Goal: Information Seeking & Learning: Find specific fact

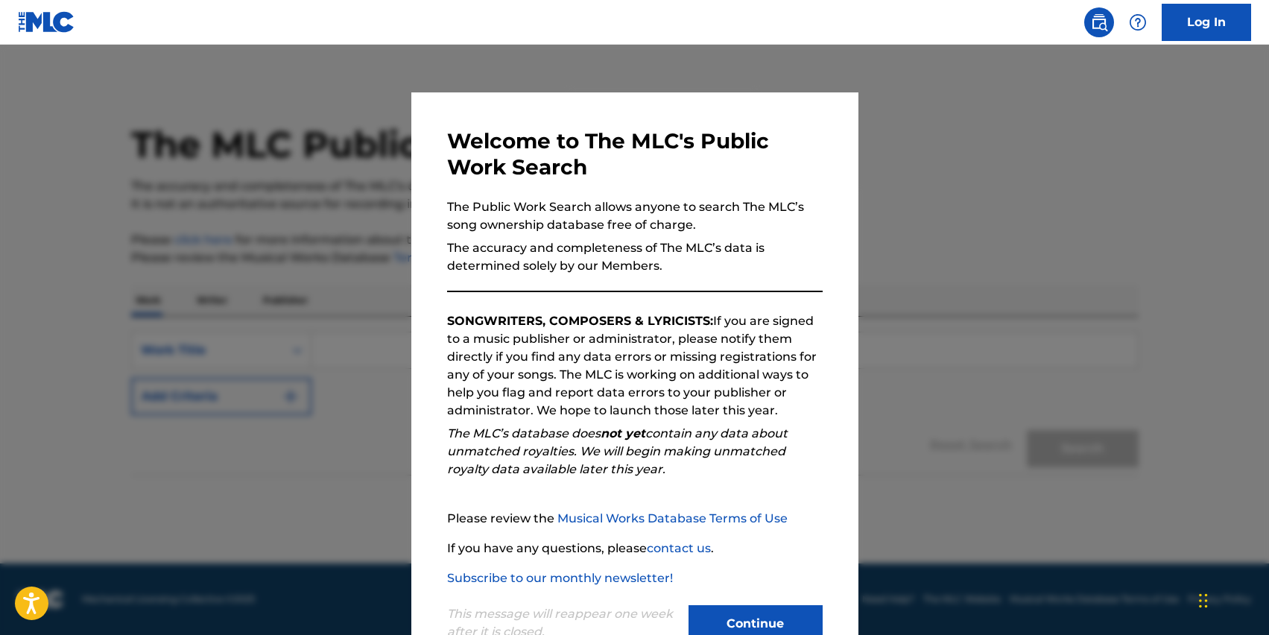
click at [740, 623] on button "Continue" at bounding box center [755, 623] width 134 height 37
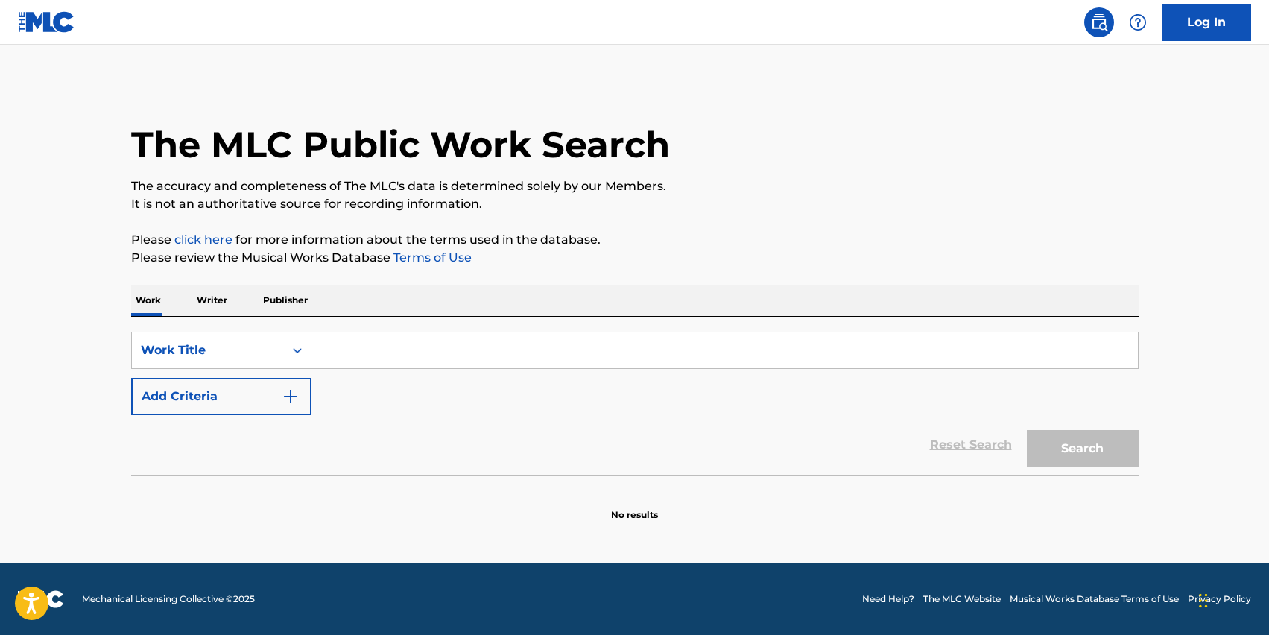
click at [526, 357] on input "Search Form" at bounding box center [724, 350] width 826 height 36
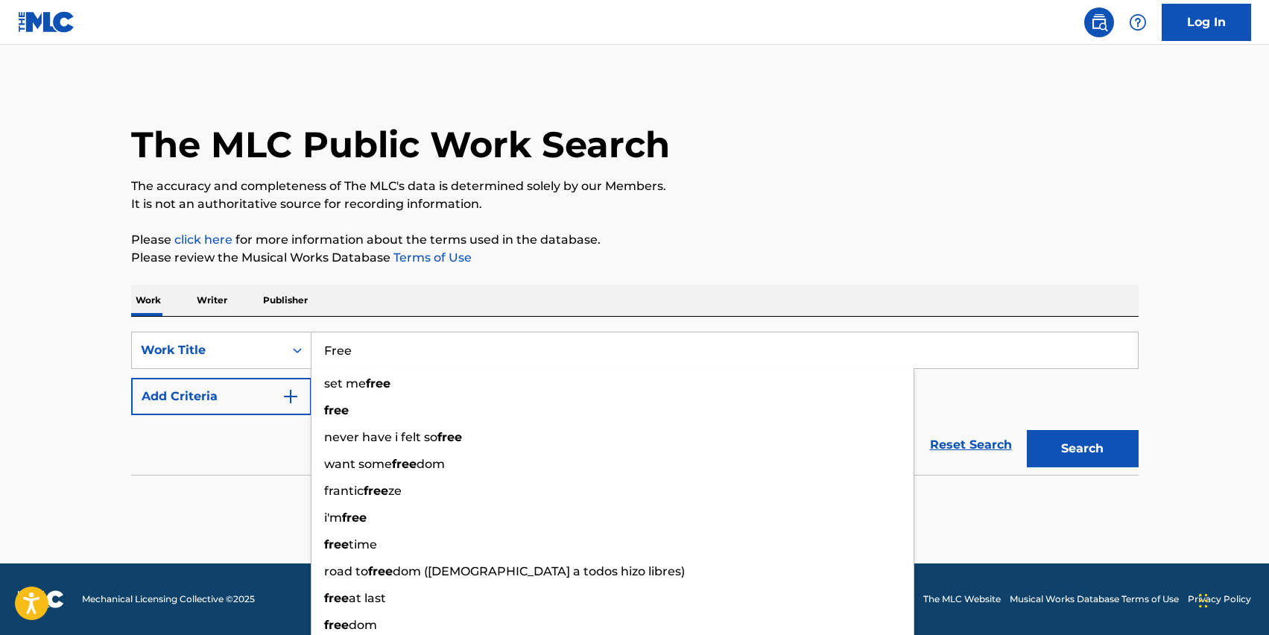
type input "Free"
click at [269, 394] on button "Add Criteria" at bounding box center [221, 396] width 180 height 37
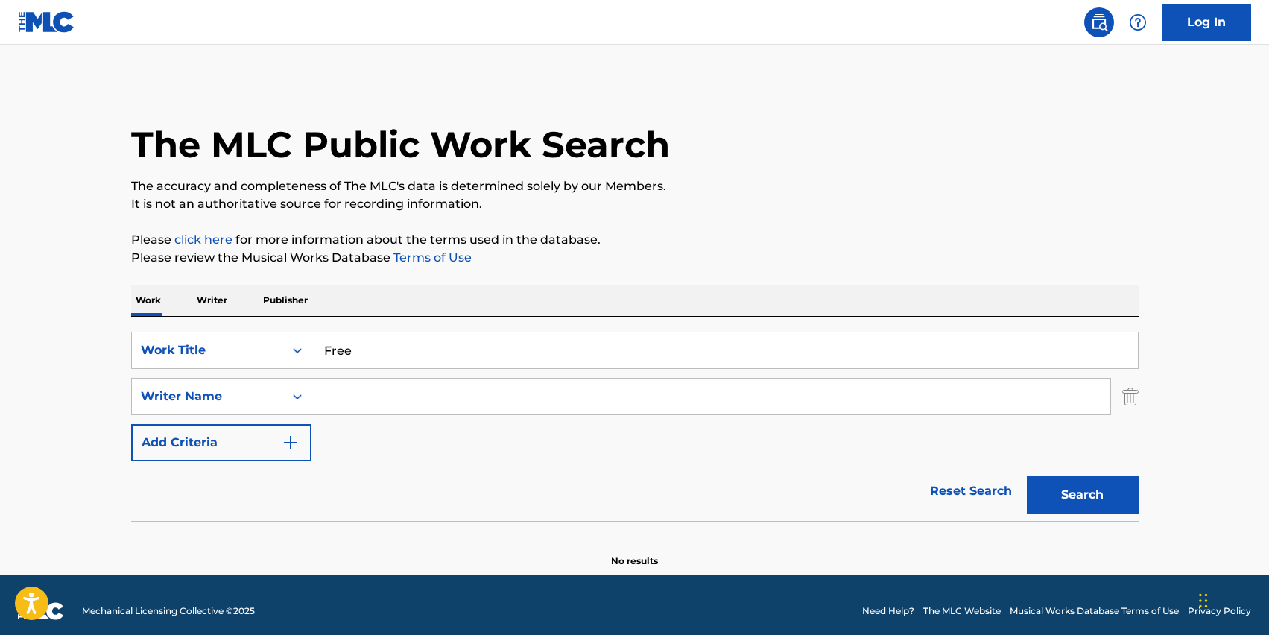
click at [407, 395] on input "Search Form" at bounding box center [710, 396] width 799 height 36
click at [282, 391] on div "Writer Name" at bounding box center [208, 396] width 152 height 28
click at [278, 393] on div "Writer Name" at bounding box center [208, 396] width 152 height 28
click at [380, 393] on input "Search Form" at bounding box center [710, 396] width 799 height 36
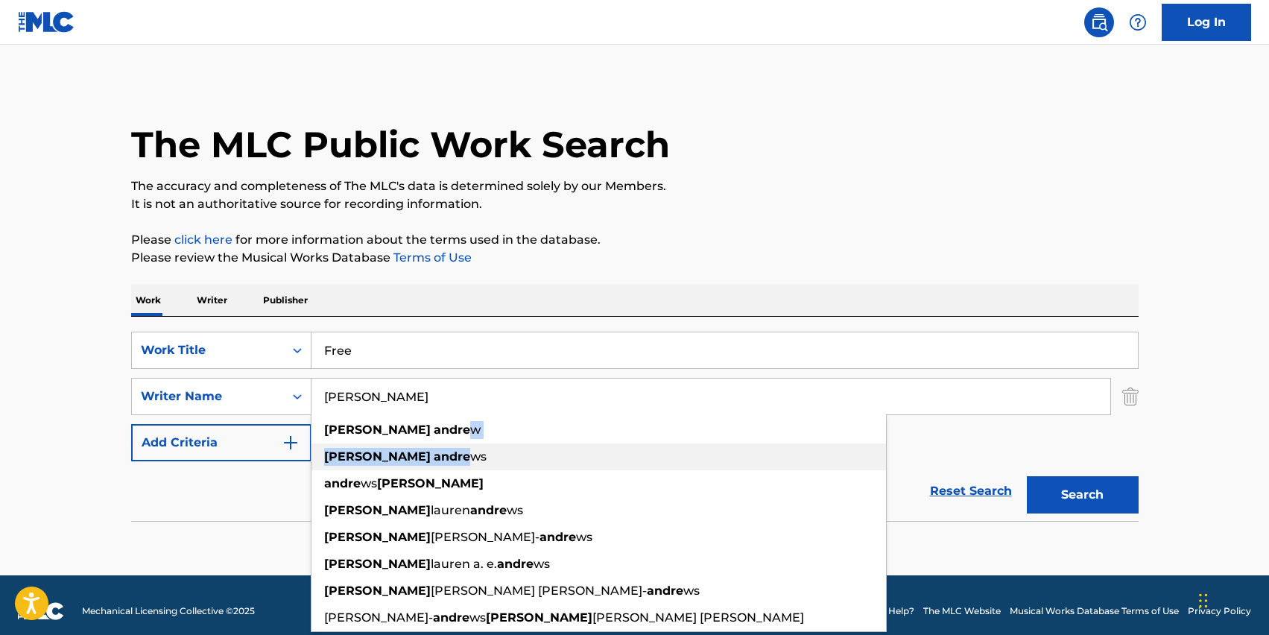
drag, startPoint x: 398, startPoint y: 435, endPoint x: 399, endPoint y: 460, distance: 24.6
click at [399, 460] on ul "[PERSON_NAME] w [PERSON_NAME] [PERSON_NAME] ws [PERSON_NAME] [PERSON_NAME] [PER…" at bounding box center [598, 523] width 574 height 215
click at [470, 460] on span "ws" at bounding box center [478, 456] width 16 height 14
type input "[PERSON_NAME]"
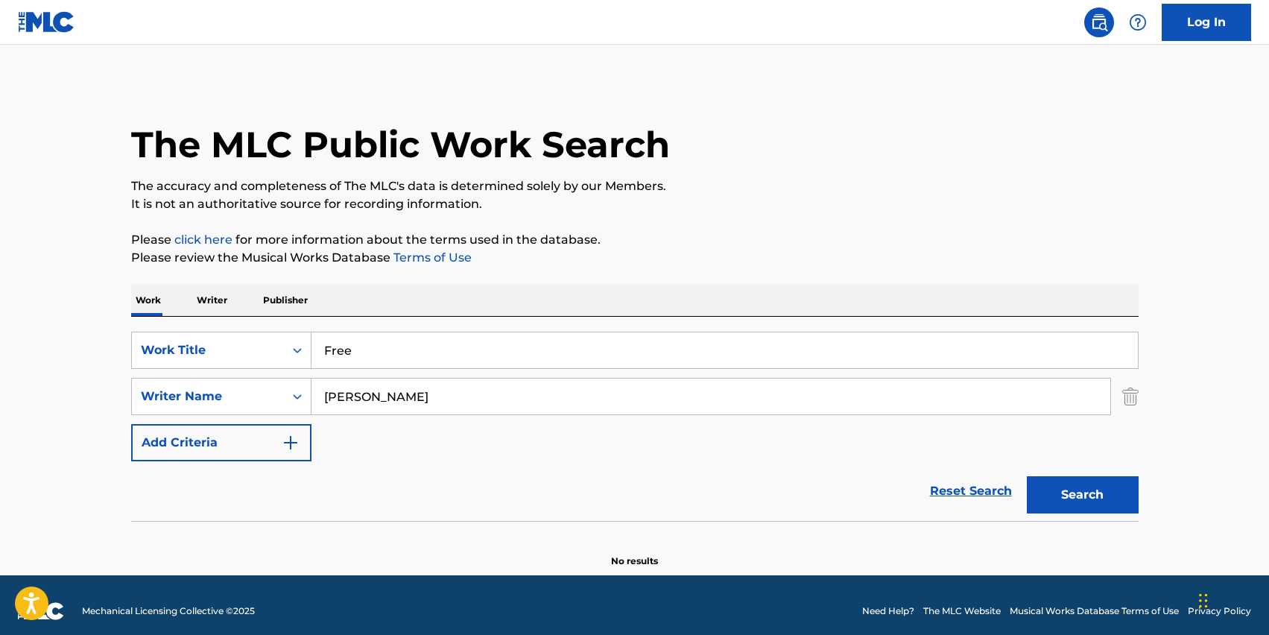
click at [1123, 485] on button "Search" at bounding box center [1082, 494] width 112 height 37
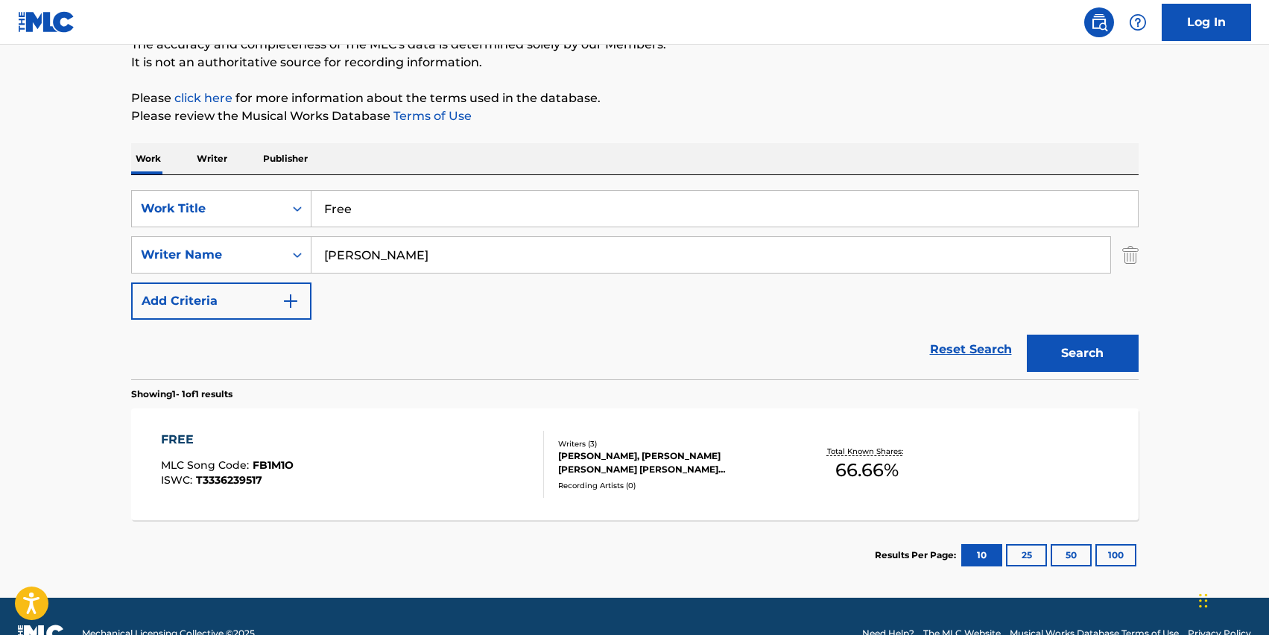
scroll to position [176, 0]
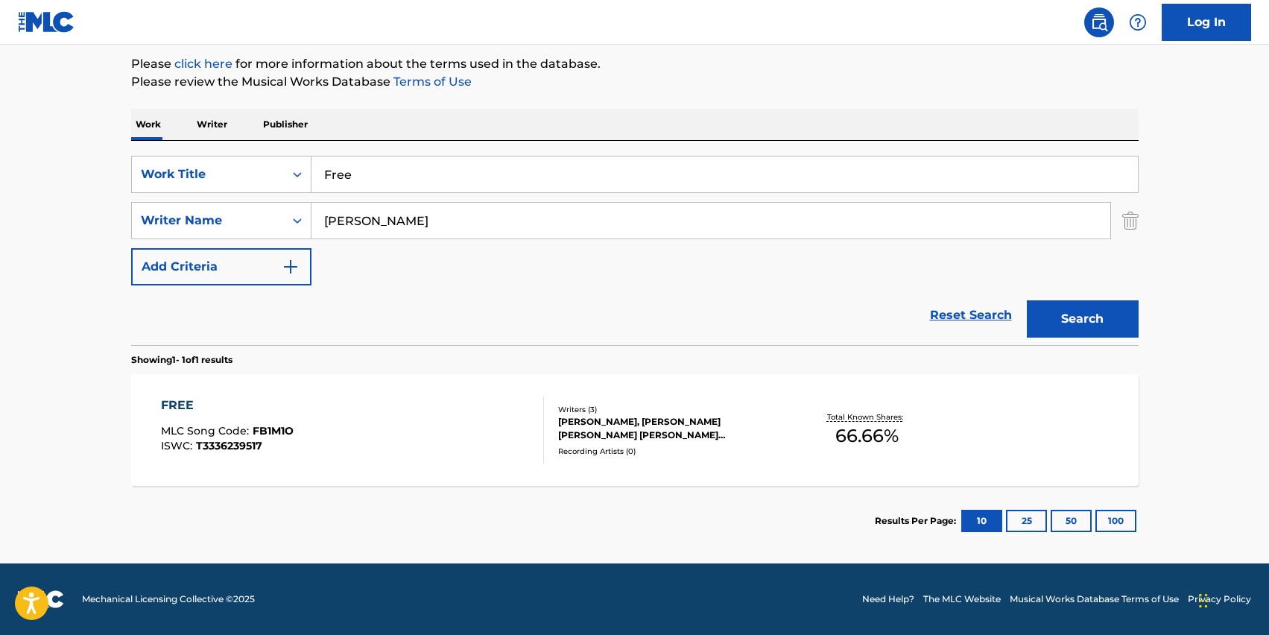
click at [760, 392] on div "FREE MLC Song Code : FB1M1O ISWC : T3336239517 Writers ( 3 ) [PERSON_NAME], [PE…" at bounding box center [634, 430] width 1007 height 112
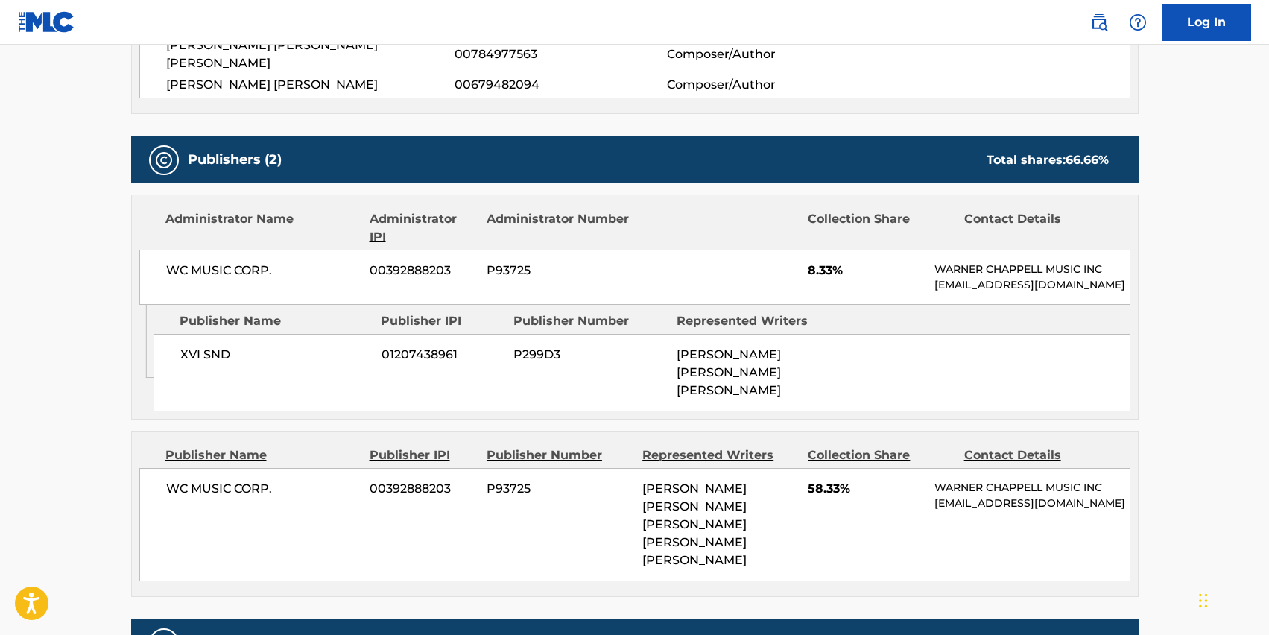
scroll to position [614, 0]
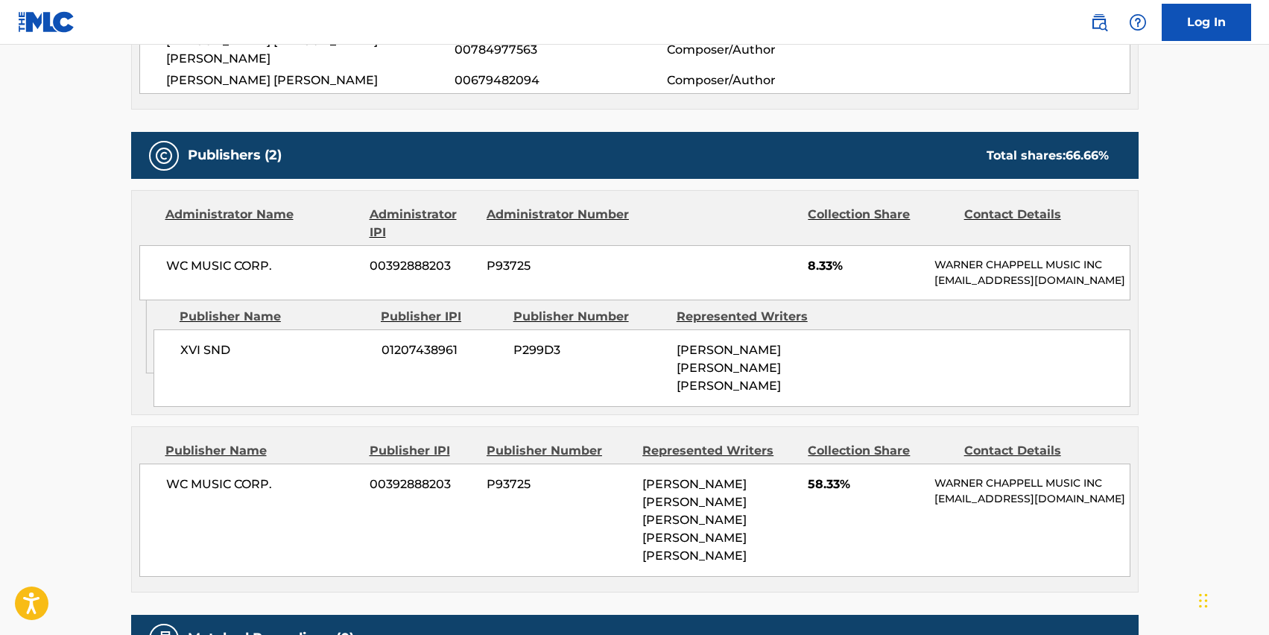
click at [939, 475] on p "WARNER CHAPPELL MUSIC INC" at bounding box center [1031, 483] width 194 height 16
drag, startPoint x: 936, startPoint y: 451, endPoint x: 1082, endPoint y: 445, distance: 146.1
click at [1082, 475] on p "WARNER CHAPPELL MUSIC INC" at bounding box center [1031, 483] width 194 height 16
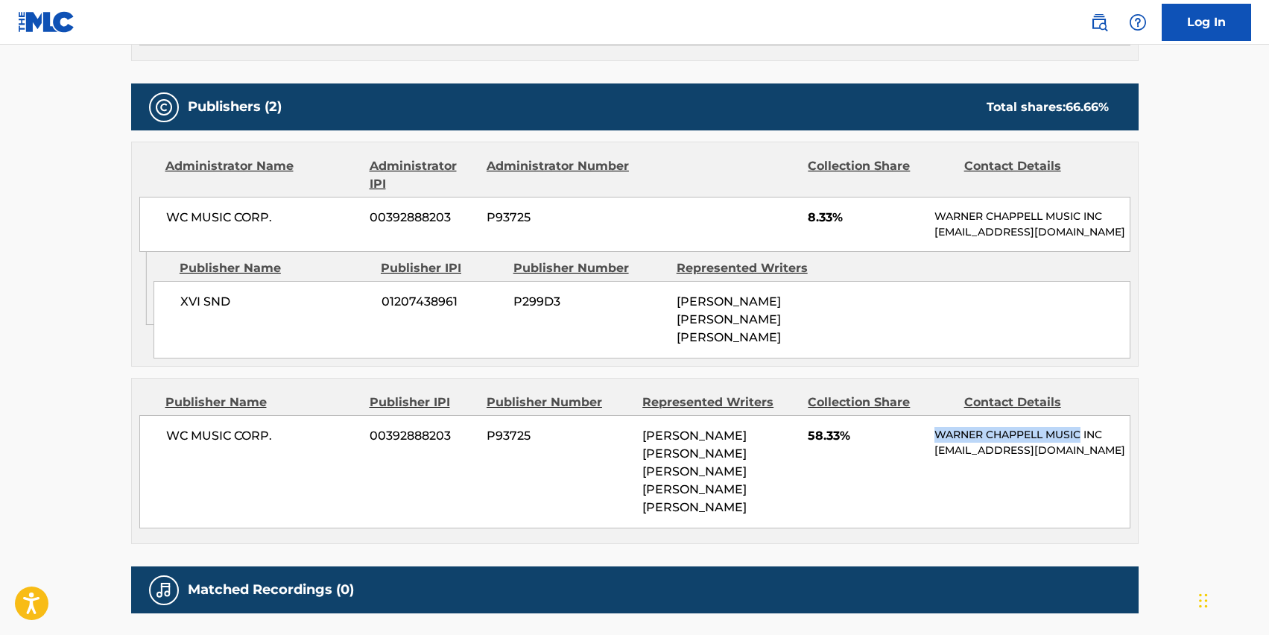
scroll to position [664, 0]
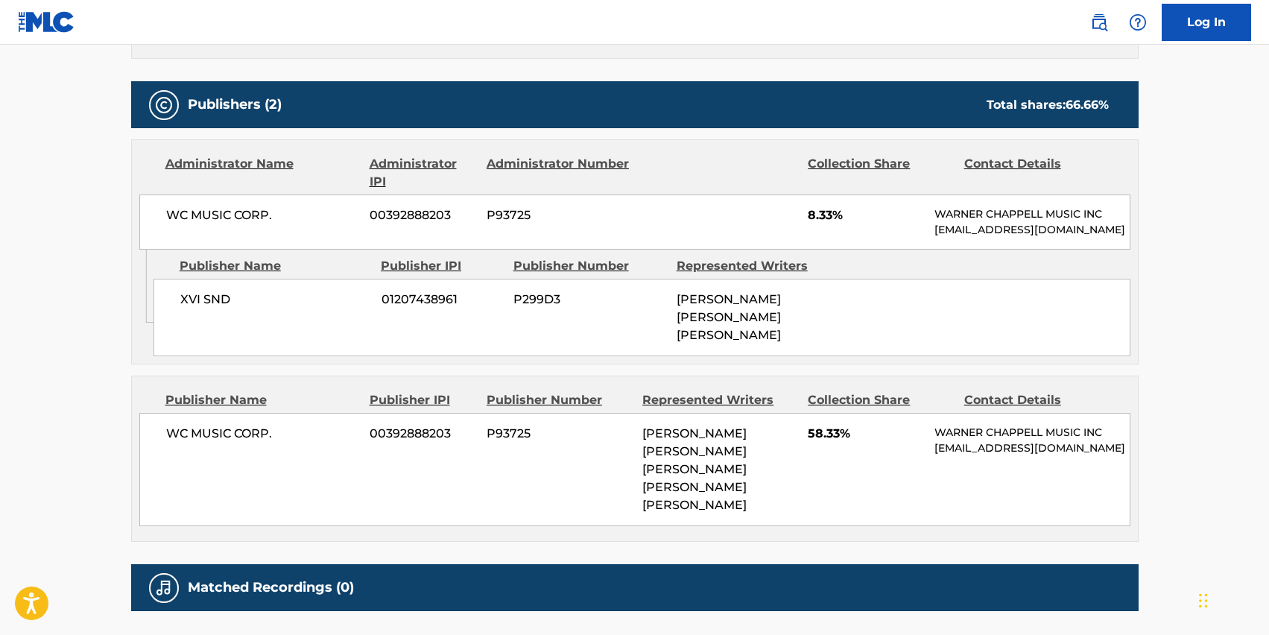
click at [217, 303] on span "XVI SND" at bounding box center [275, 300] width 190 height 18
copy div "XVI SND"
click at [831, 620] on main "< Back to public search results Copy work link FREE Work Detail Member Work Ide…" at bounding box center [634, 30] width 1269 height 1301
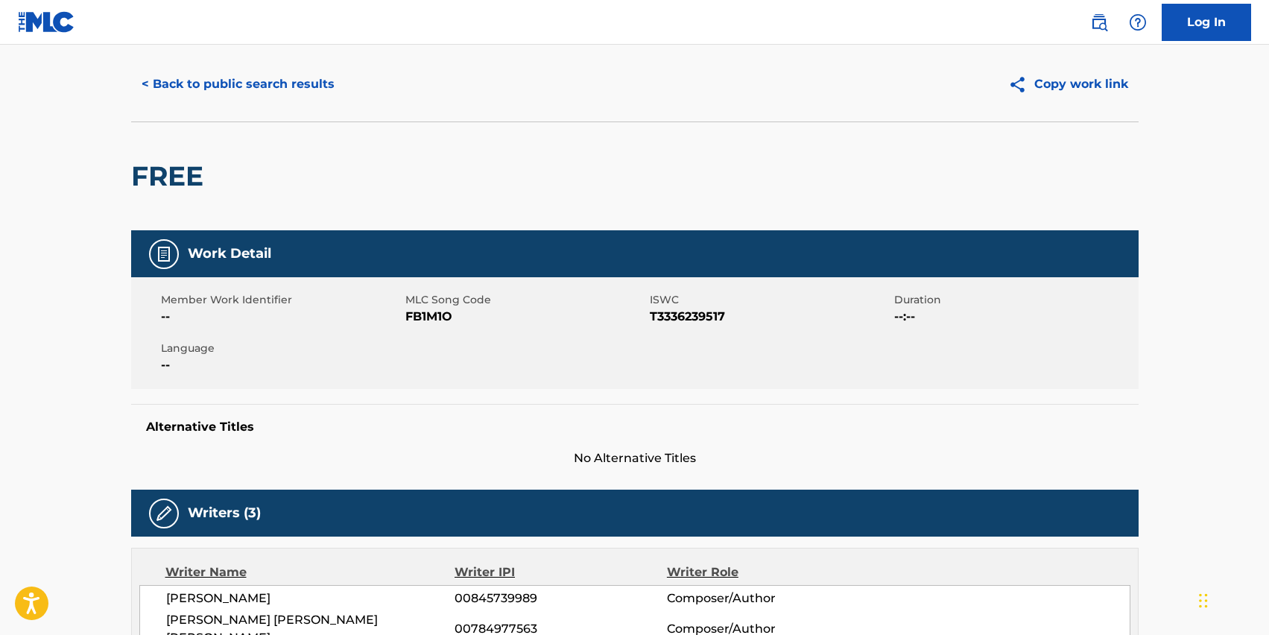
scroll to position [0, 0]
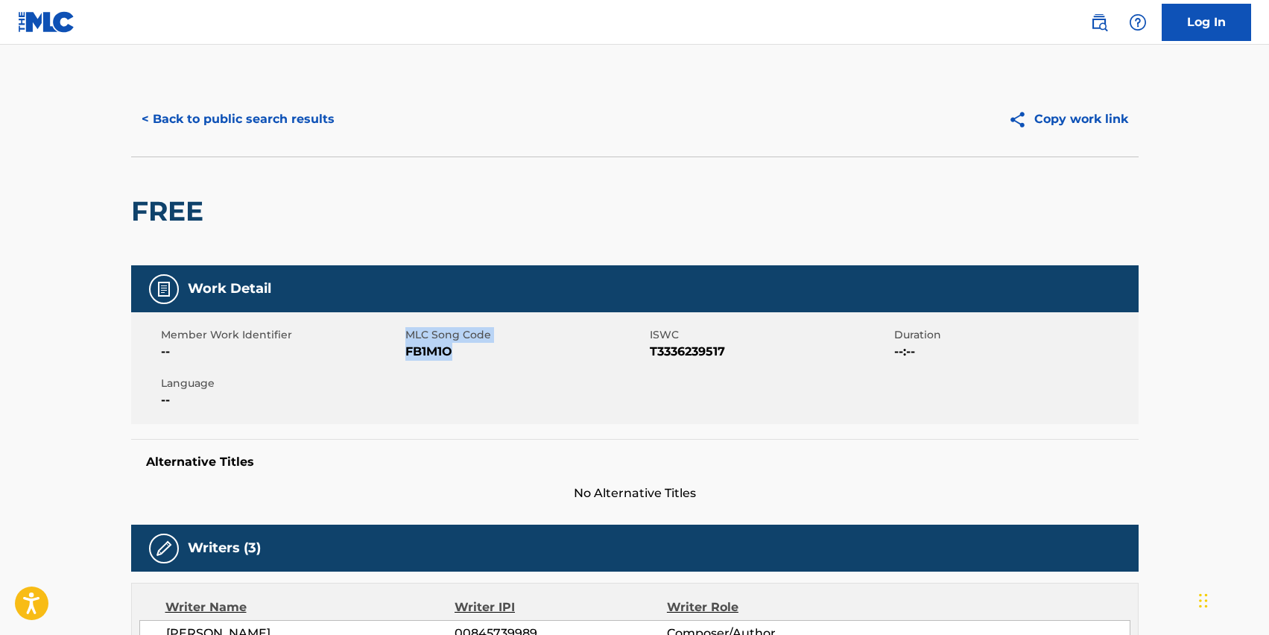
drag, startPoint x: 403, startPoint y: 353, endPoint x: 481, endPoint y: 354, distance: 78.2
click at [481, 354] on div "Member Work Identifier -- MLC Song Code FB1M1O ISWC T3336239517 Duration --:-- …" at bounding box center [634, 368] width 1007 height 112
click at [481, 354] on span "FB1M1O" at bounding box center [525, 352] width 241 height 18
drag, startPoint x: 647, startPoint y: 355, endPoint x: 735, endPoint y: 355, distance: 87.9
click at [735, 355] on div "Member Work Identifier -- MLC Song Code FB1M1O ISWC T3336239517 Duration --:-- …" at bounding box center [634, 368] width 1007 height 112
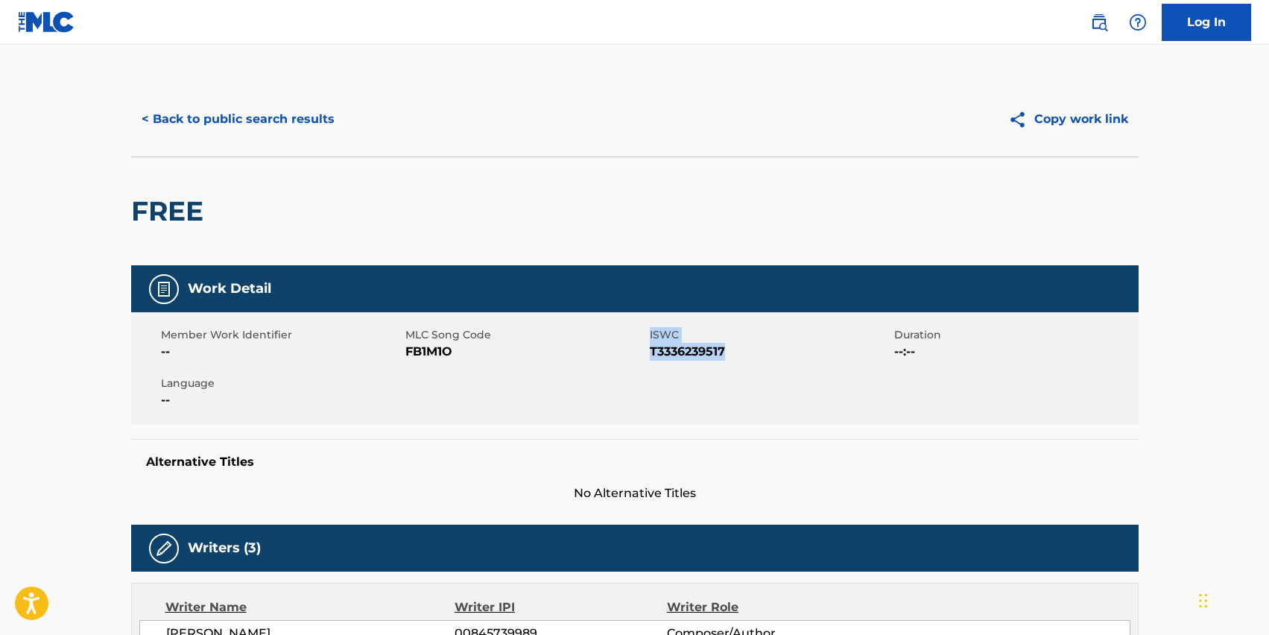
click at [735, 355] on span "T3336239517" at bounding box center [770, 352] width 241 height 18
click at [702, 354] on span "T3336239517" at bounding box center [770, 352] width 241 height 18
copy span "T3336239517"
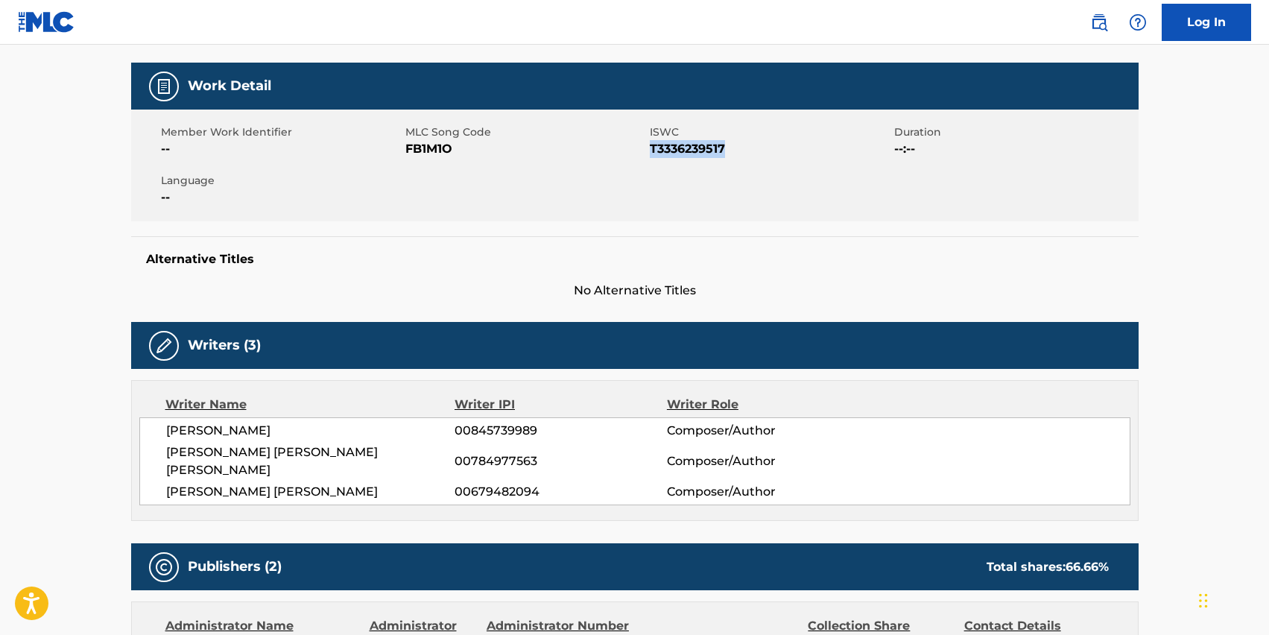
scroll to position [210, 0]
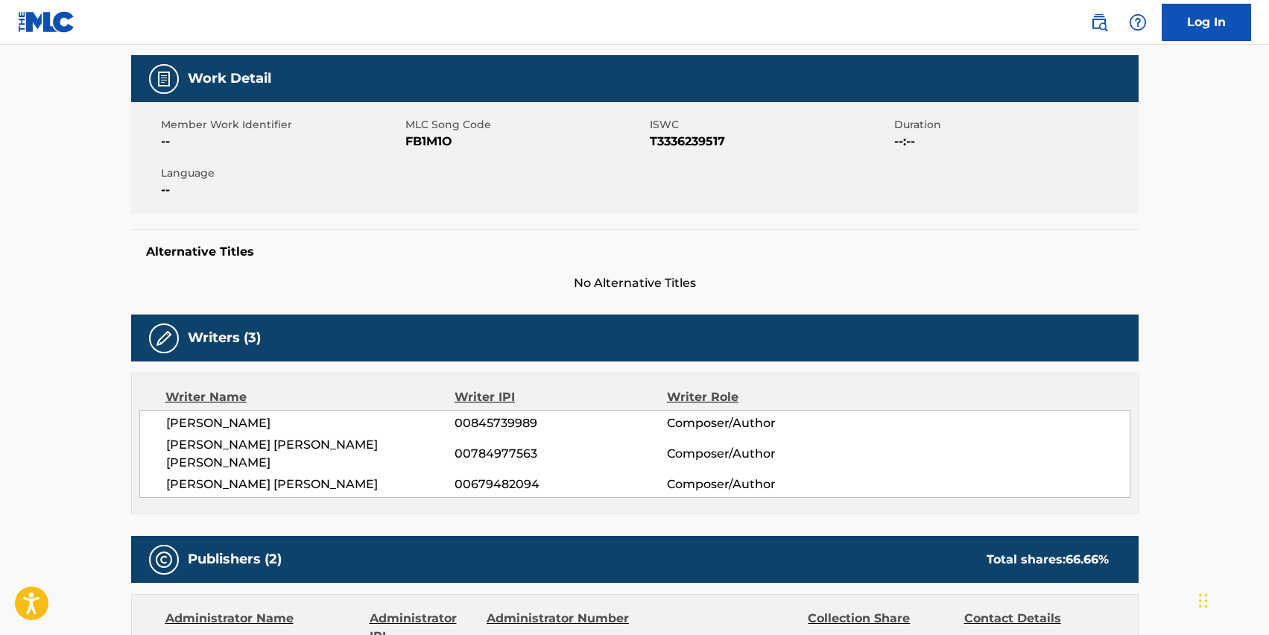
click at [253, 421] on span "[PERSON_NAME]" at bounding box center [310, 423] width 289 height 18
copy div "[PERSON_NAME]"
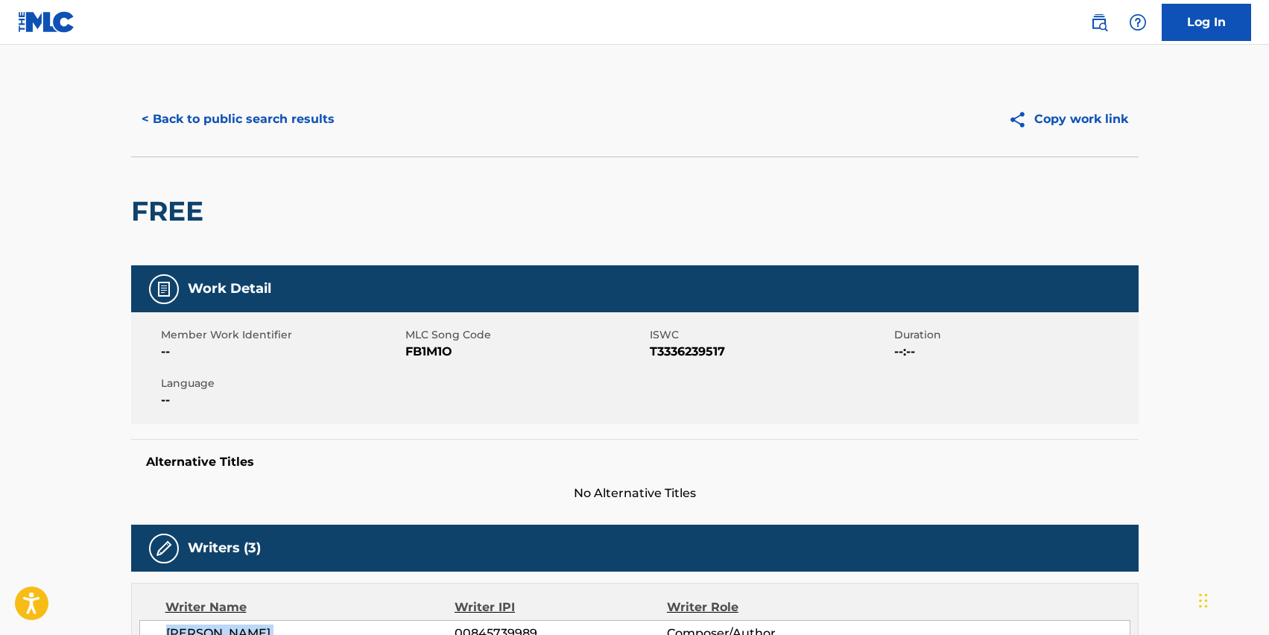
click at [199, 112] on button "< Back to public search results" at bounding box center [238, 119] width 214 height 37
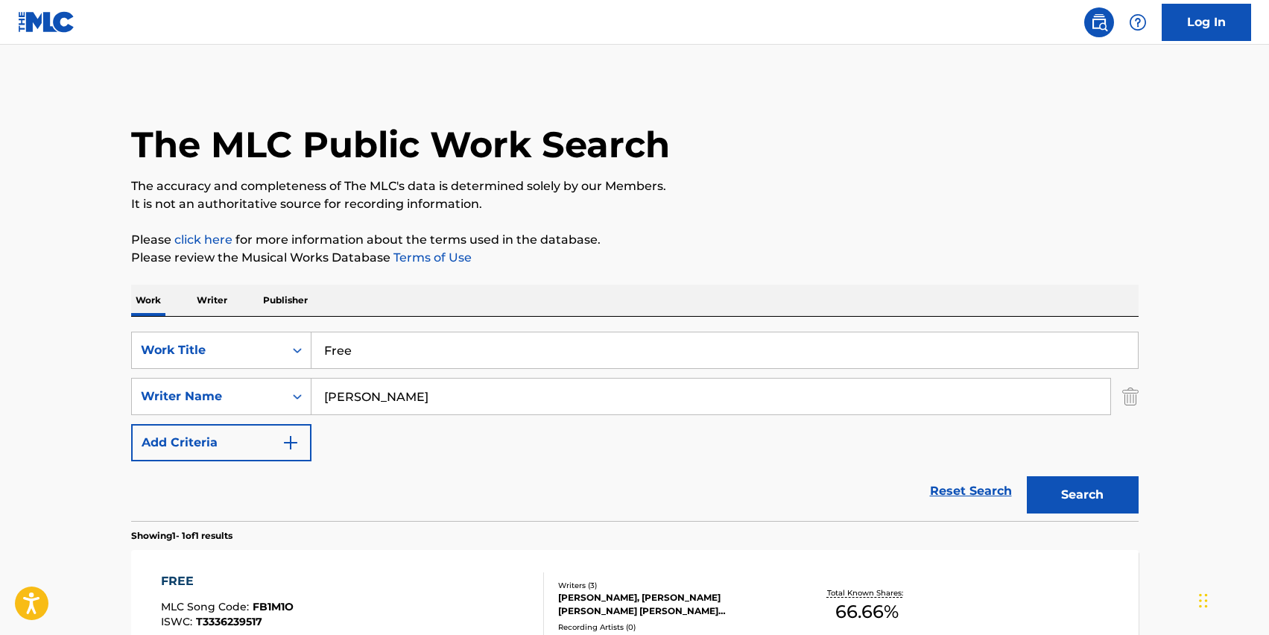
scroll to position [91, 0]
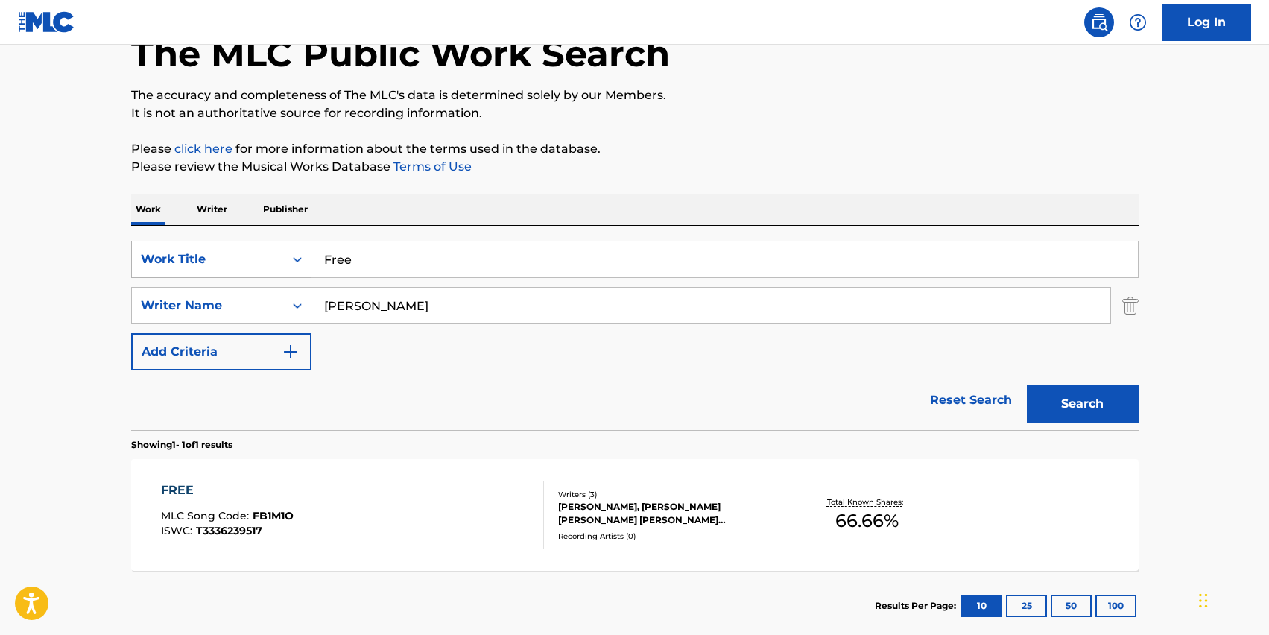
drag, startPoint x: 445, startPoint y: 289, endPoint x: 297, endPoint y: 274, distance: 149.0
click at [297, 274] on div "SearchWithCriteria50275700-6aa5-4351-afa6-582152f639b1 Work Title Free SearchWi…" at bounding box center [634, 306] width 1007 height 130
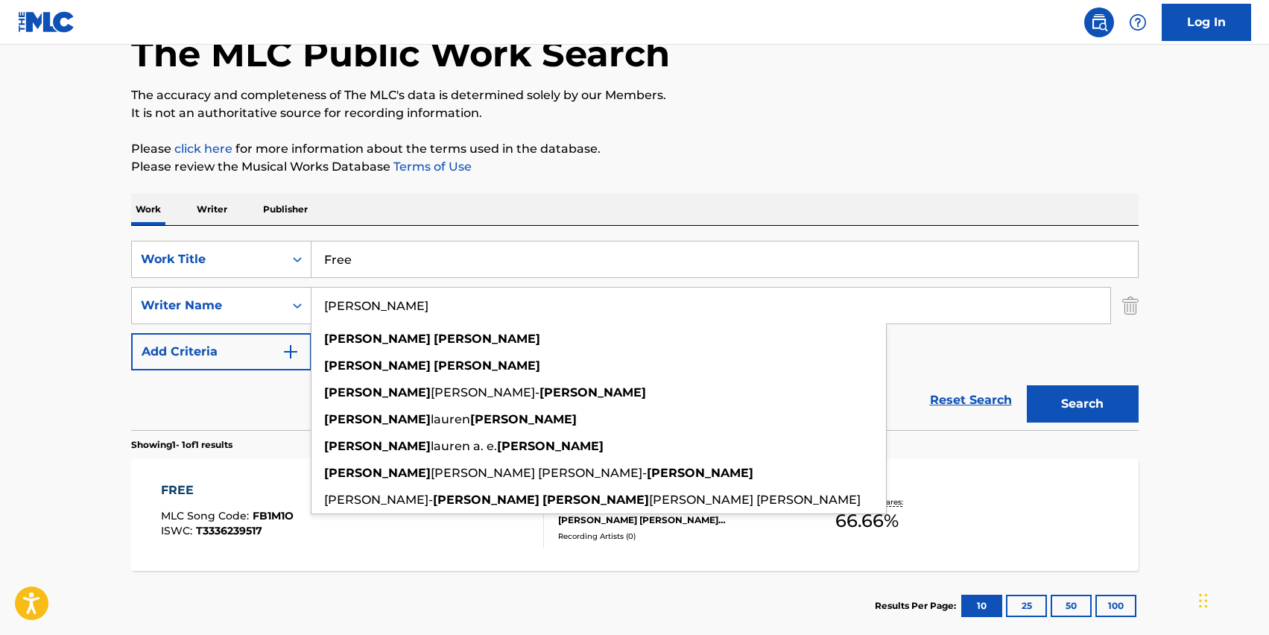
click at [350, 308] on input "[PERSON_NAME]" at bounding box center [710, 306] width 799 height 36
paste input "[PERSON_NAME]"
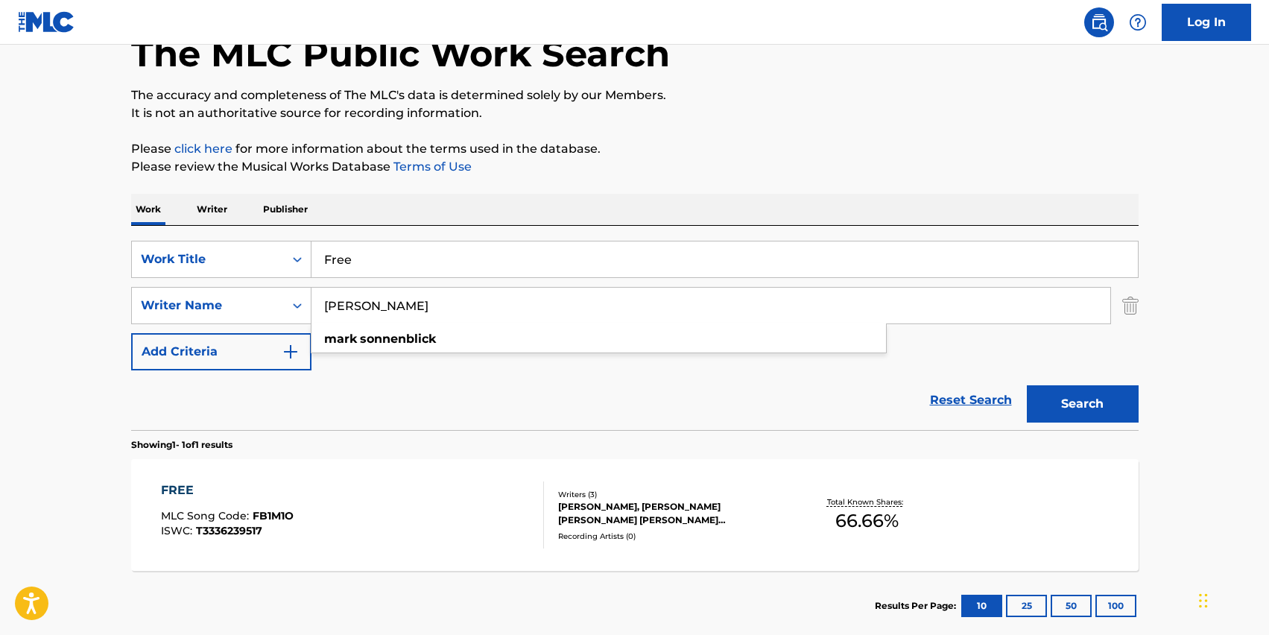
type input "[PERSON_NAME]"
drag, startPoint x: 361, startPoint y: 265, endPoint x: 255, endPoint y: 264, distance: 105.0
click at [255, 264] on div "SearchWithCriteria50275700-6aa5-4351-afa6-582152f639b1 Work Title Free" at bounding box center [634, 259] width 1007 height 37
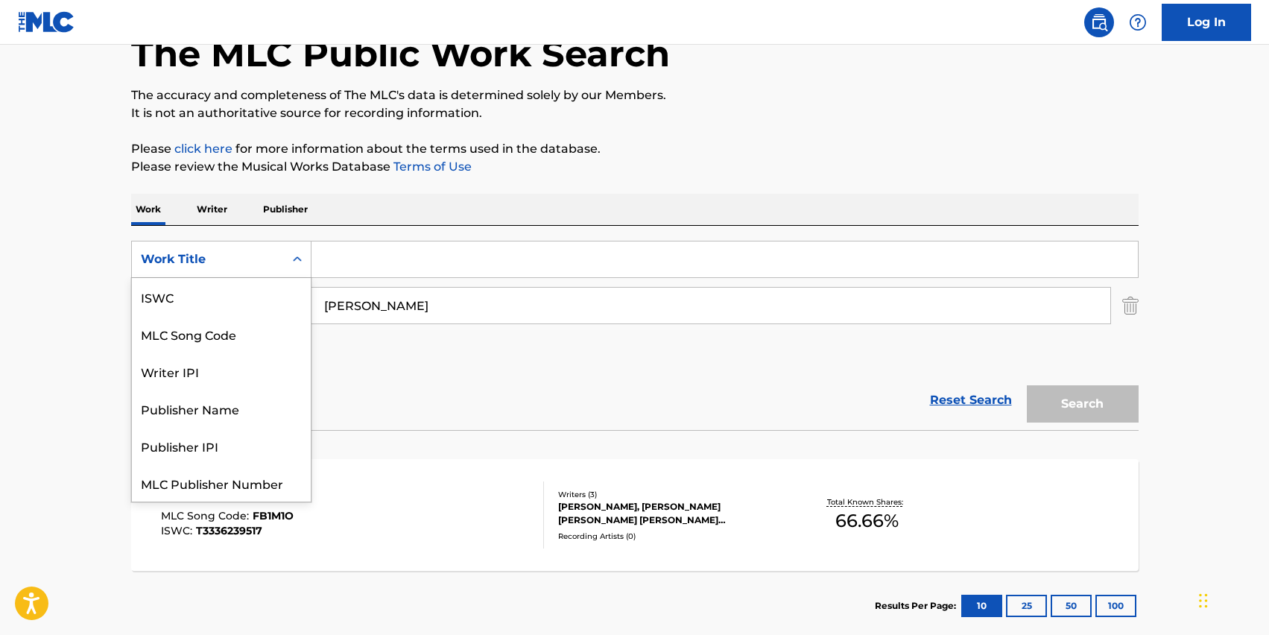
click at [255, 262] on div "Work Title" at bounding box center [208, 259] width 134 height 18
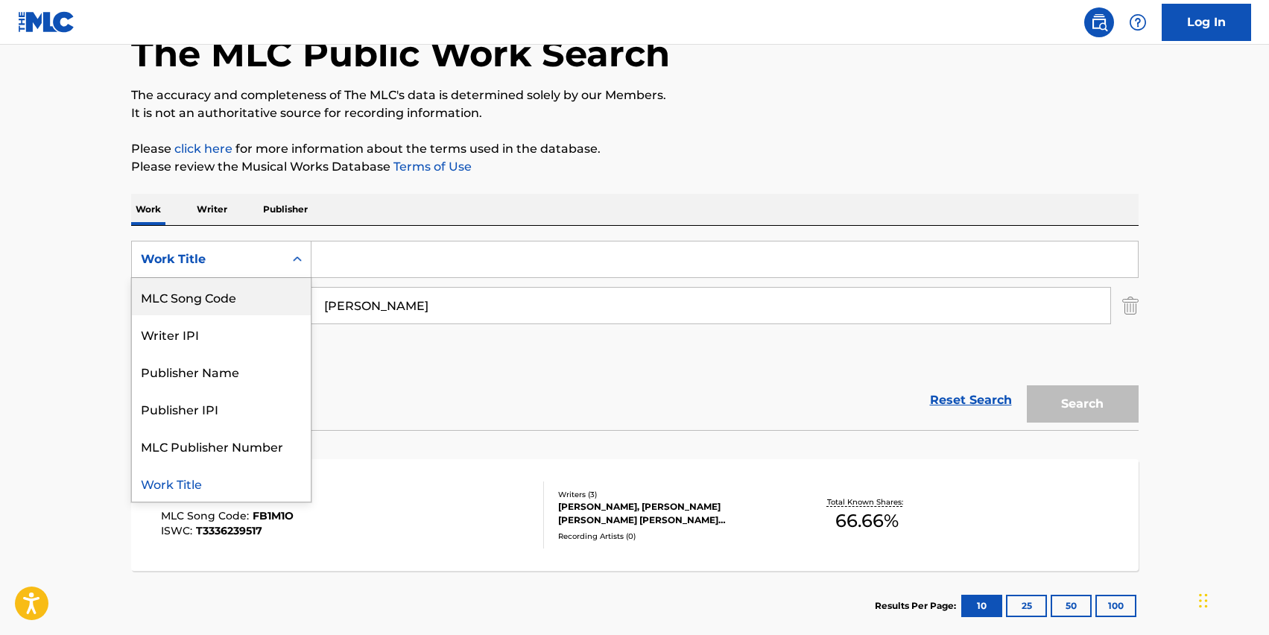
click at [258, 209] on p "Publisher" at bounding box center [285, 209] width 54 height 31
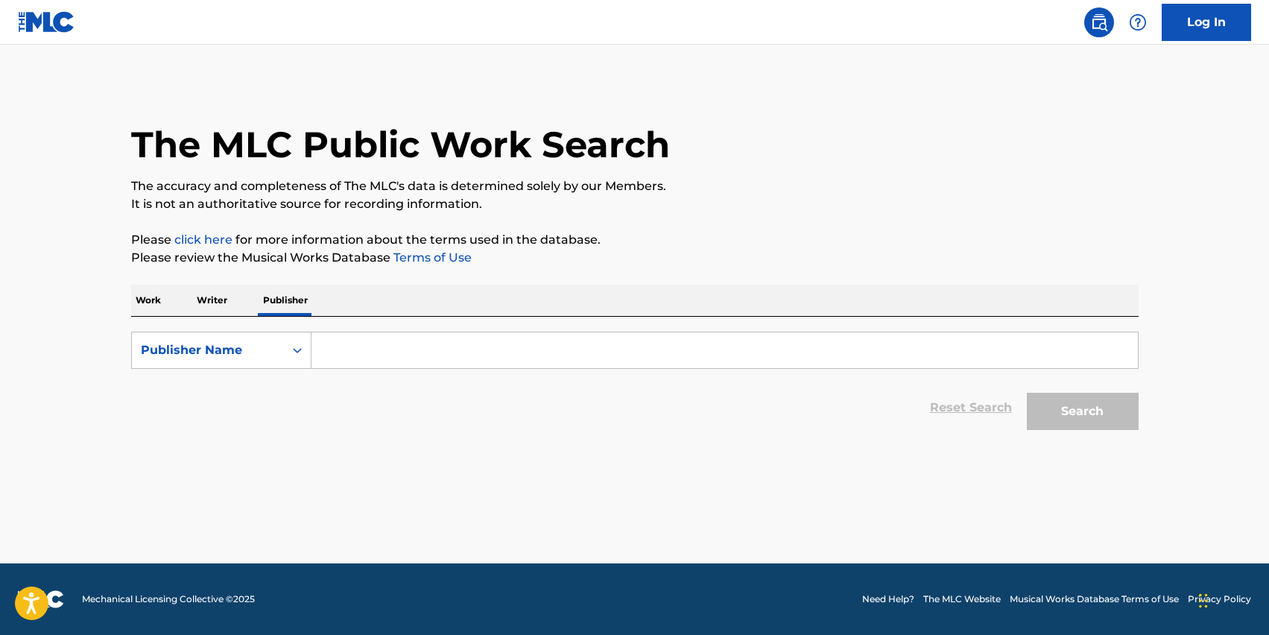
click at [162, 299] on p "Work" at bounding box center [148, 300] width 34 height 31
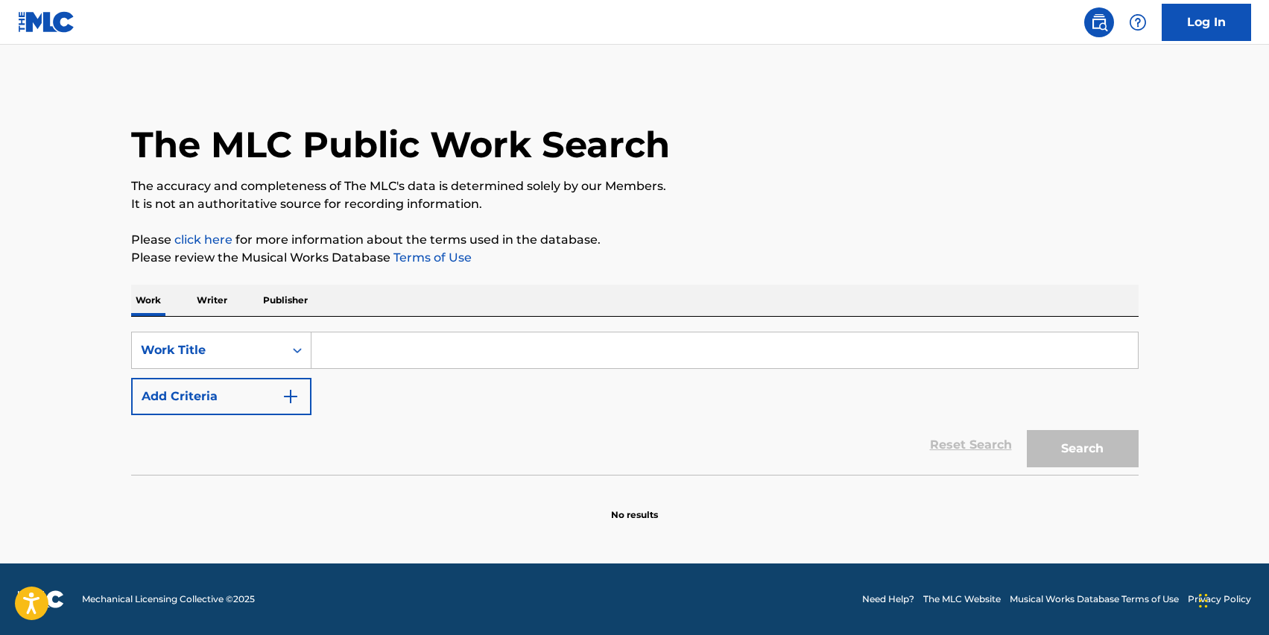
click at [216, 299] on p "Writer" at bounding box center [211, 300] width 39 height 31
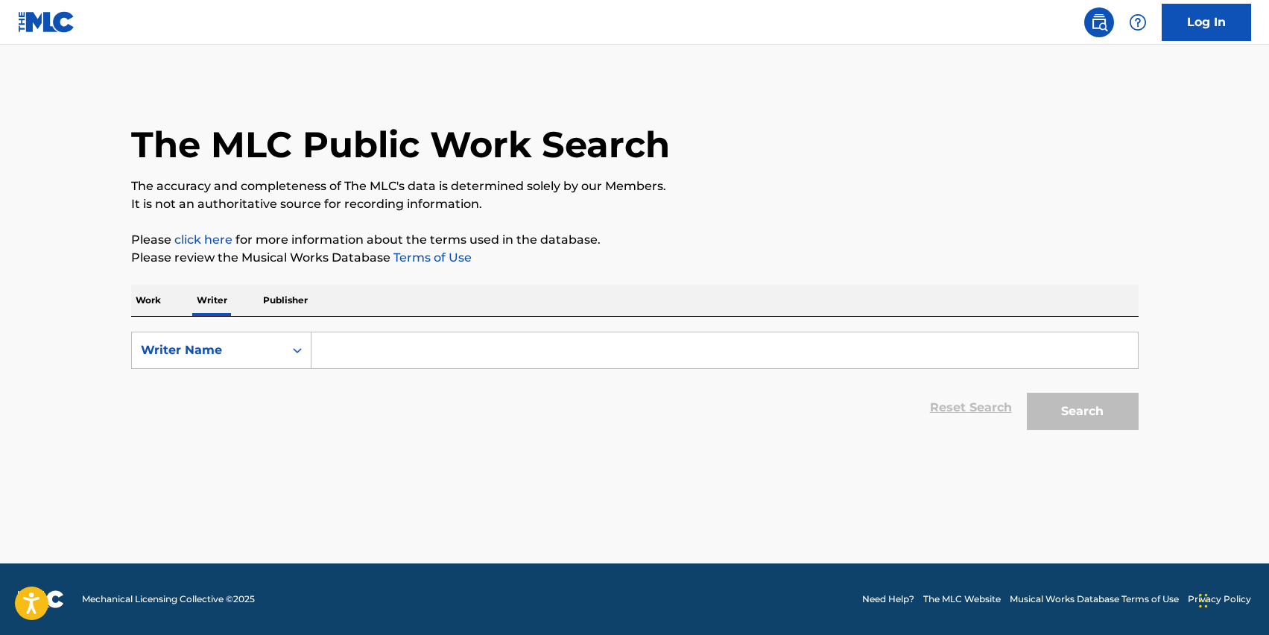
click at [343, 350] on input "Search Form" at bounding box center [724, 350] width 826 height 36
paste input "[PERSON_NAME]"
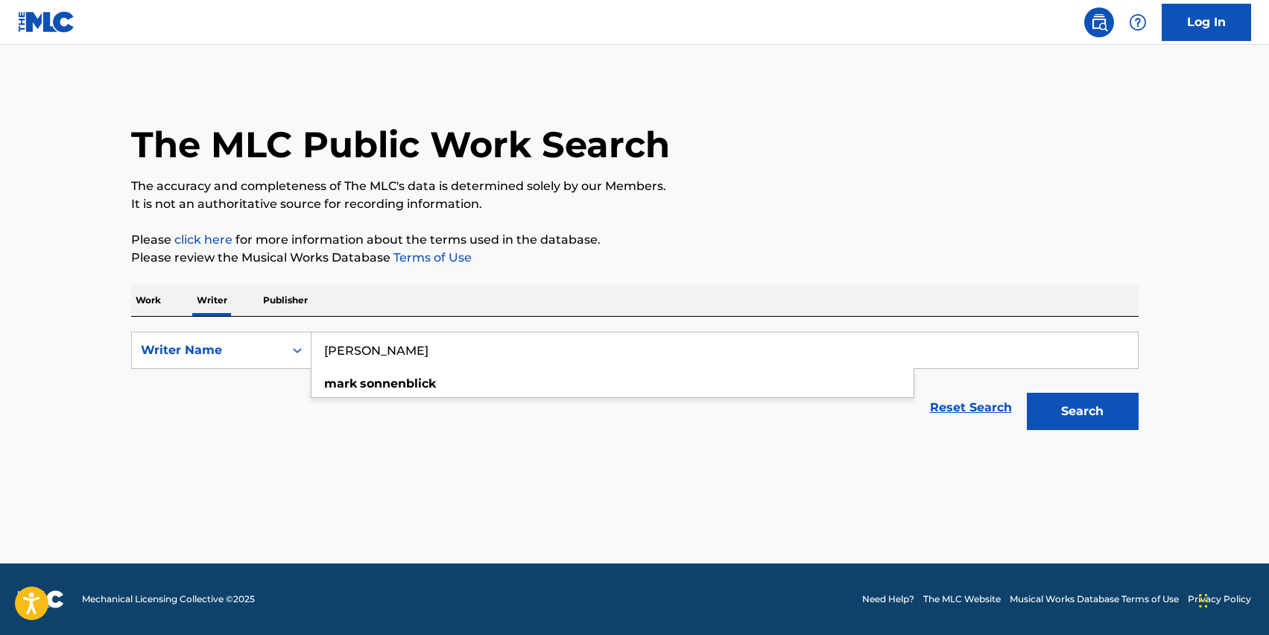
type input "[PERSON_NAME]"
click at [1026, 393] on button "Search" at bounding box center [1082, 411] width 112 height 37
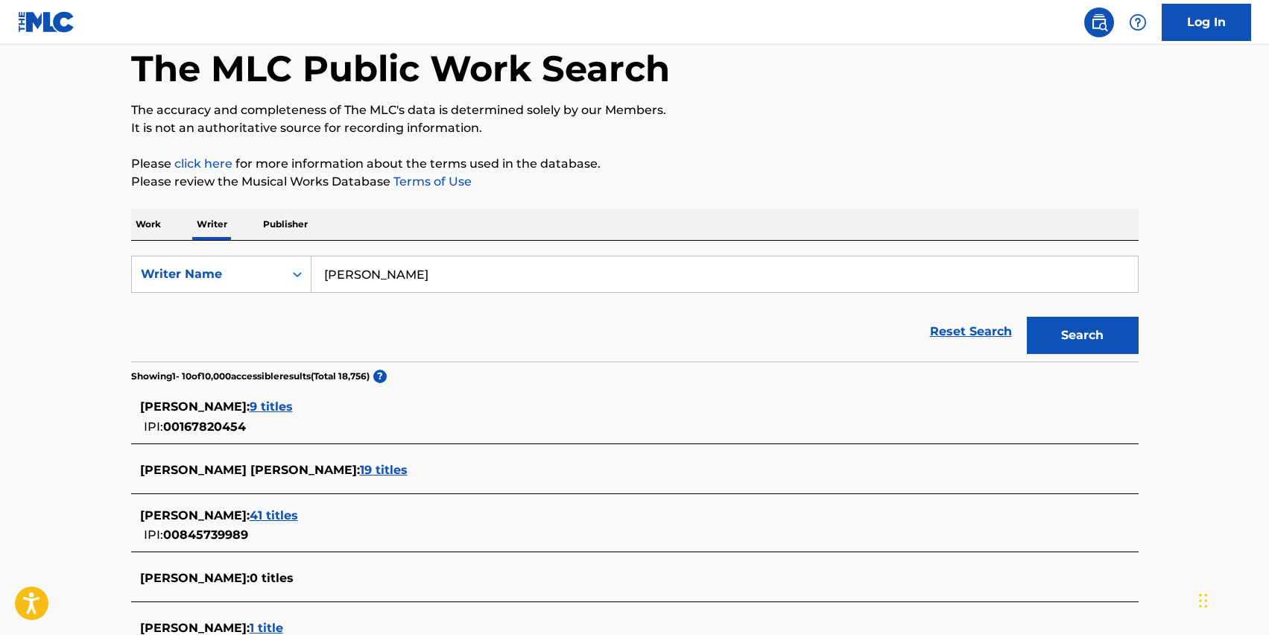
scroll to position [81, 0]
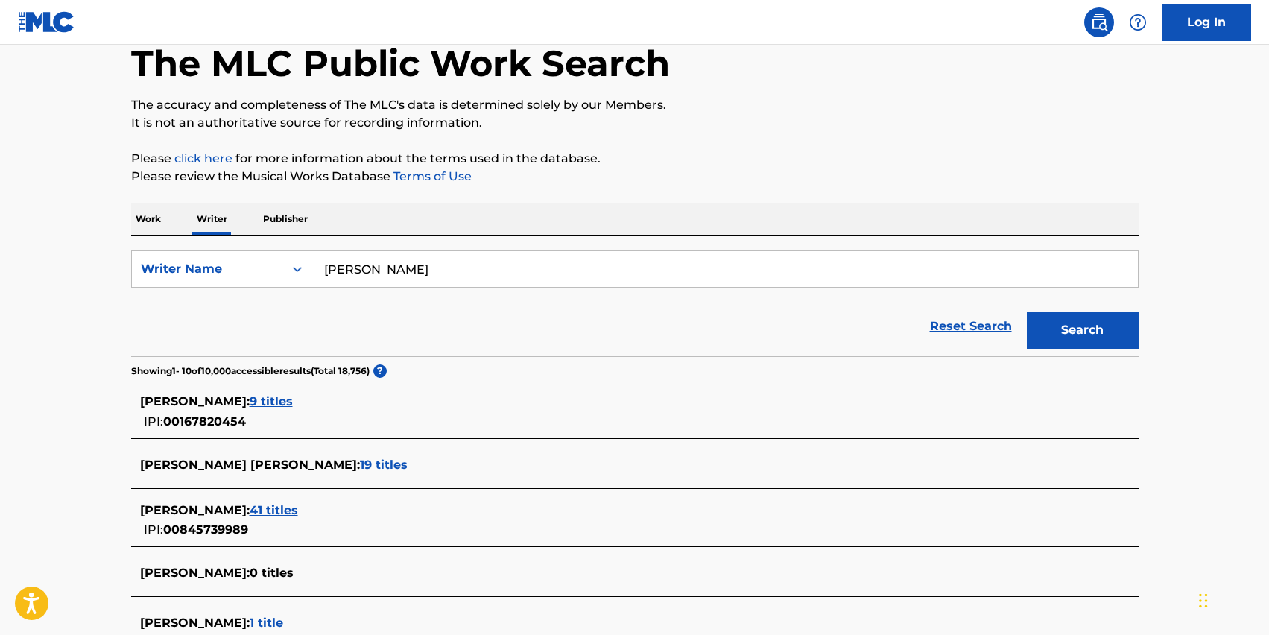
click at [298, 514] on span "41 titles" at bounding box center [274, 510] width 48 height 14
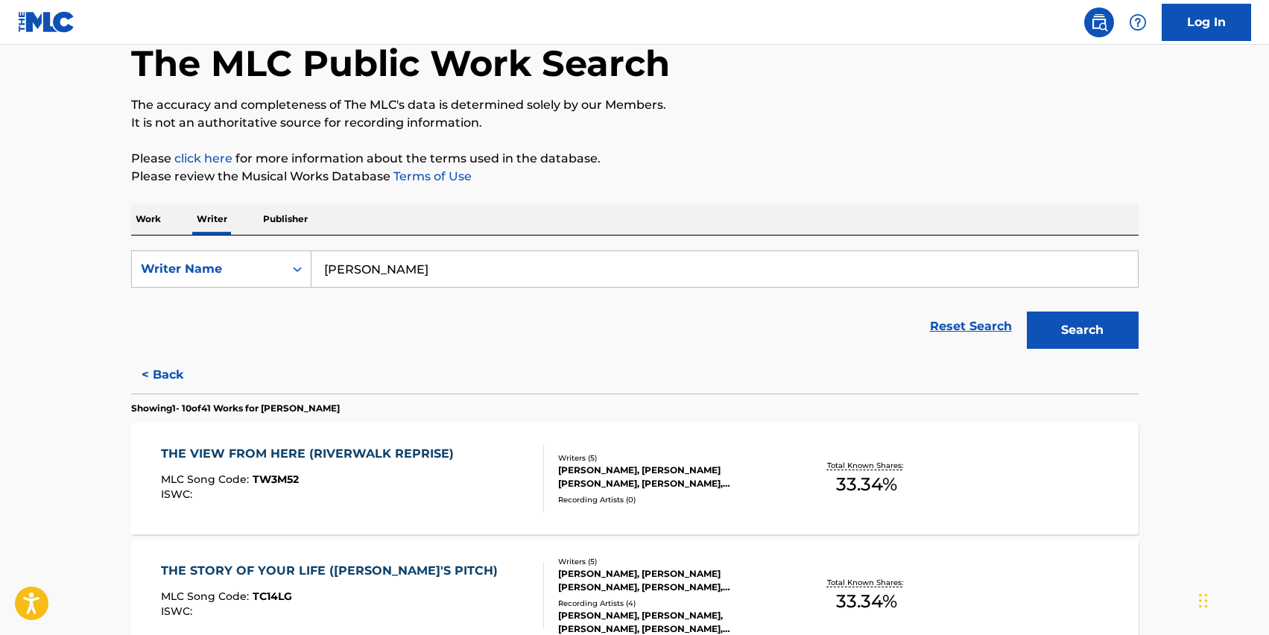
click at [428, 454] on div "THE VIEW FROM HERE (RIVERWALK REPRISE)" at bounding box center [311, 454] width 300 height 18
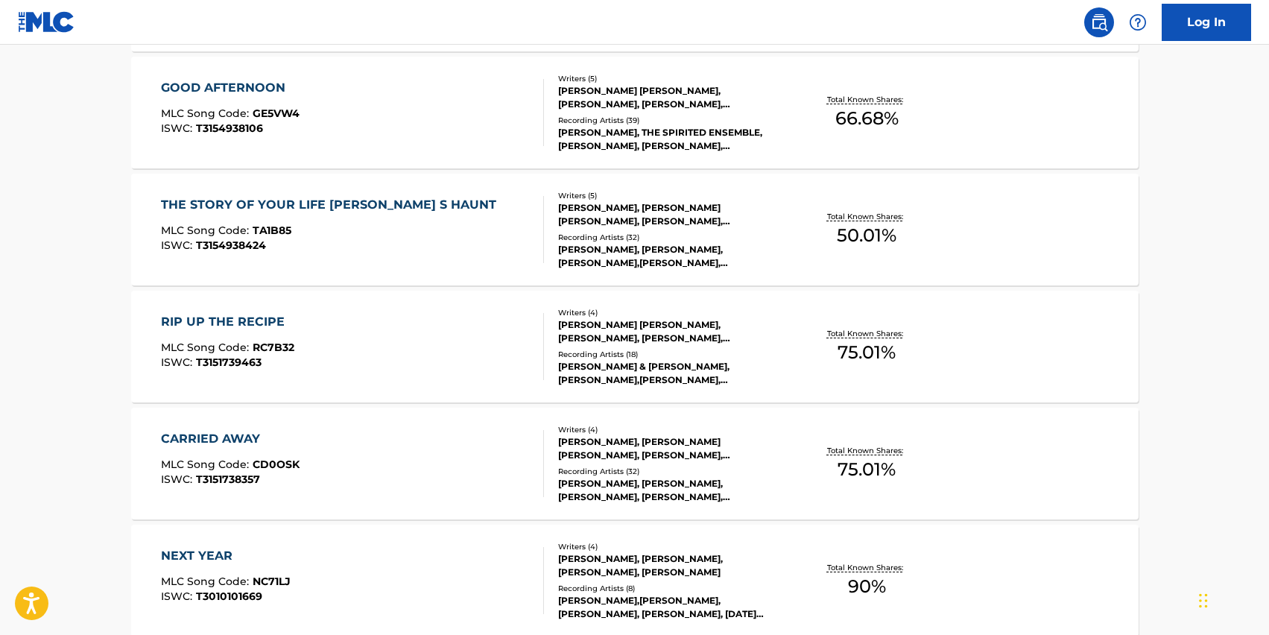
scroll to position [1189, 0]
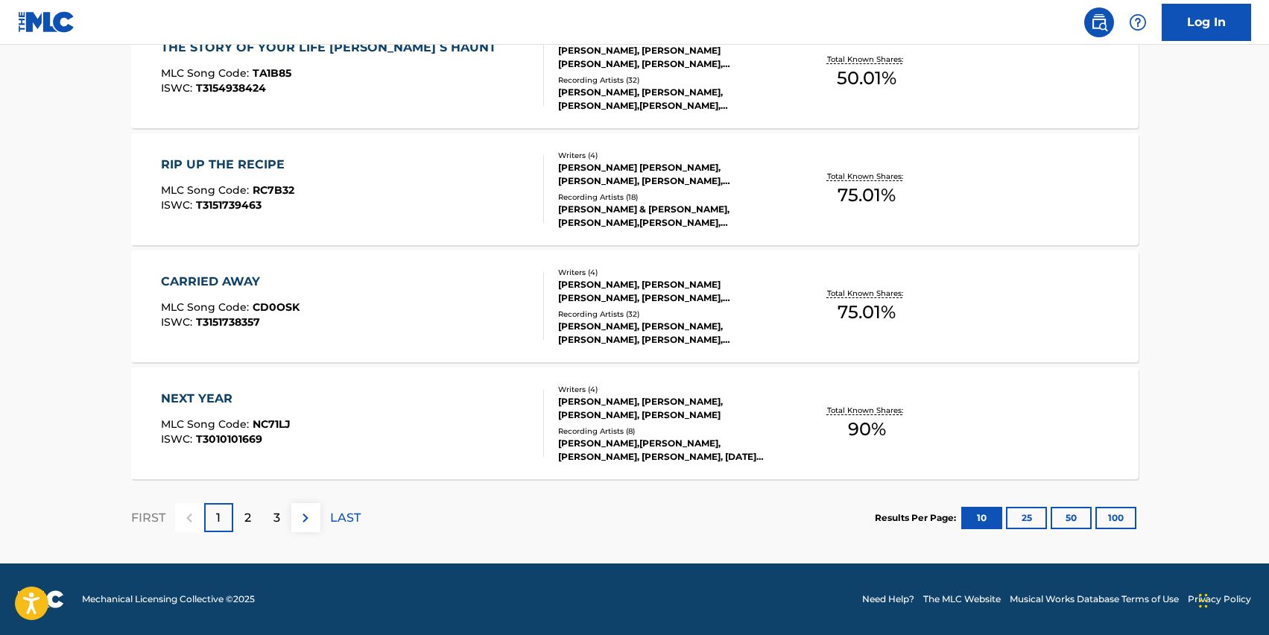
click at [197, 401] on div "NEXT YEAR" at bounding box center [226, 399] width 130 height 18
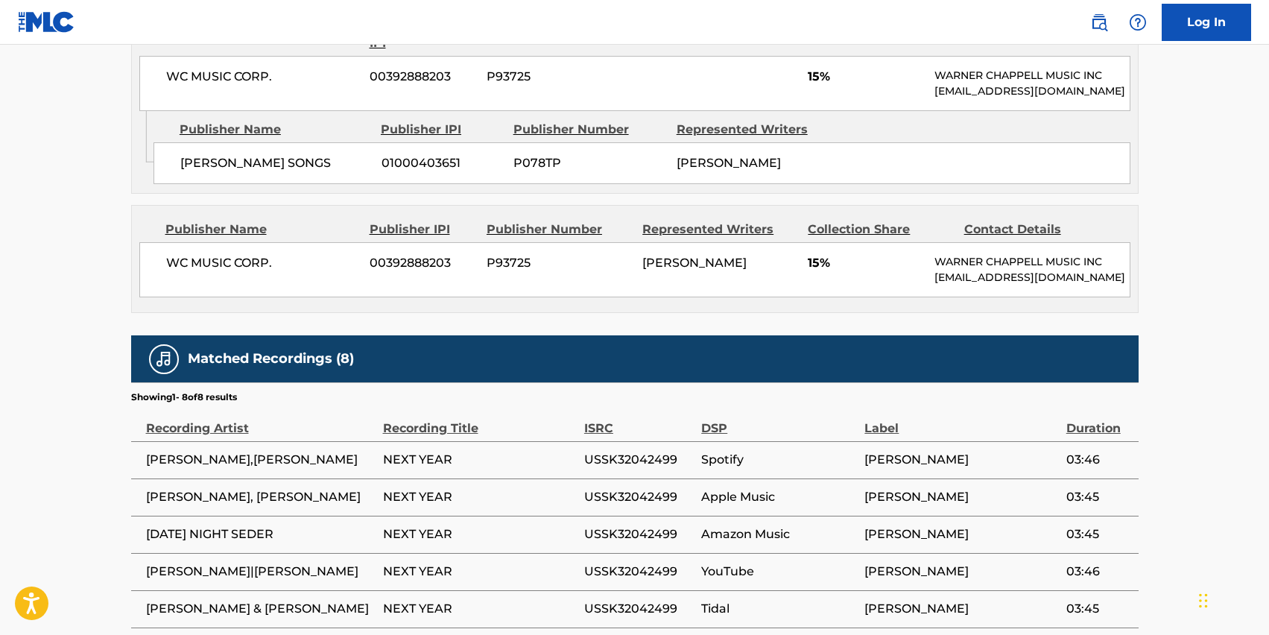
scroll to position [509, 0]
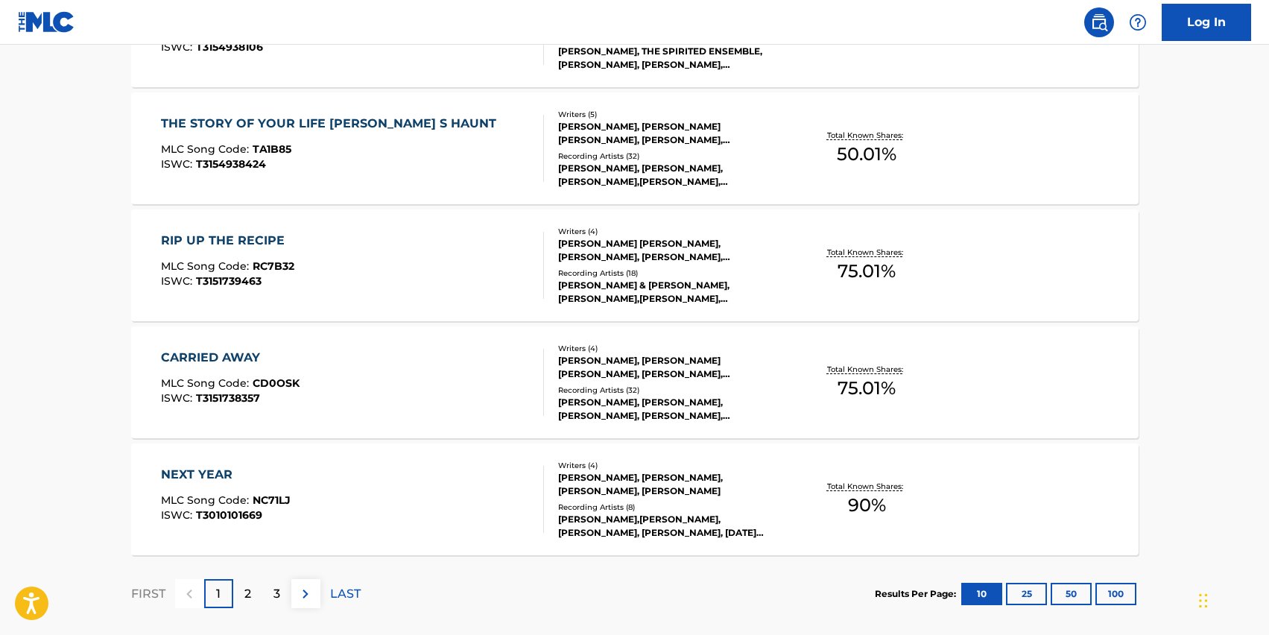
scroll to position [1189, 0]
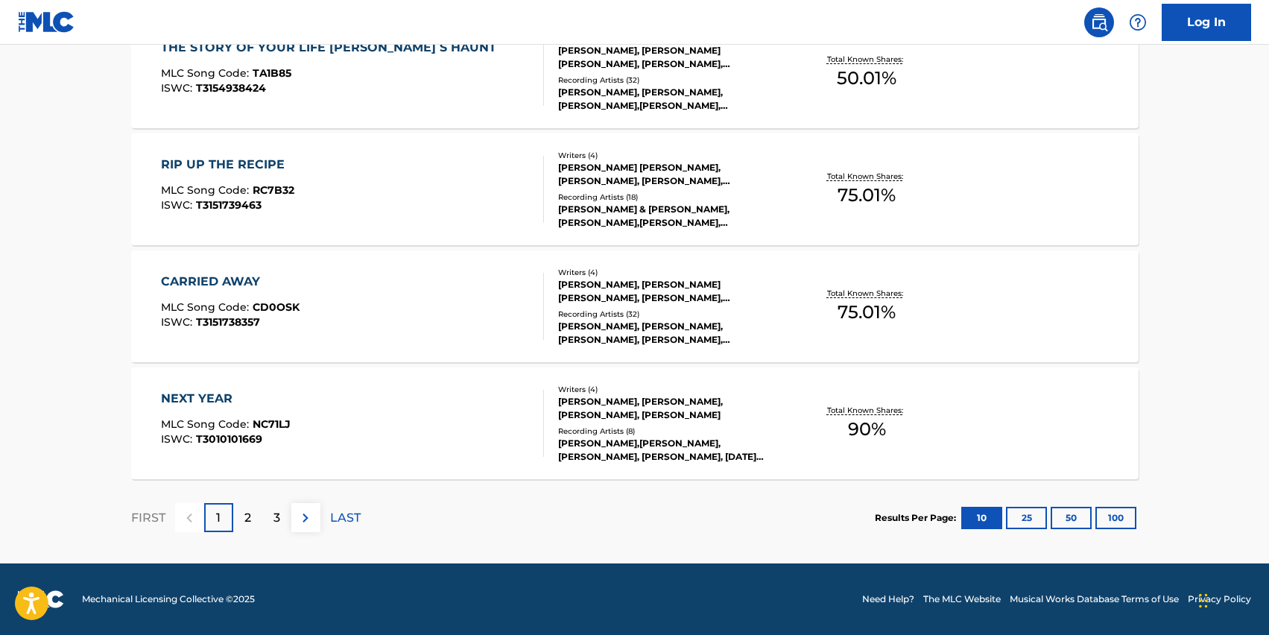
click at [247, 509] on p "2" at bounding box center [247, 518] width 7 height 18
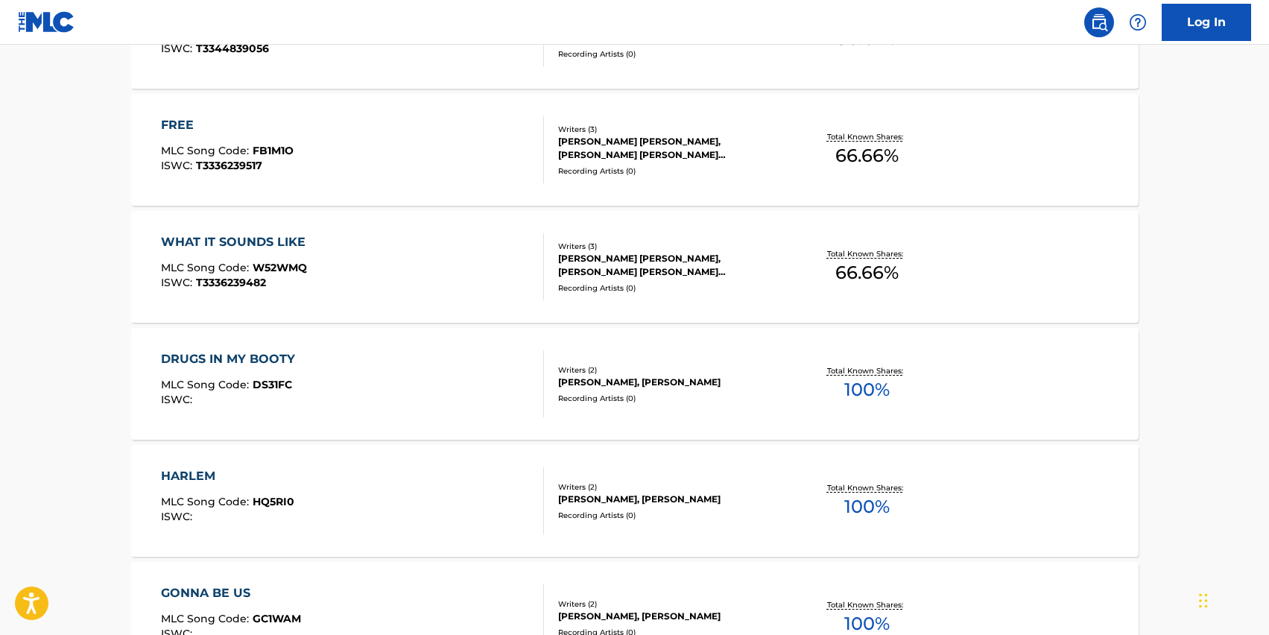
scroll to position [808, 0]
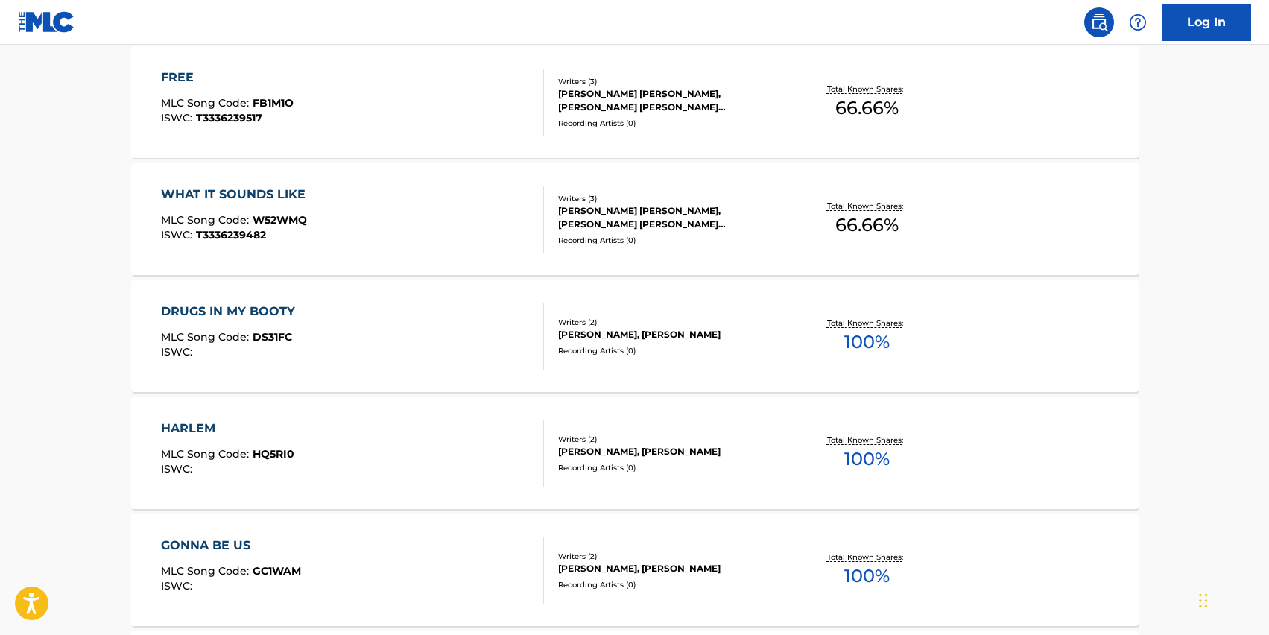
click at [230, 311] on div "DRUGS IN MY BOOTY" at bounding box center [232, 311] width 142 height 18
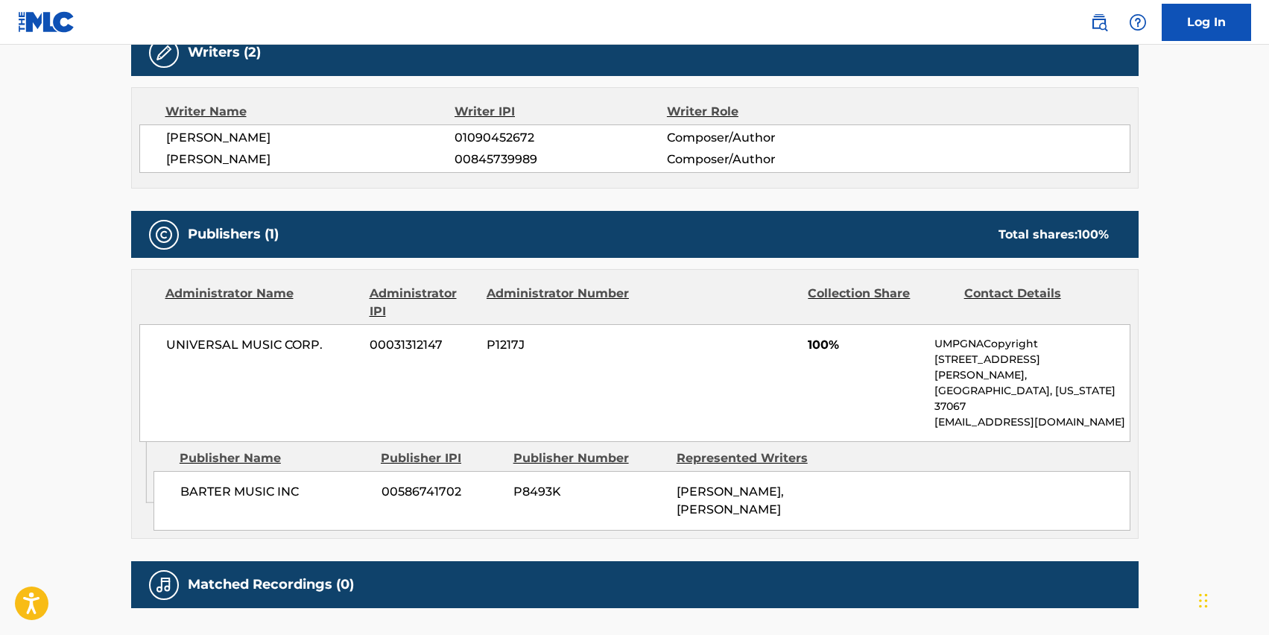
scroll to position [493, 0]
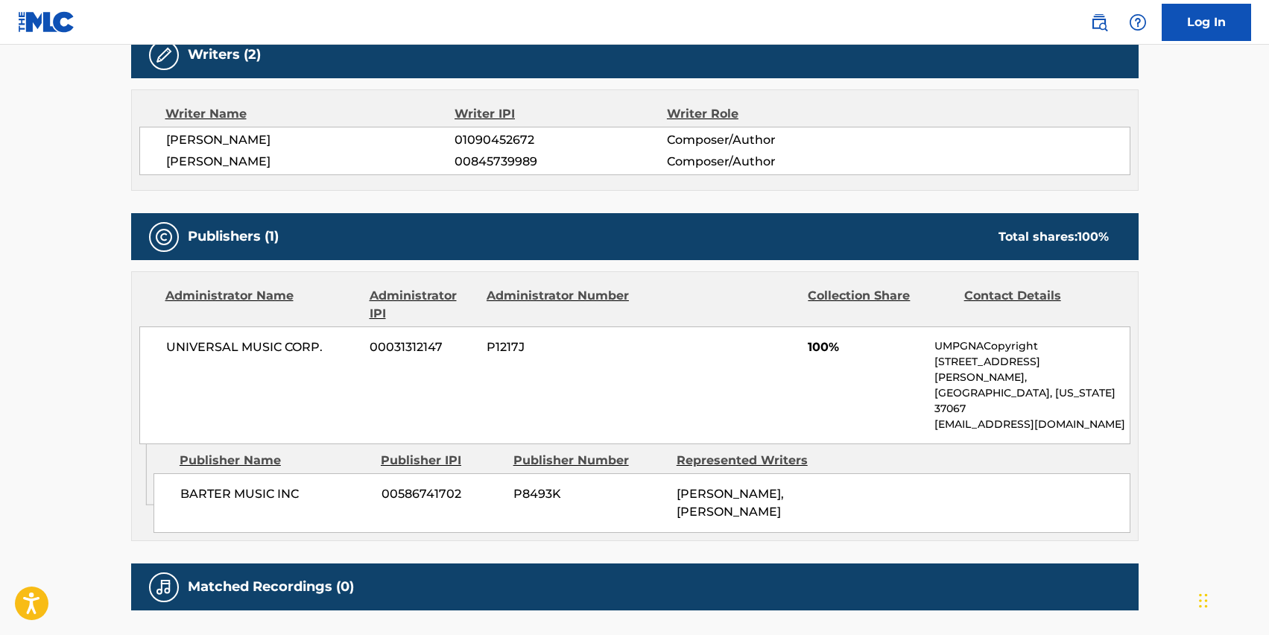
click at [231, 485] on span "BARTER MUSIC INC" at bounding box center [275, 494] width 190 height 18
click at [253, 485] on span "BARTER MUSIC INC" at bounding box center [275, 494] width 190 height 18
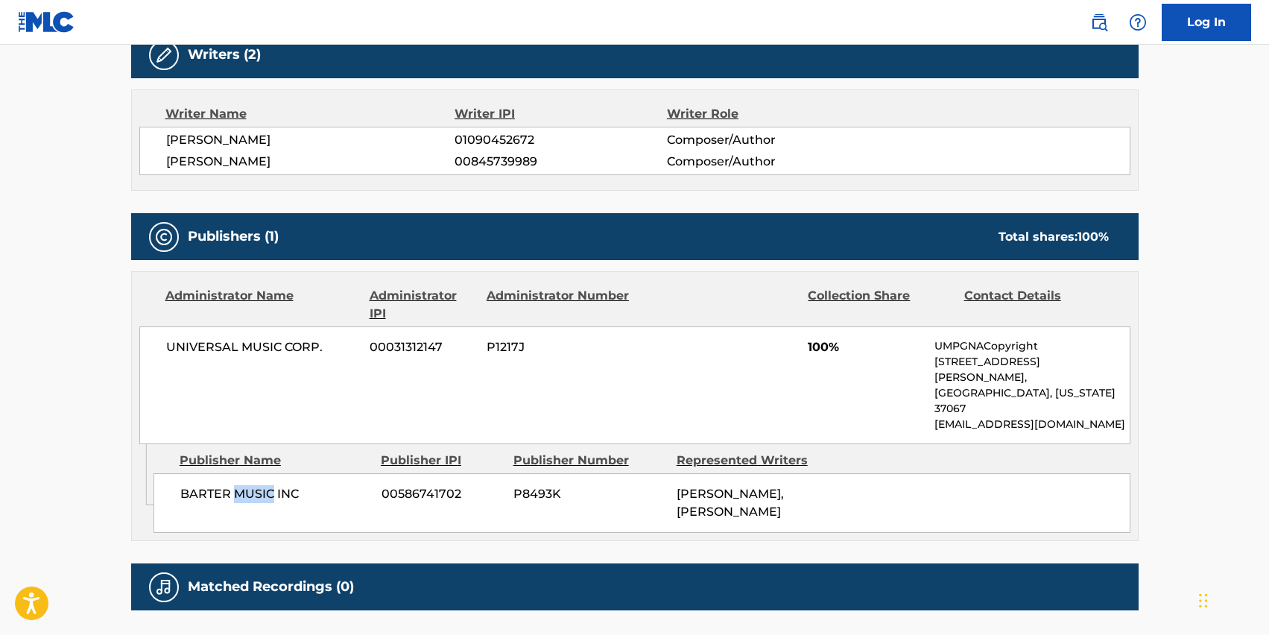
click at [253, 485] on span "BARTER MUSIC INC" at bounding box center [275, 494] width 190 height 18
copy div "BARTER MUSIC INC"
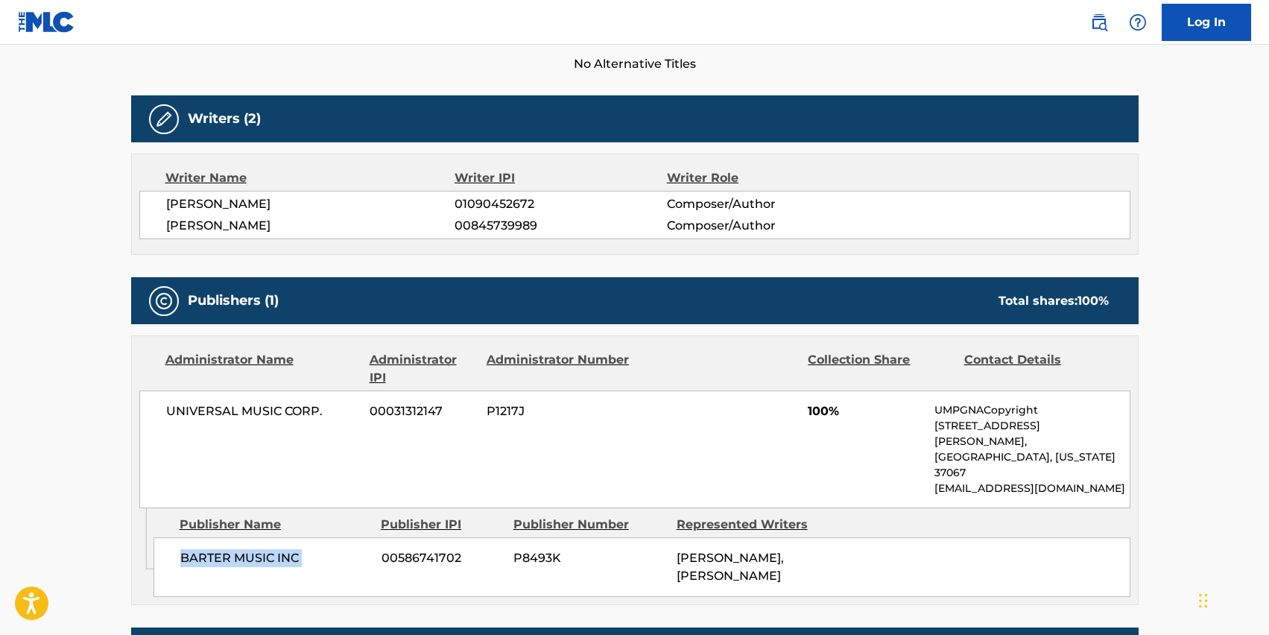
scroll to position [425, 0]
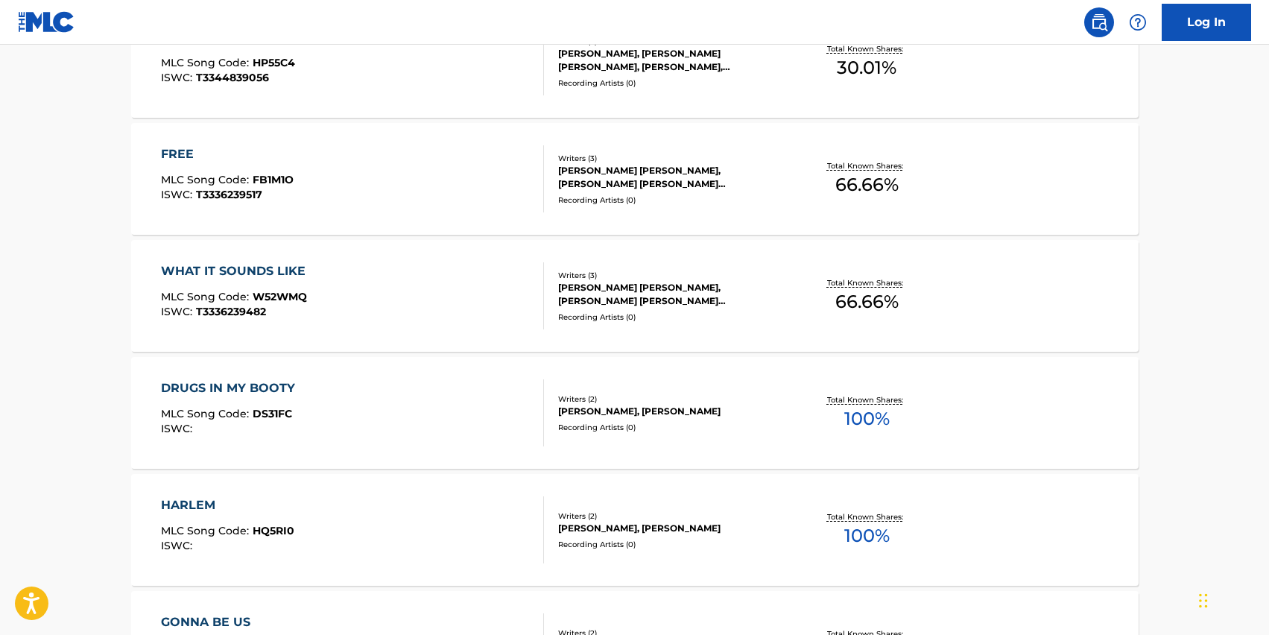
scroll to position [737, 0]
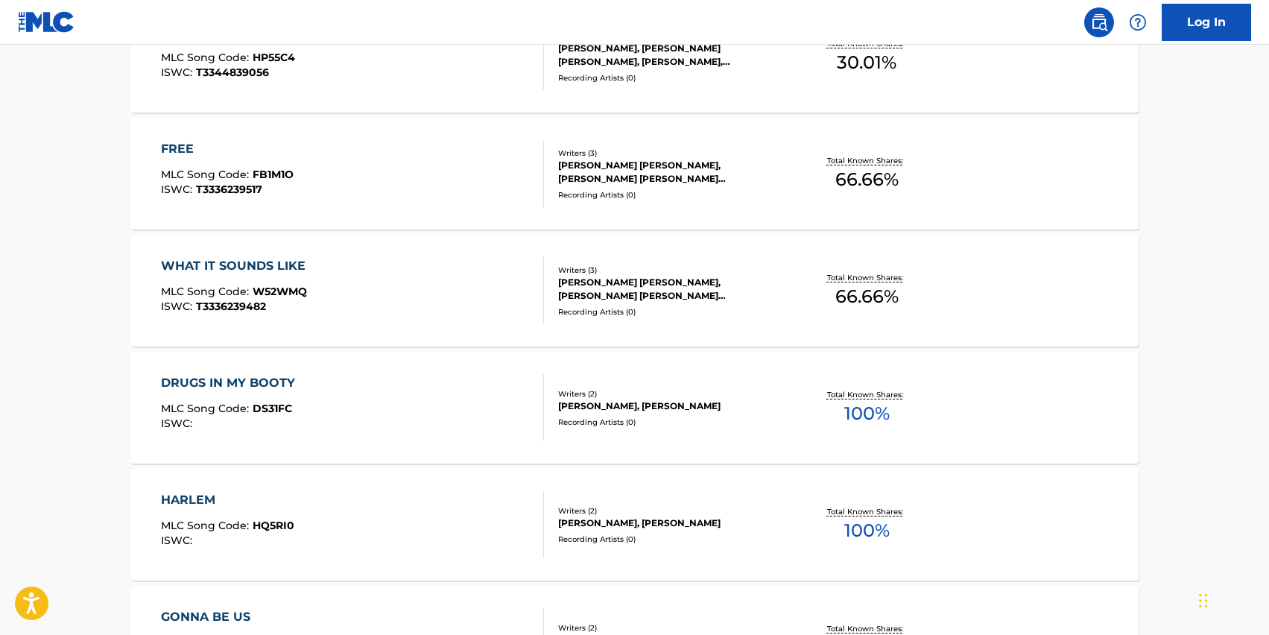
click at [182, 501] on div "HARLEM" at bounding box center [227, 500] width 133 height 18
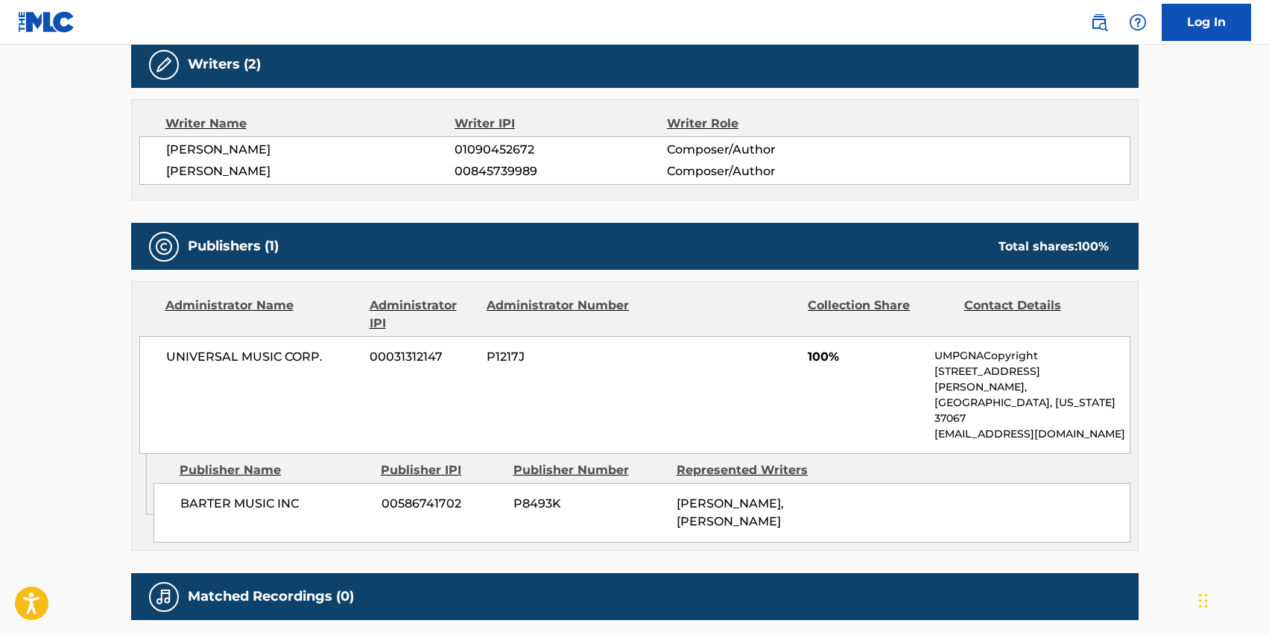
scroll to position [489, 0]
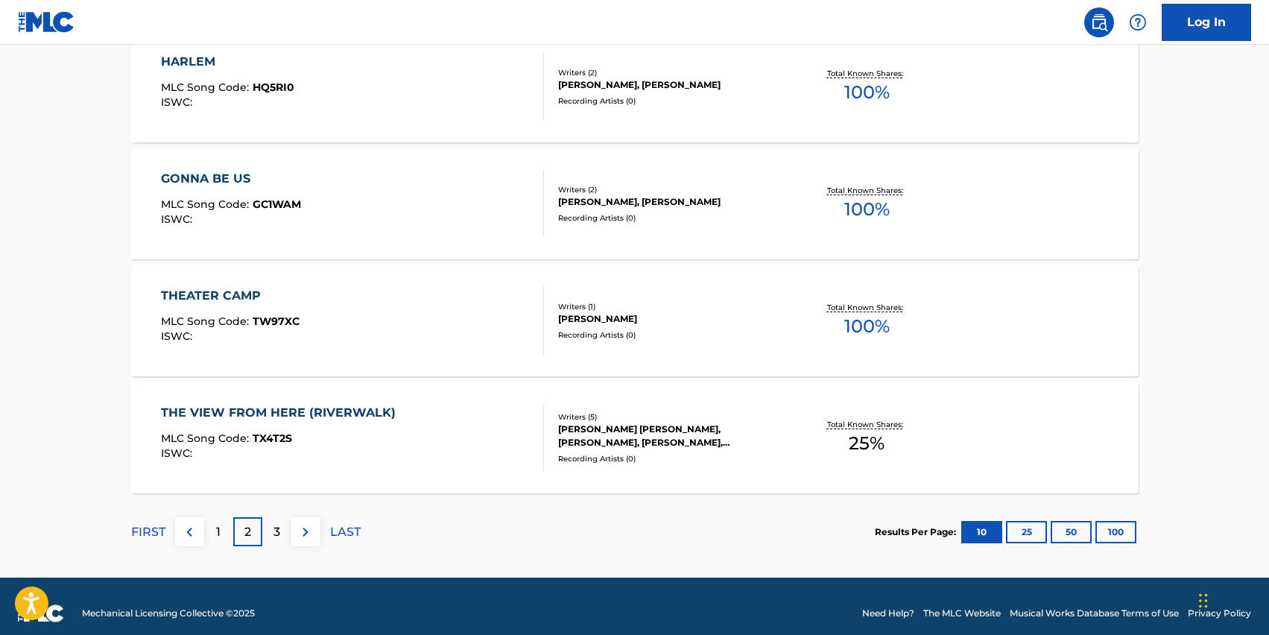
scroll to position [1169, 0]
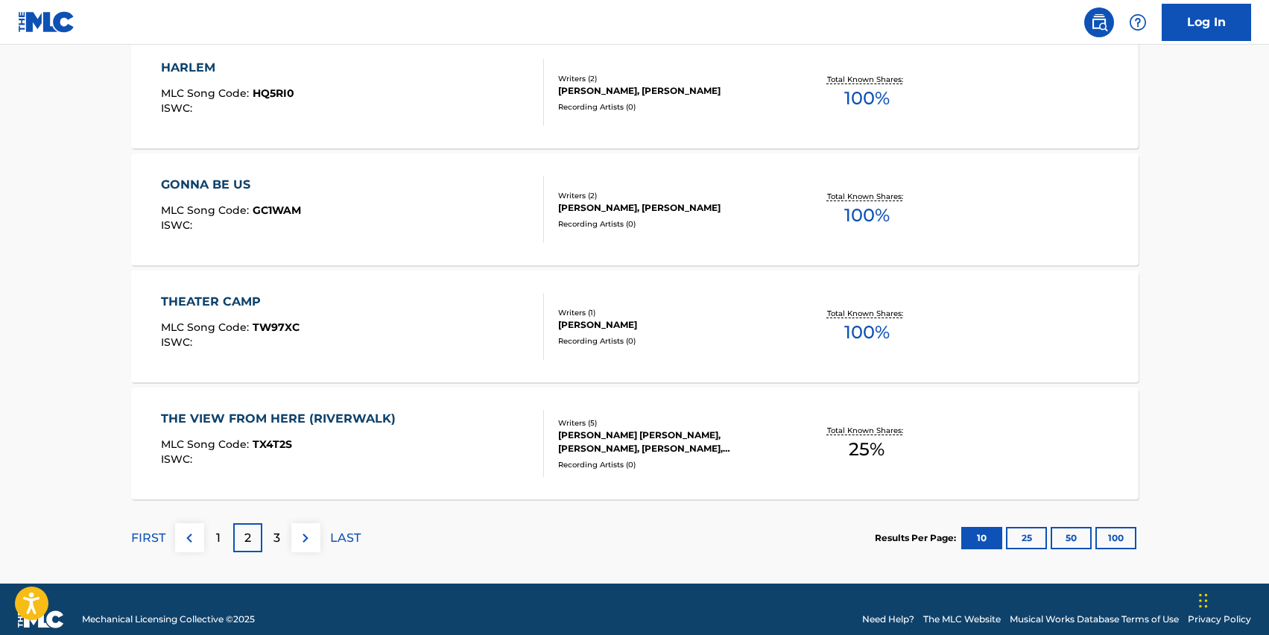
click at [217, 303] on div "THEATER CAMP" at bounding box center [230, 302] width 139 height 18
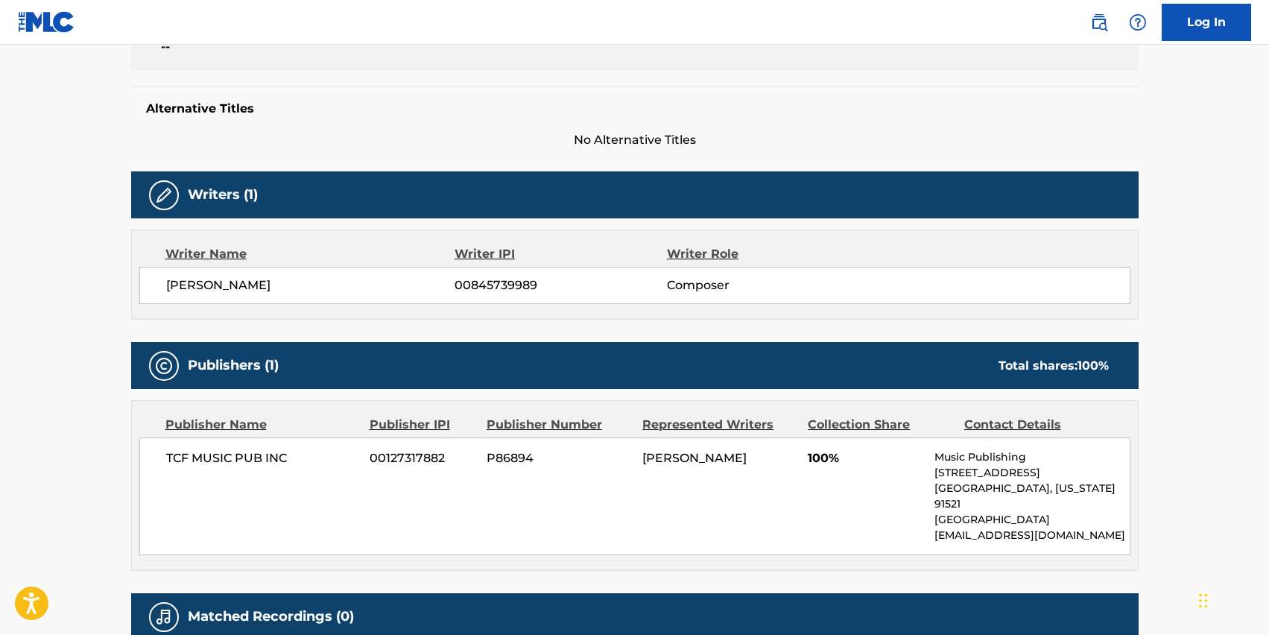
scroll to position [352, 0]
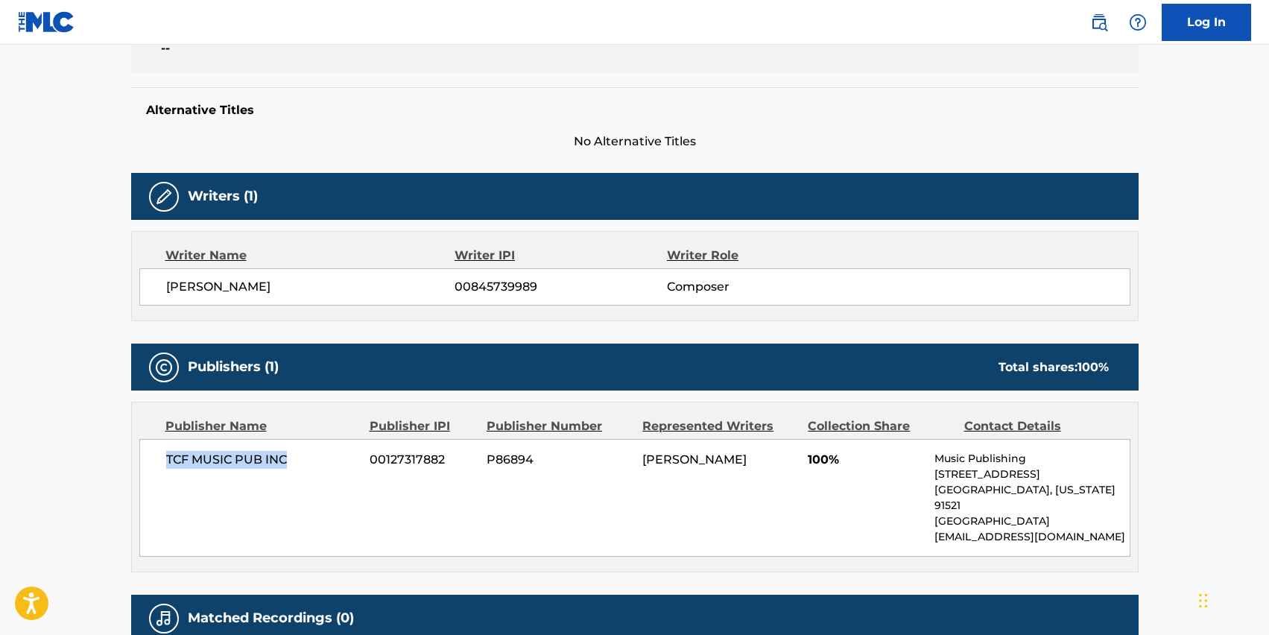
drag, startPoint x: 162, startPoint y: 460, endPoint x: 290, endPoint y: 456, distance: 127.4
click at [290, 456] on div "TCF MUSIC PUB INC 00127317882 P86894 [PERSON_NAME] 100% Music Publishing [STREE…" at bounding box center [634, 498] width 991 height 118
copy span "TCF MUSIC PUB INC"
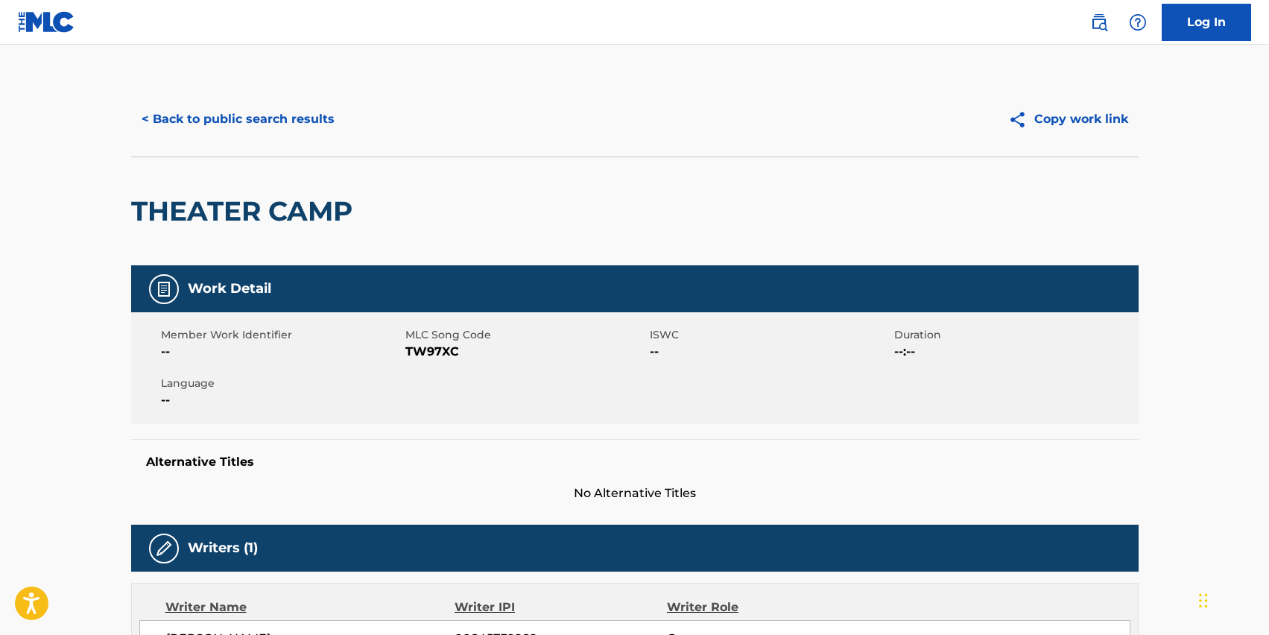
click at [159, 127] on button "< Back to public search results" at bounding box center [238, 119] width 214 height 37
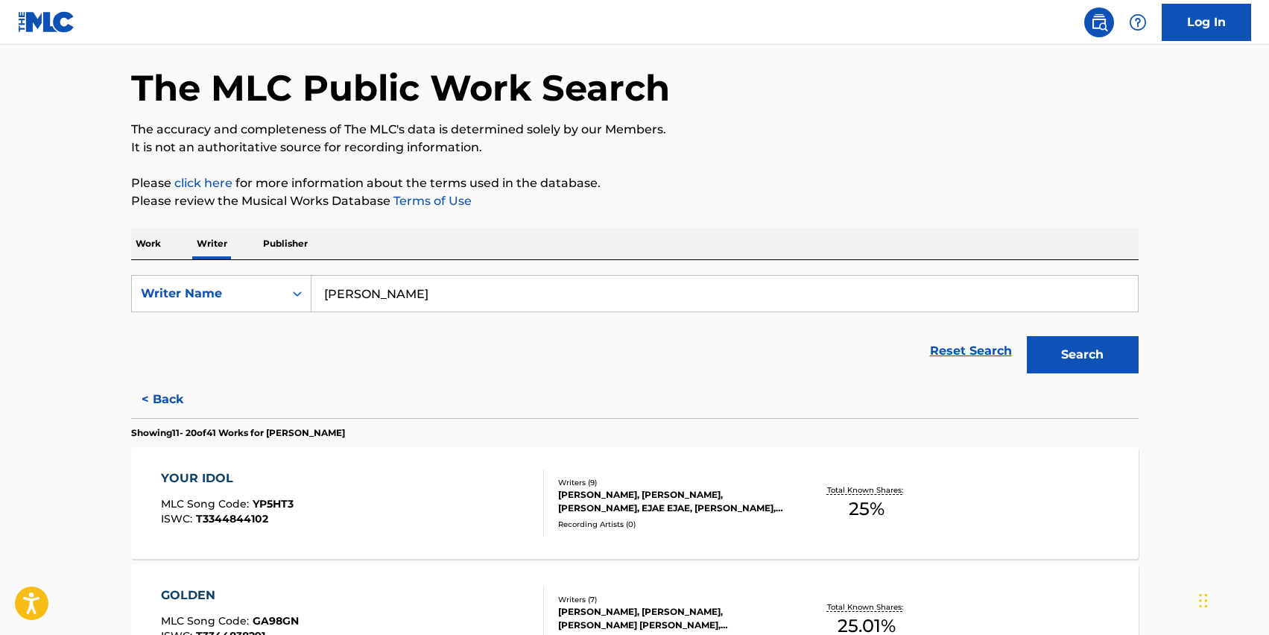
scroll to position [1189, 0]
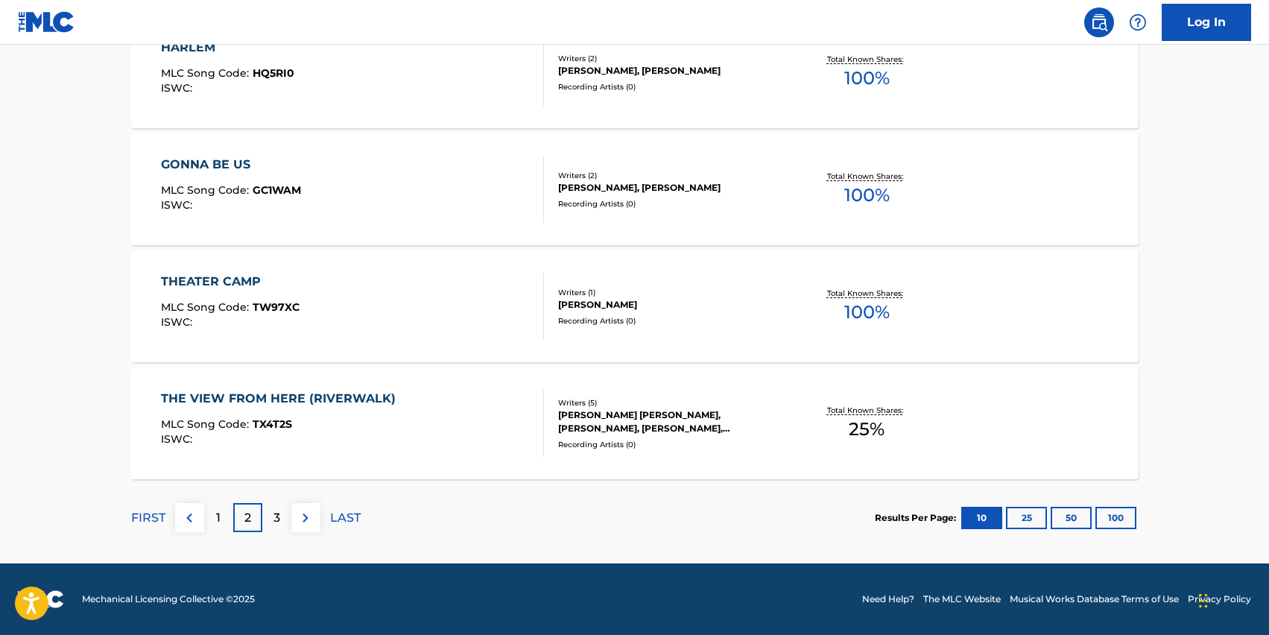
click at [236, 162] on div "GONNA BE US" at bounding box center [231, 165] width 140 height 18
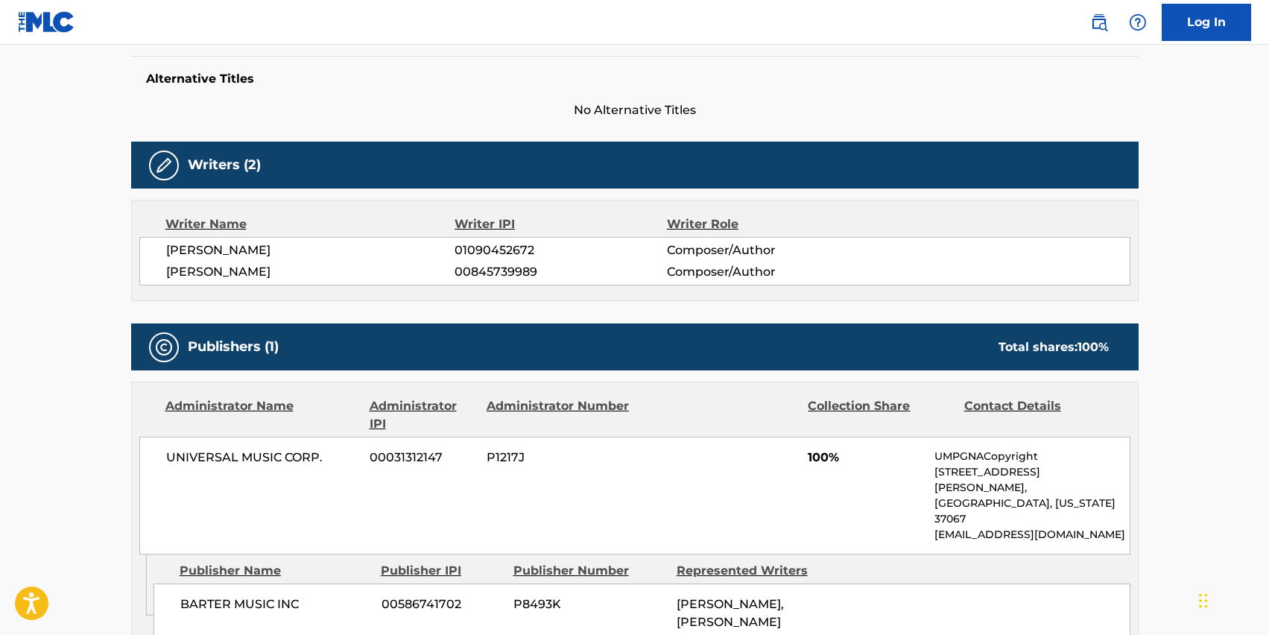
scroll to position [385, 0]
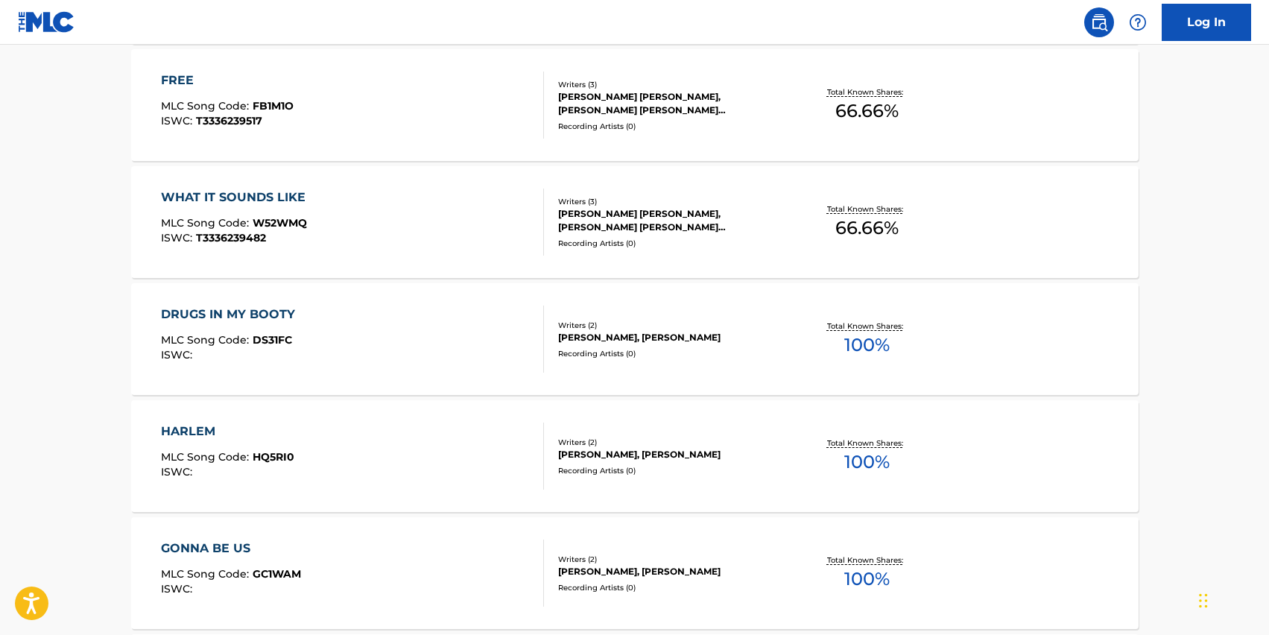
scroll to position [1189, 0]
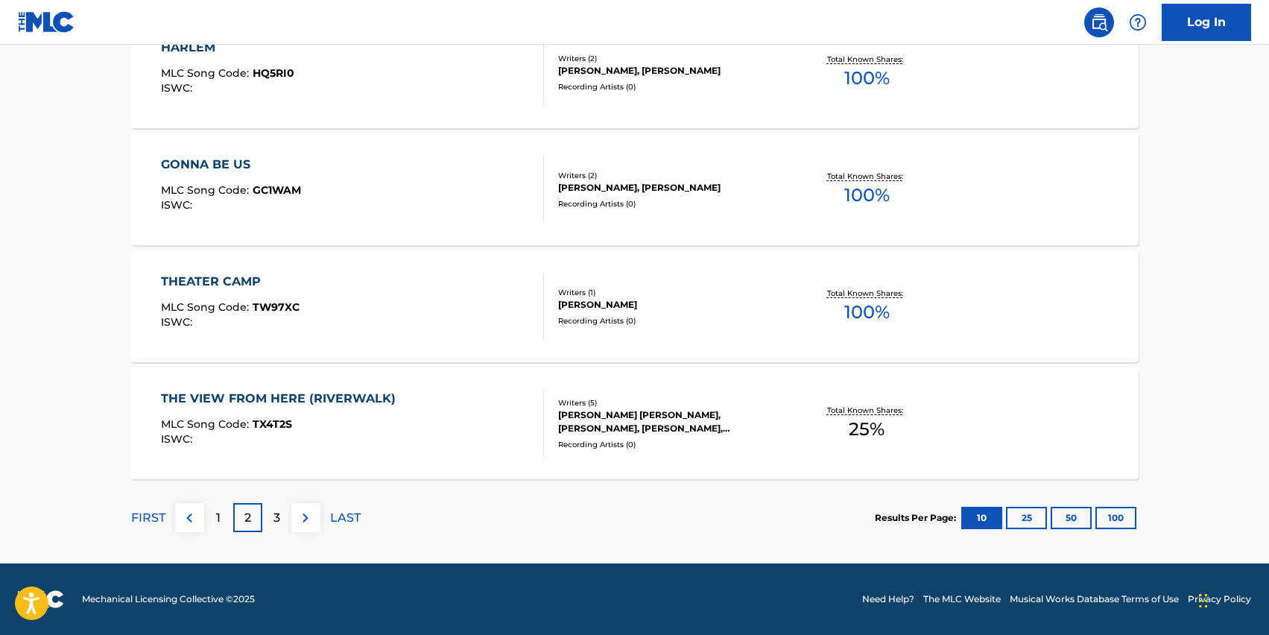
click at [273, 515] on p "3" at bounding box center [276, 518] width 7 height 18
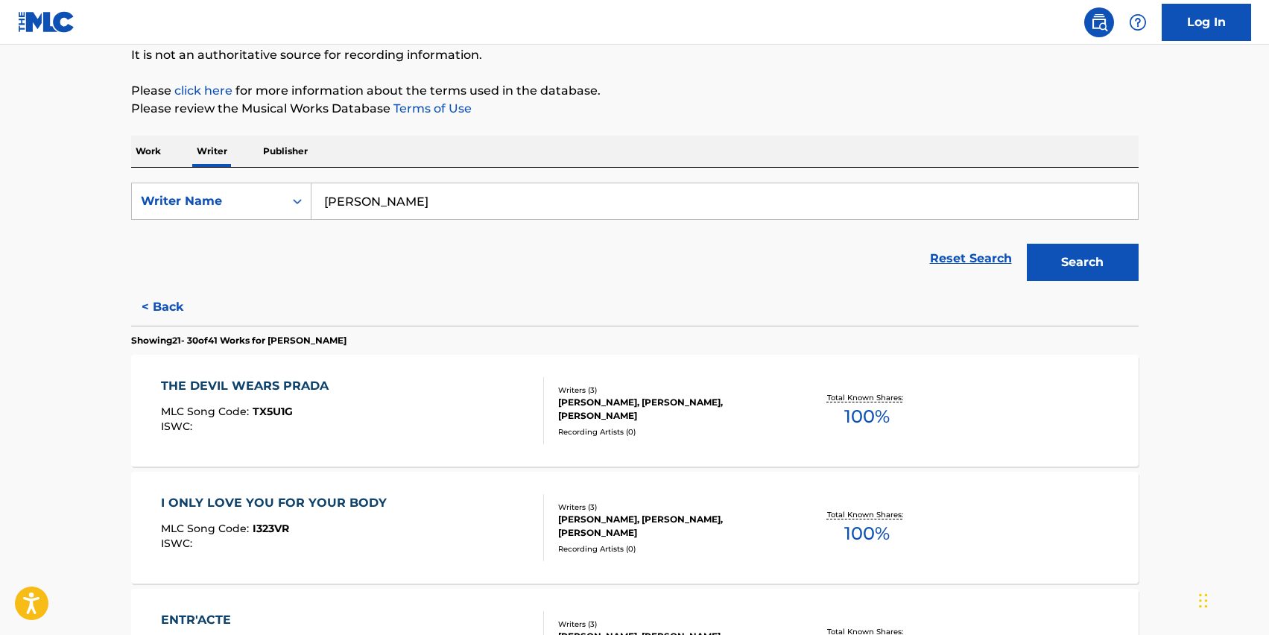
scroll to position [156, 0]
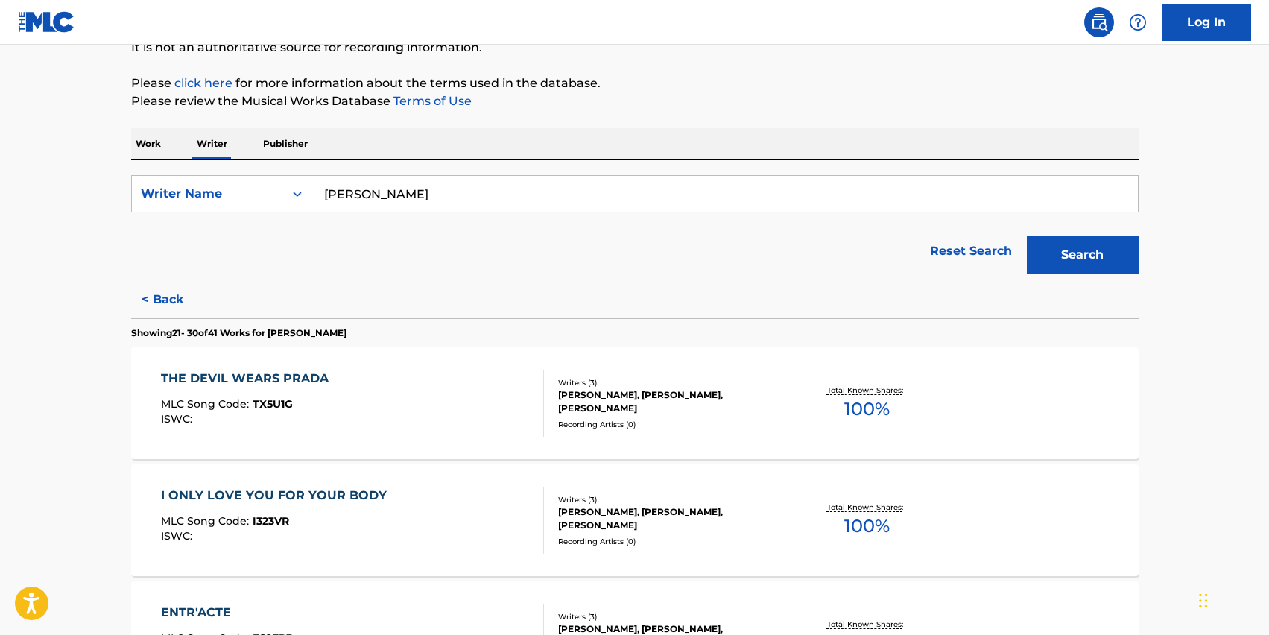
click at [305, 372] on div "THE DEVIL WEARS PRADA" at bounding box center [248, 378] width 175 height 18
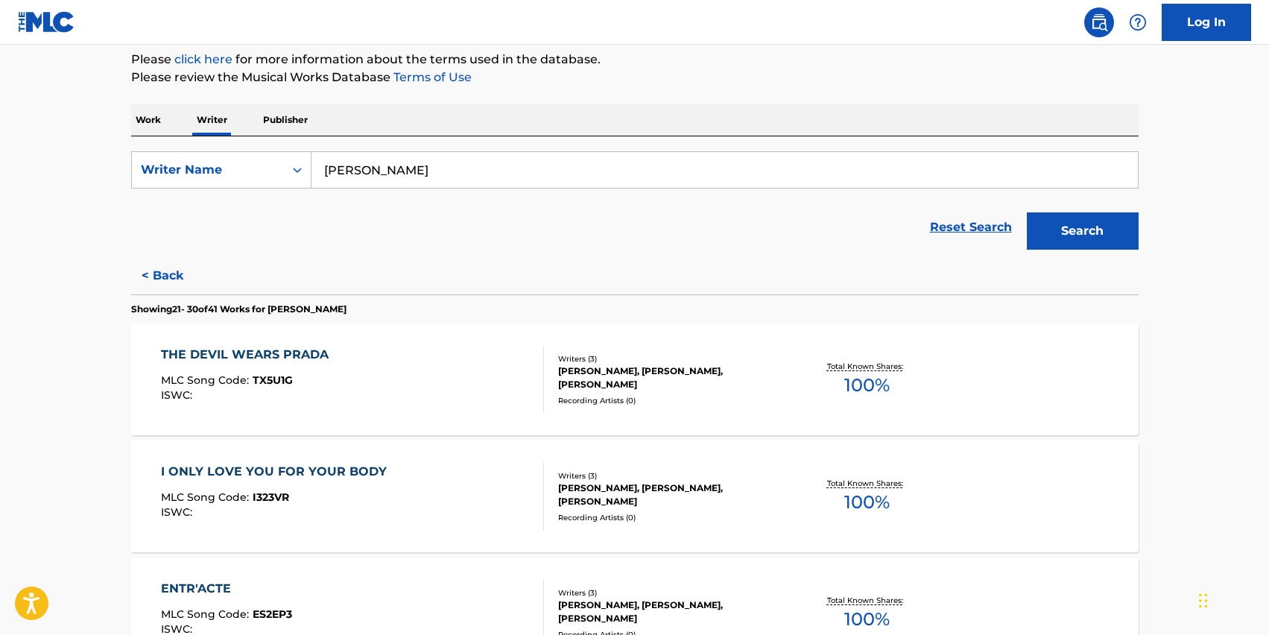
scroll to position [194, 0]
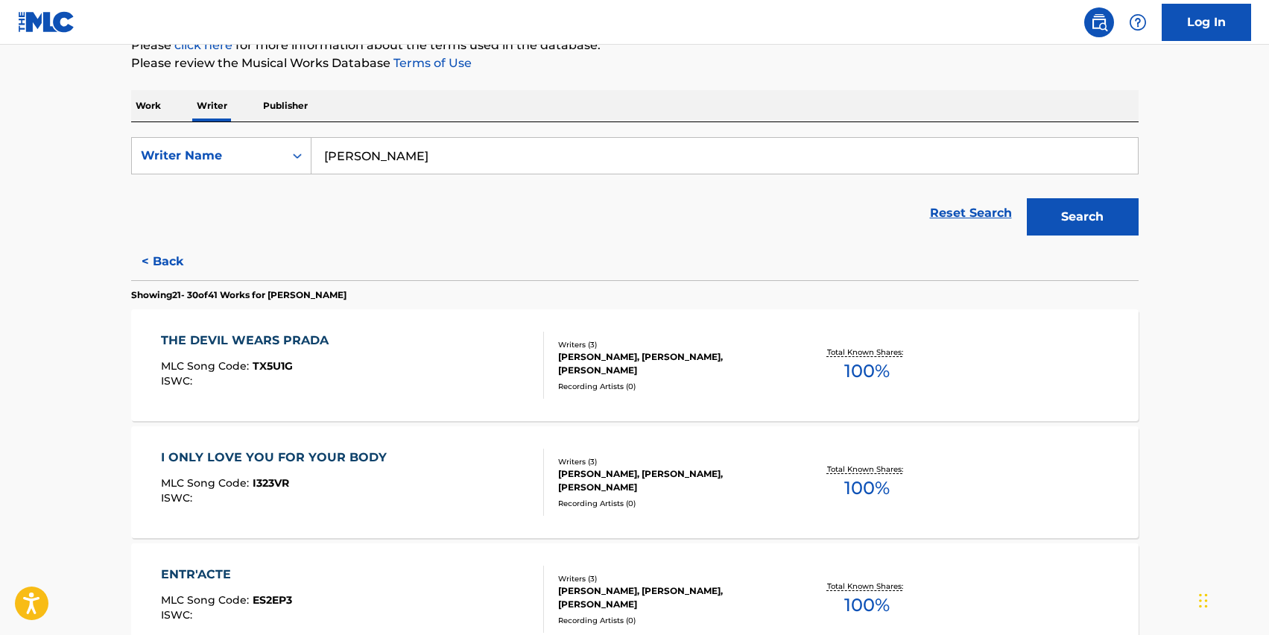
click at [262, 449] on div "I ONLY LOVE YOU FOR YOUR BODY" at bounding box center [277, 457] width 233 height 18
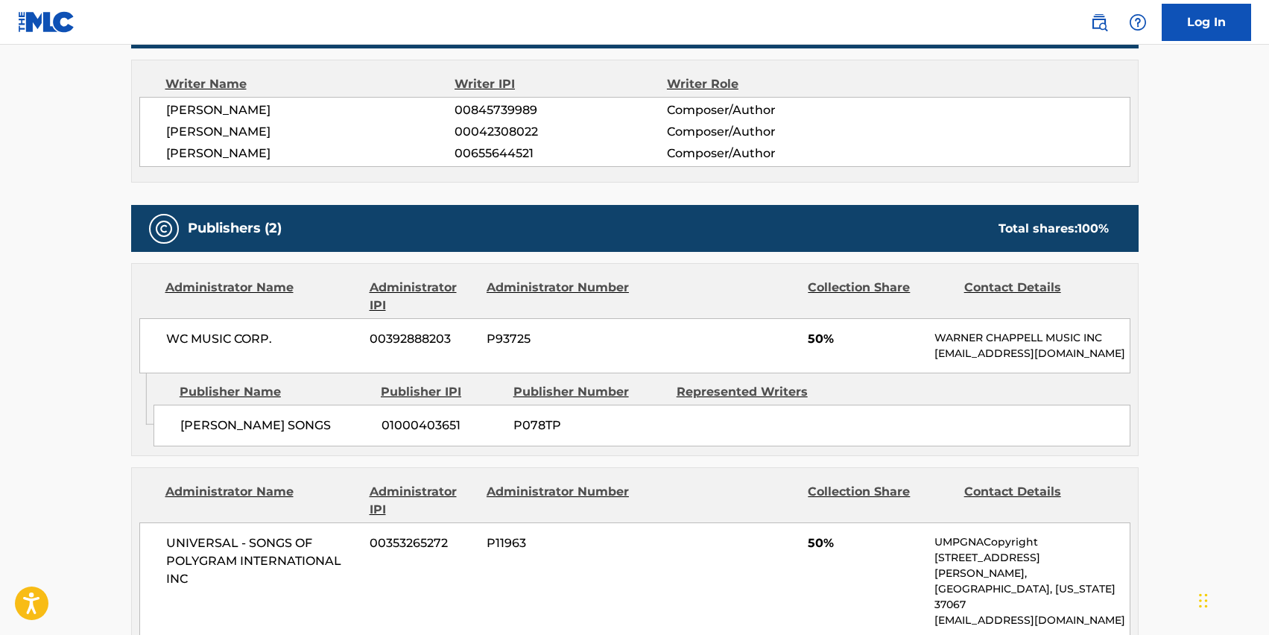
scroll to position [609, 0]
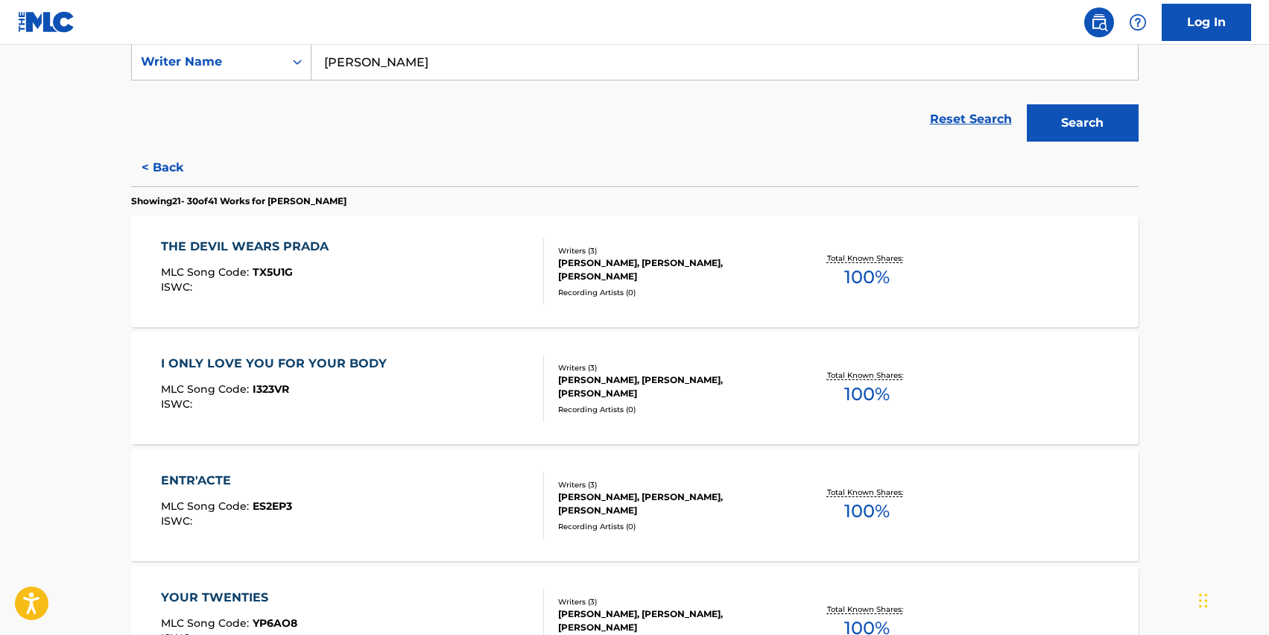
scroll to position [292, 0]
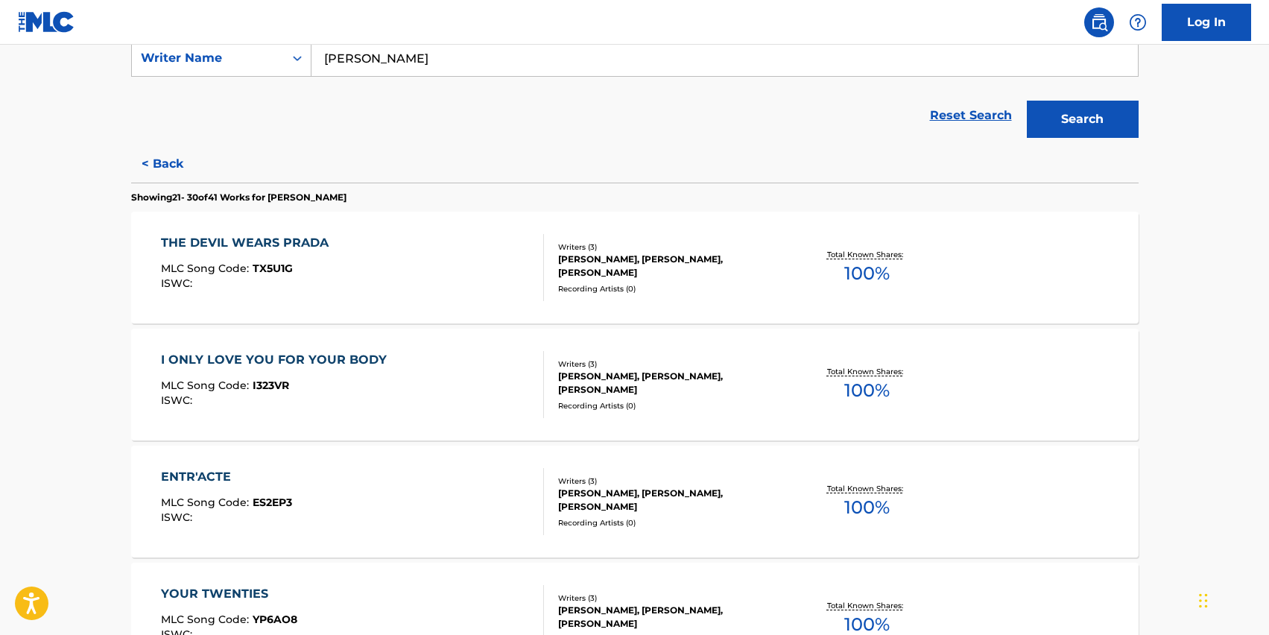
click at [215, 476] on div "ENTR'ACTE" at bounding box center [226, 477] width 131 height 18
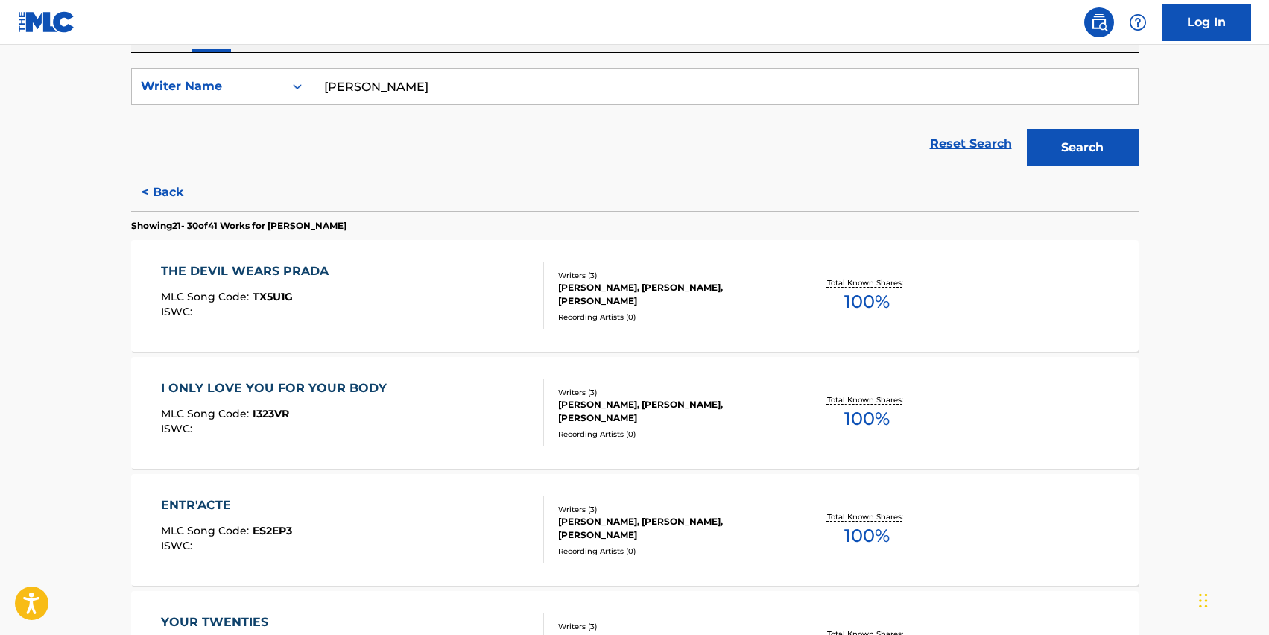
scroll to position [265, 0]
click at [216, 615] on div "YOUR TWENTIES" at bounding box center [229, 621] width 136 height 18
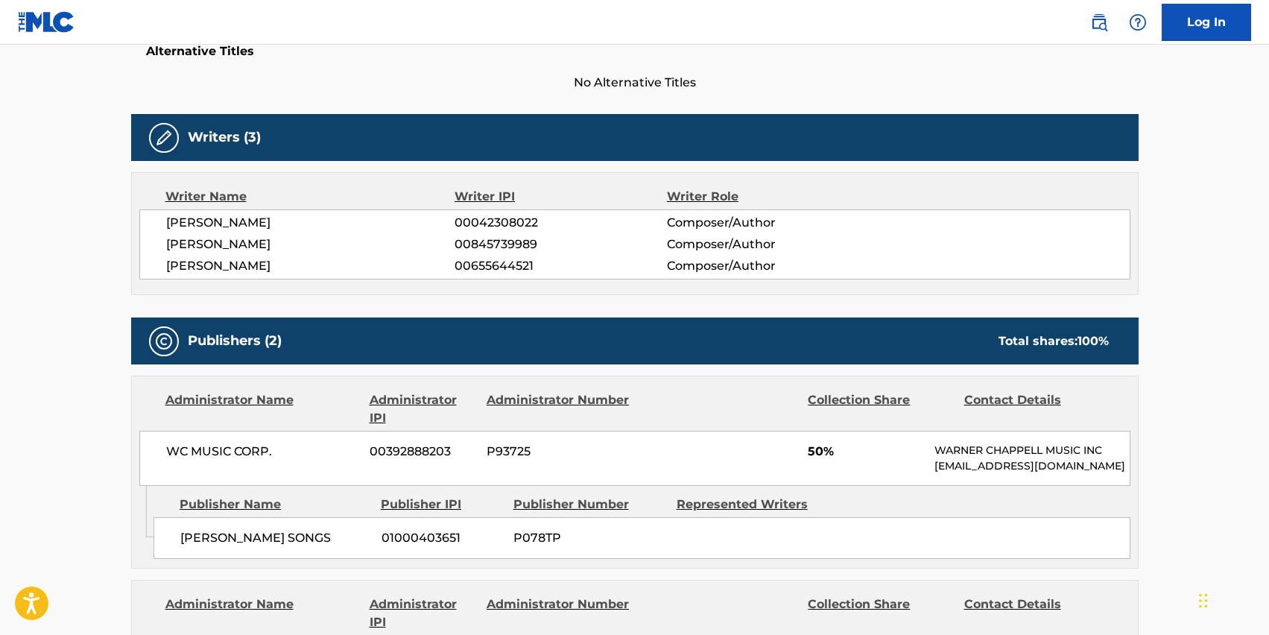
scroll to position [411, 0]
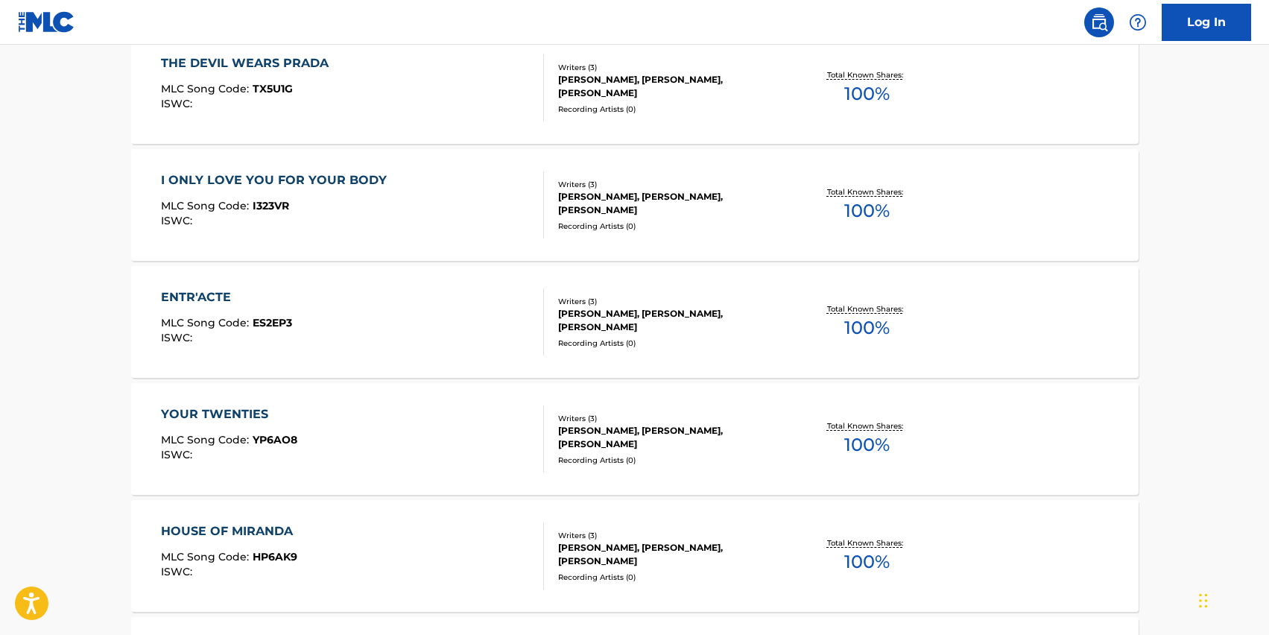
scroll to position [477, 0]
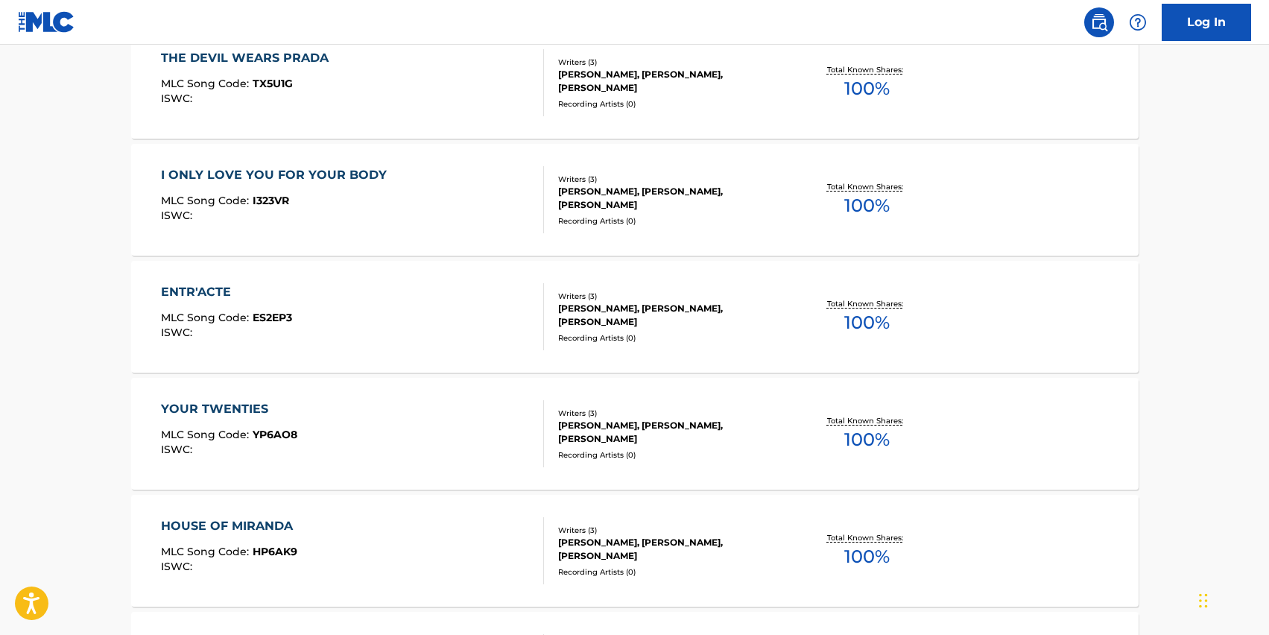
click at [234, 533] on div "HOUSE OF MIRANDA" at bounding box center [230, 526] width 139 height 18
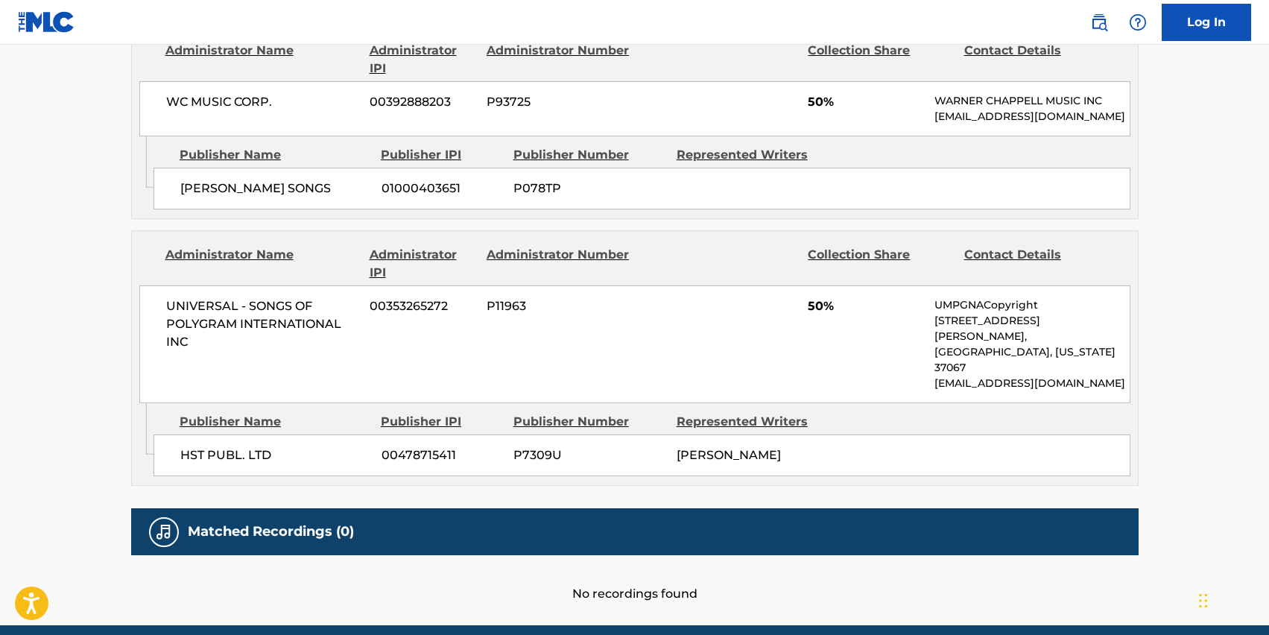
scroll to position [788, 0]
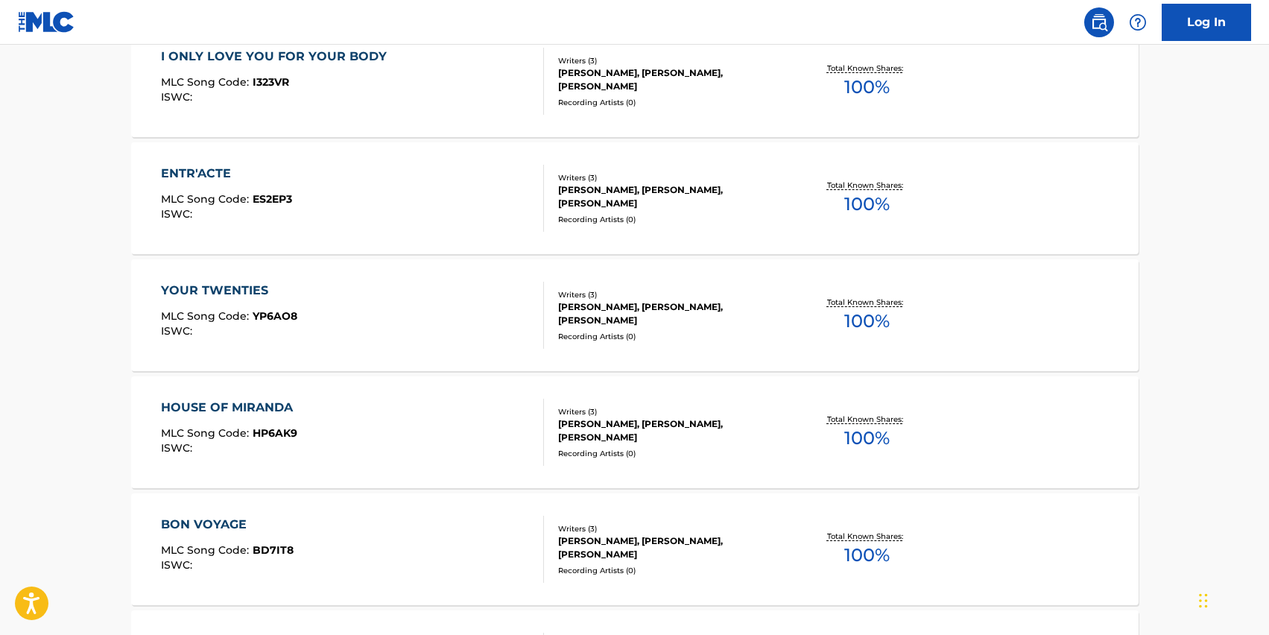
scroll to position [599, 0]
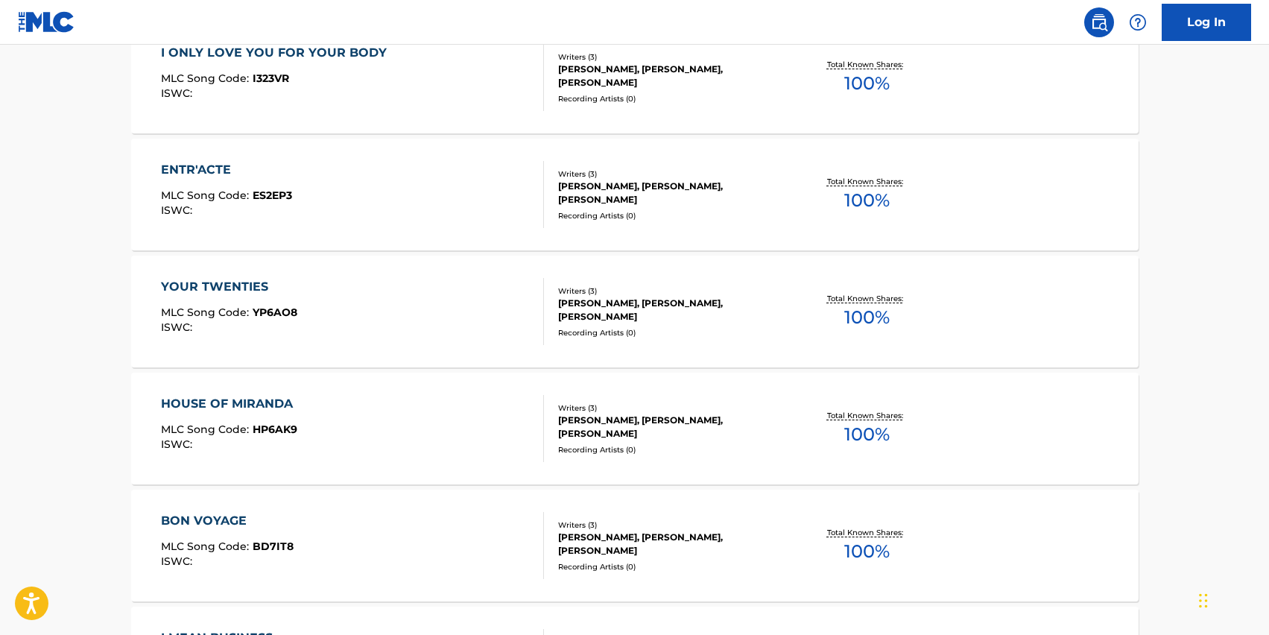
click at [219, 520] on div "BON VOYAGE" at bounding box center [227, 521] width 133 height 18
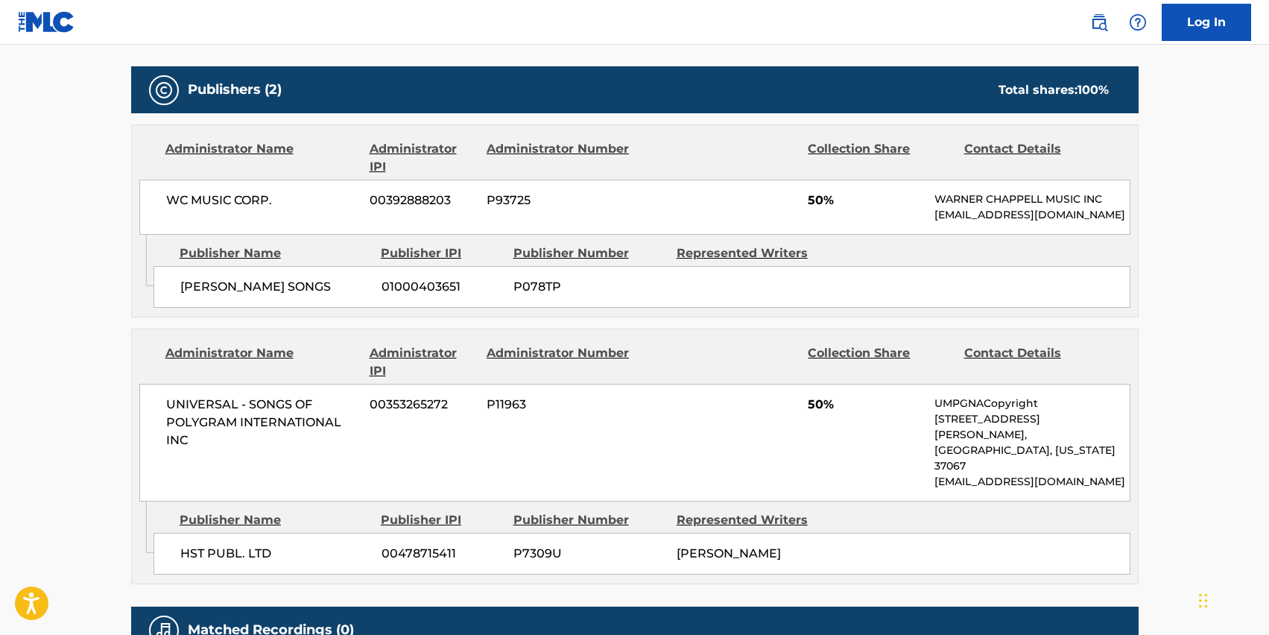
scroll to position [663, 0]
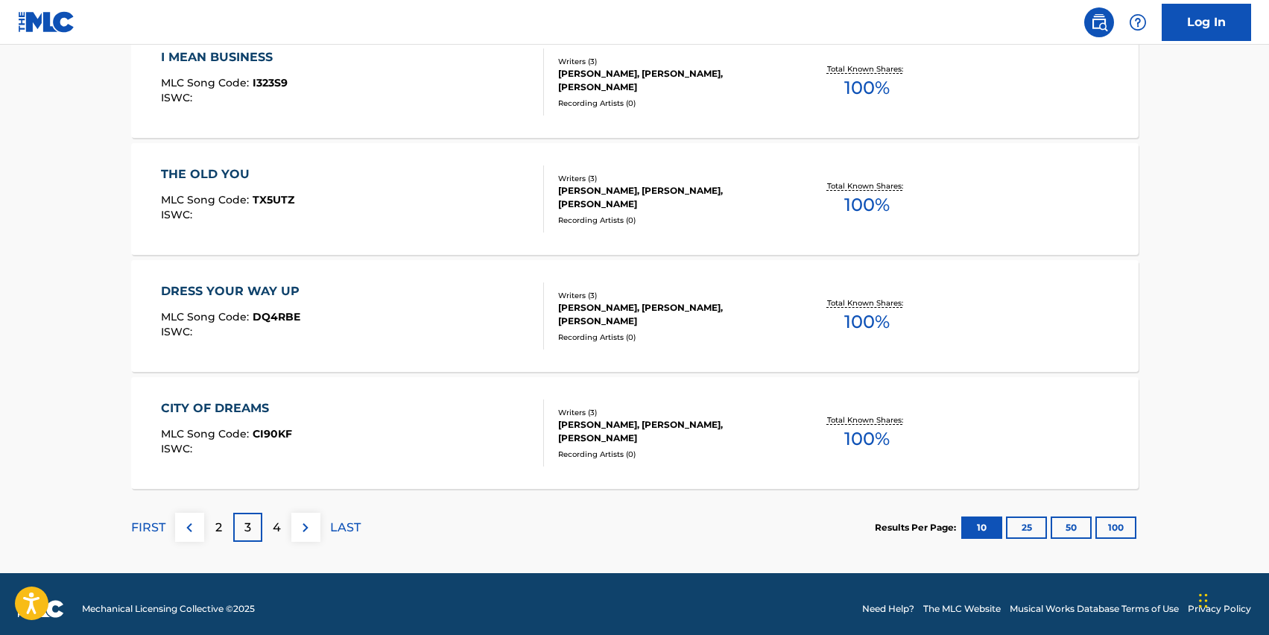
scroll to position [1189, 0]
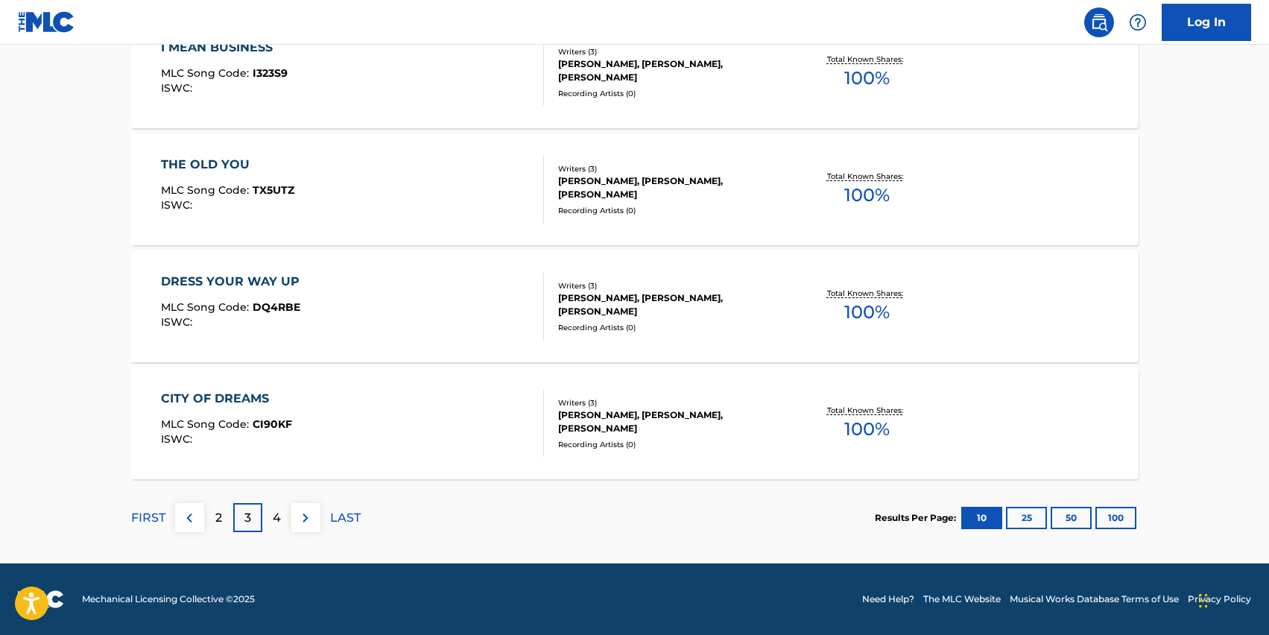
click at [226, 404] on div "CITY OF DREAMS" at bounding box center [226, 399] width 131 height 18
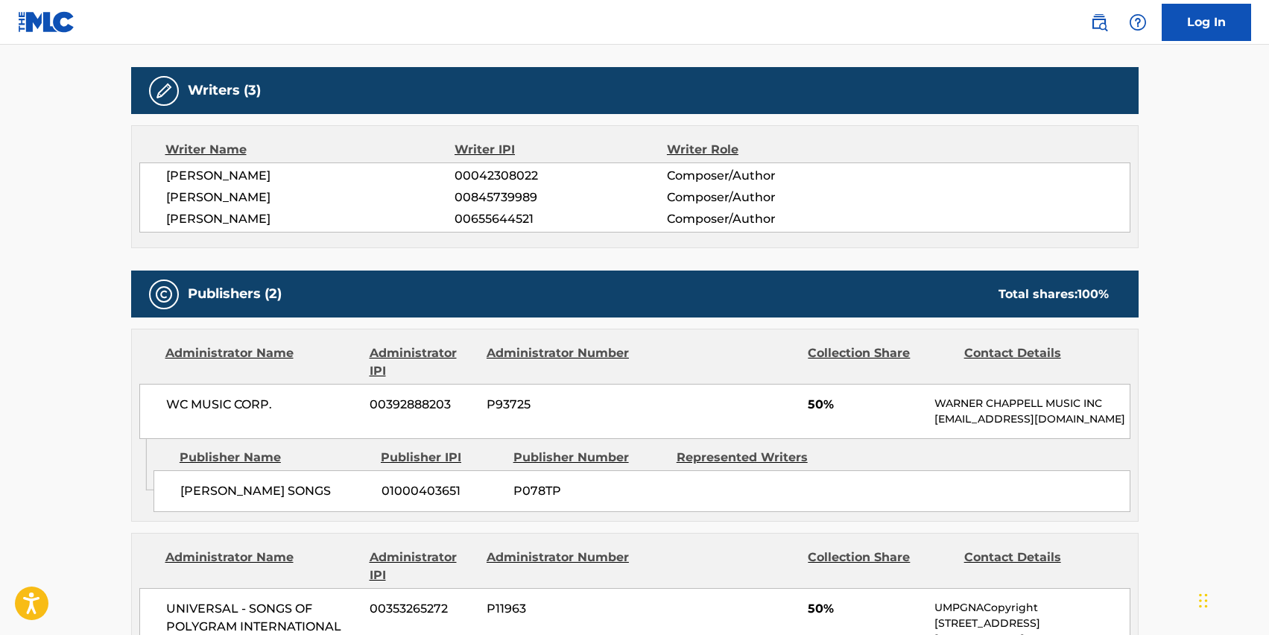
scroll to position [428, 0]
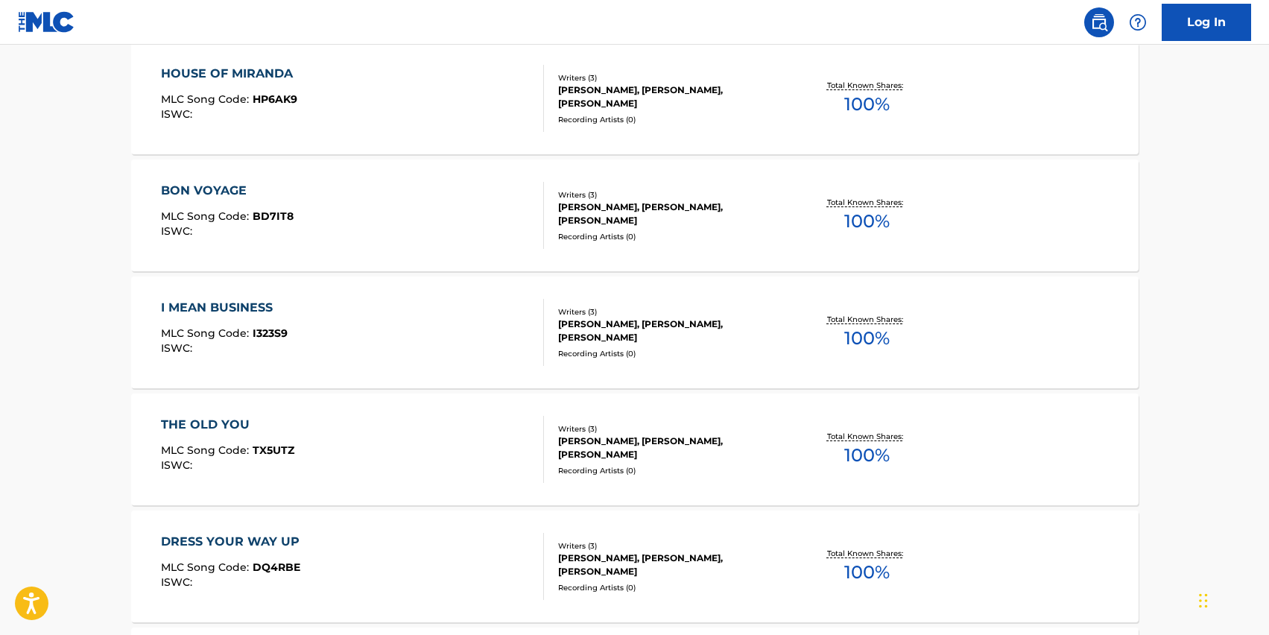
scroll to position [1189, 0]
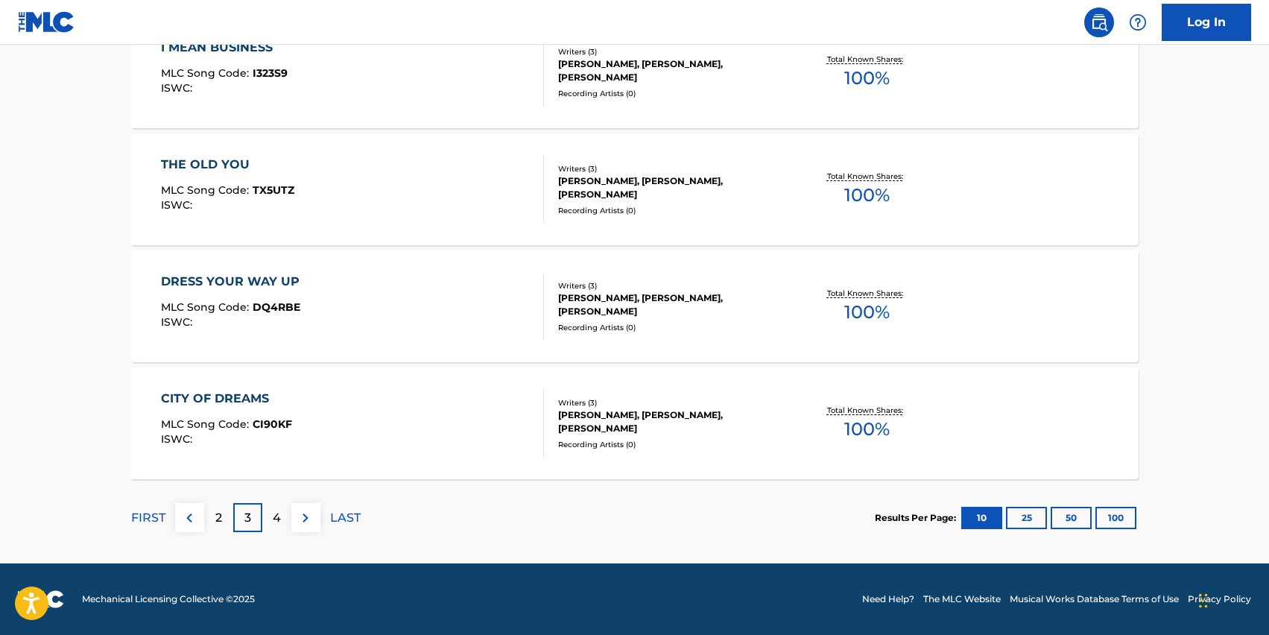
click at [277, 524] on p "4" at bounding box center [277, 518] width 8 height 18
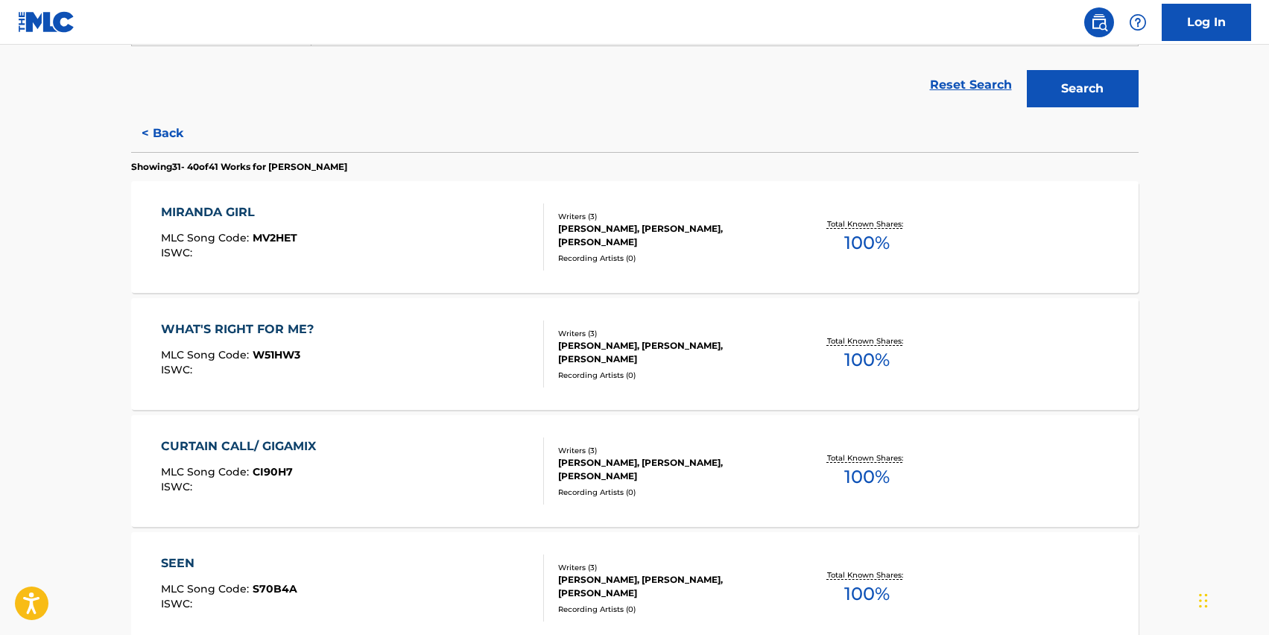
scroll to position [349, 0]
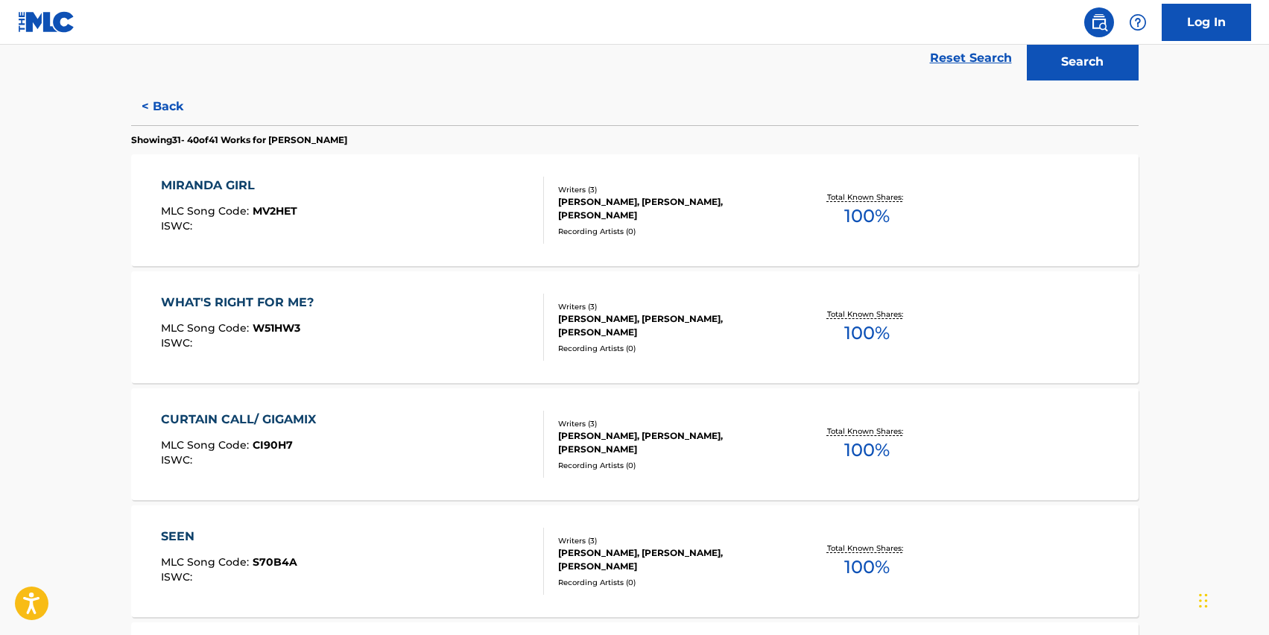
click at [194, 183] on div "MIRANDA GIRL" at bounding box center [229, 186] width 136 height 18
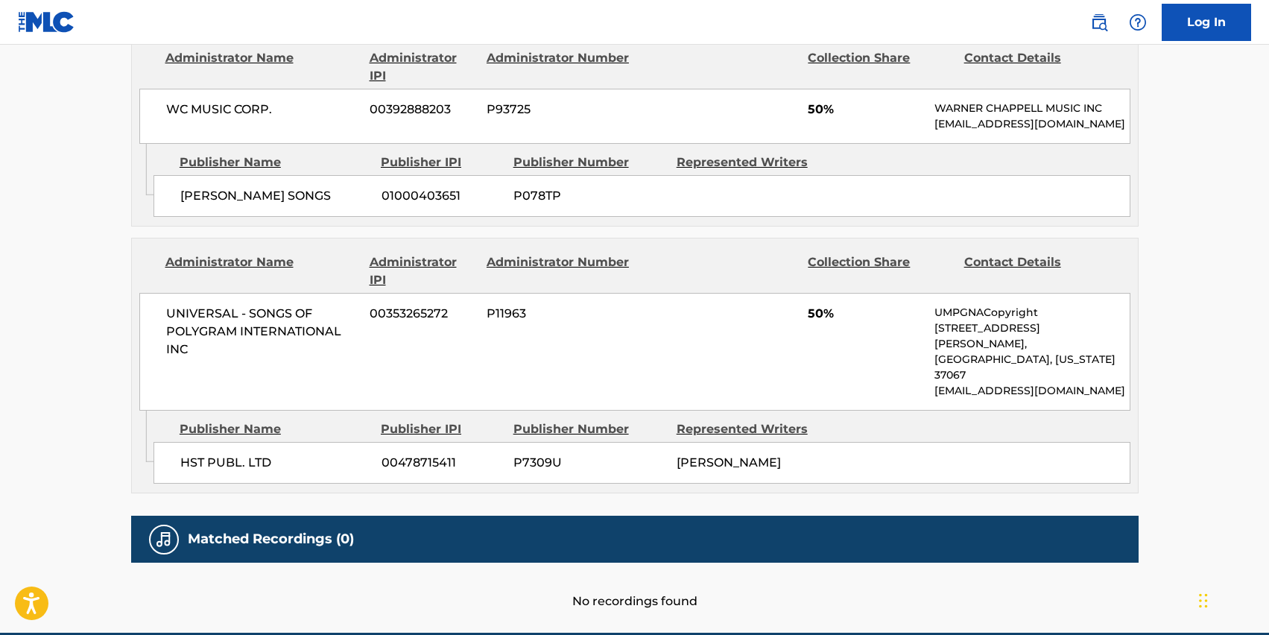
scroll to position [754, 0]
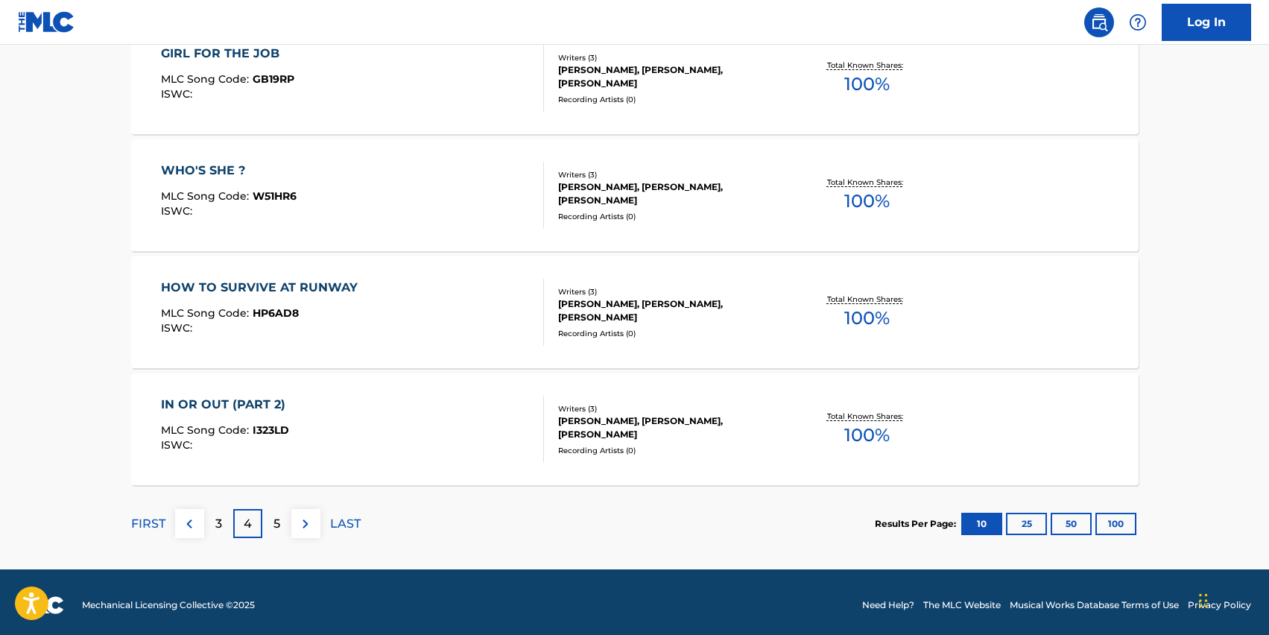
scroll to position [1189, 0]
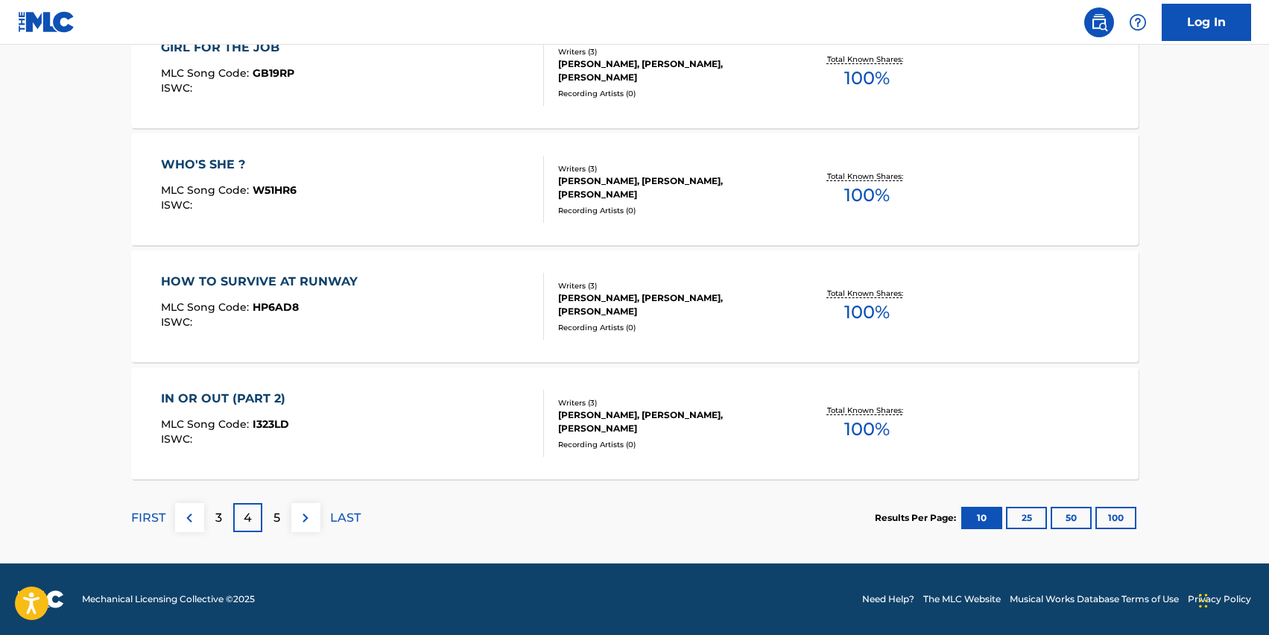
click at [271, 518] on div "5" at bounding box center [276, 517] width 29 height 29
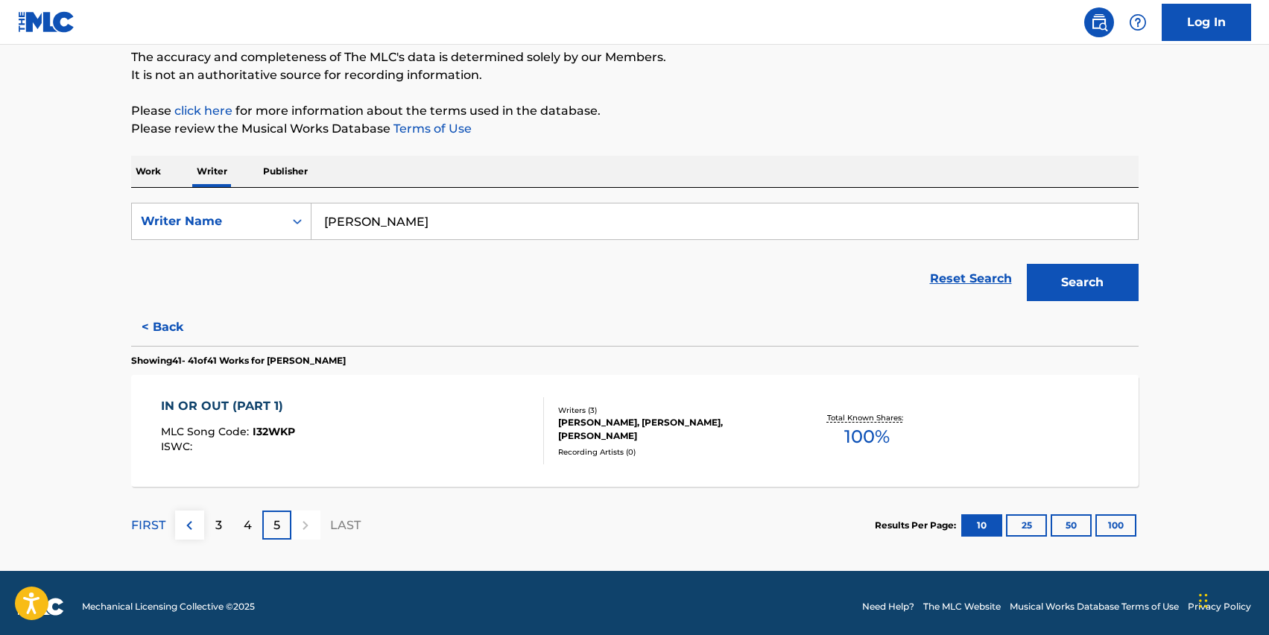
scroll to position [130, 0]
click at [254, 443] on div "ISWC :" at bounding box center [228, 445] width 134 height 11
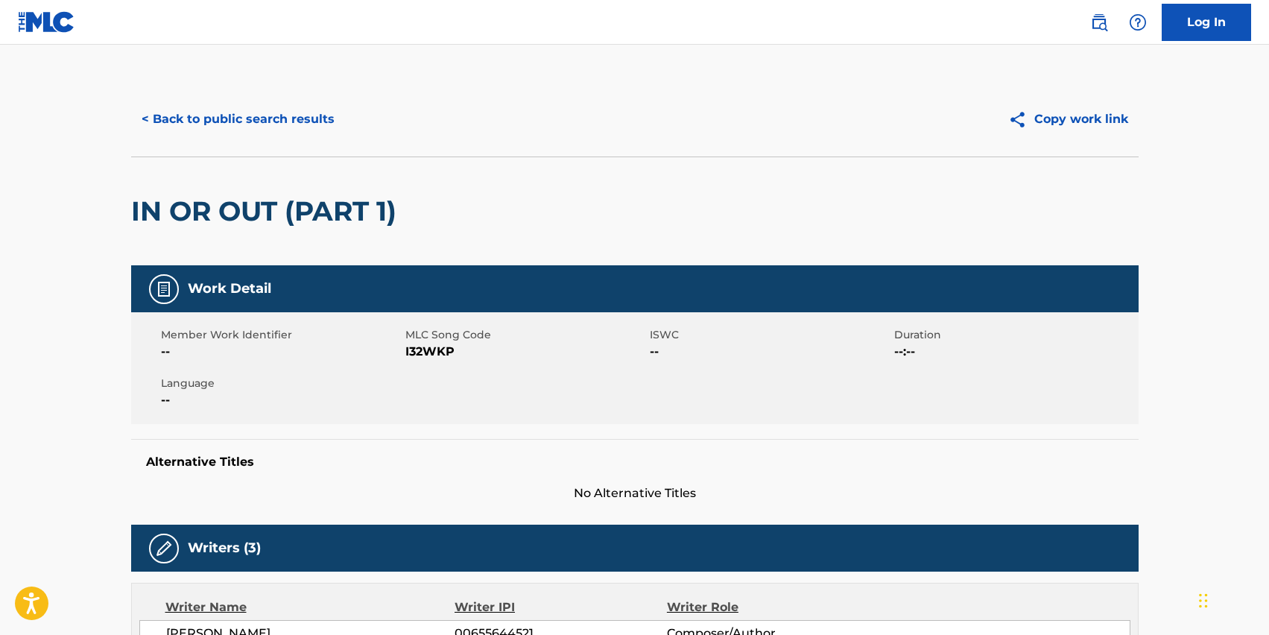
click at [35, 16] on img at bounding box center [46, 22] width 57 height 22
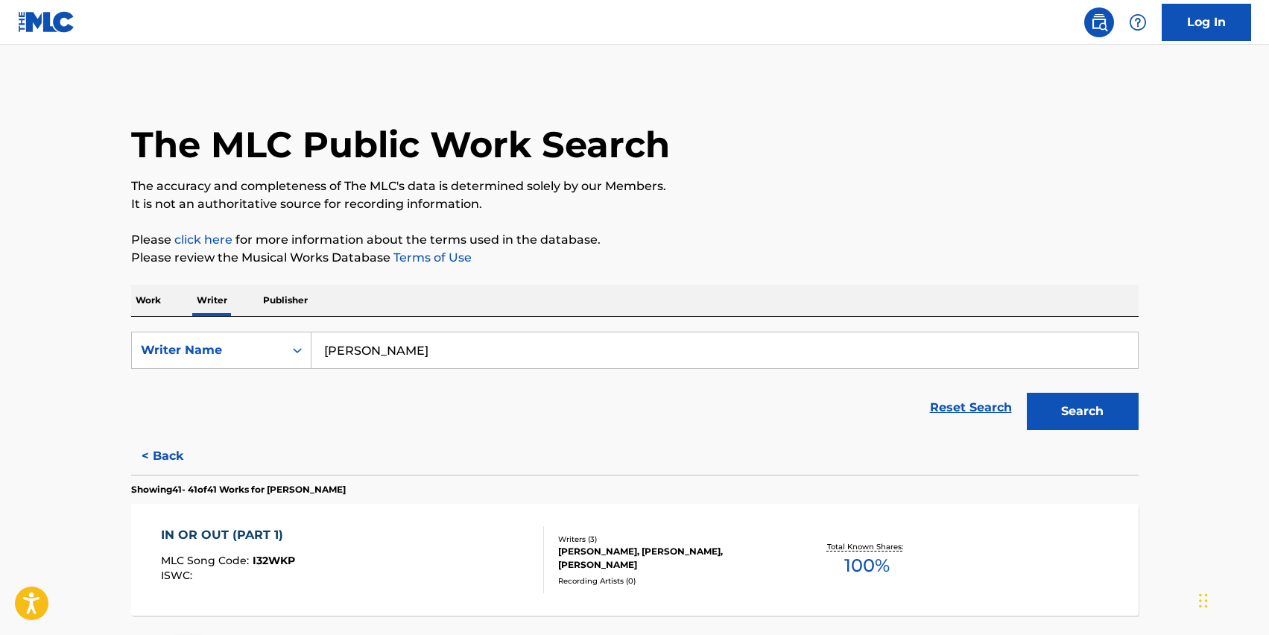
click at [485, 355] on input "[PERSON_NAME]" at bounding box center [724, 350] width 826 height 36
click at [156, 294] on p "Work" at bounding box center [148, 300] width 34 height 31
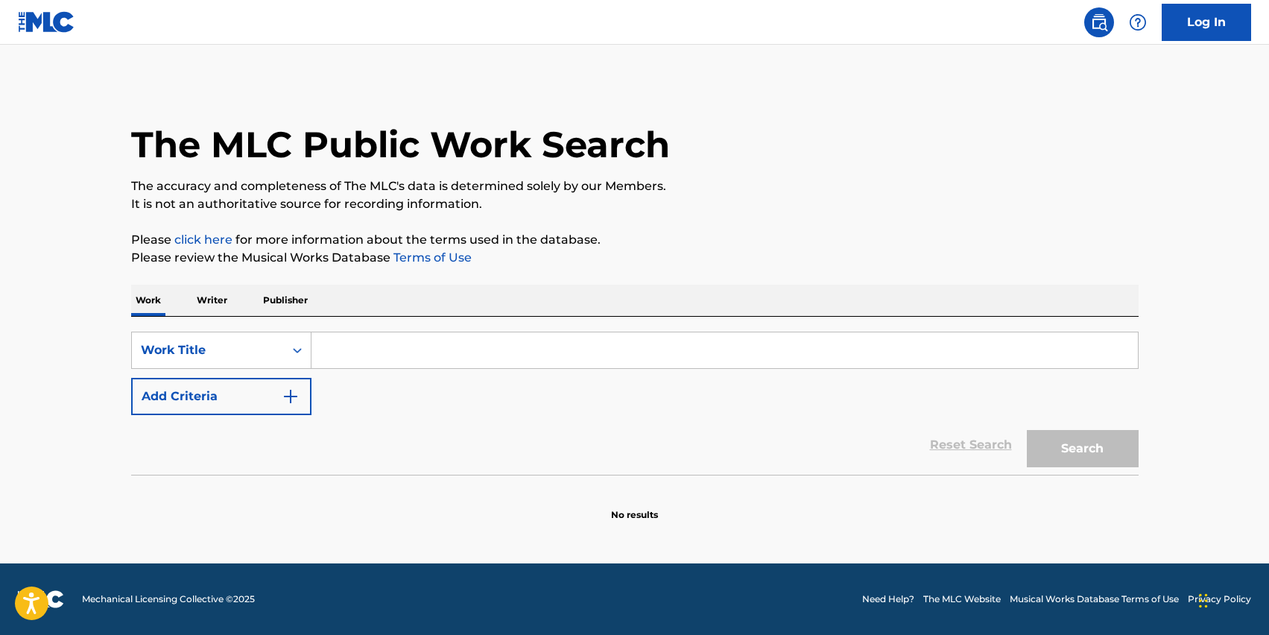
click at [395, 349] on input "Search Form" at bounding box center [724, 350] width 826 height 36
click at [252, 399] on button "Add Criteria" at bounding box center [221, 396] width 180 height 37
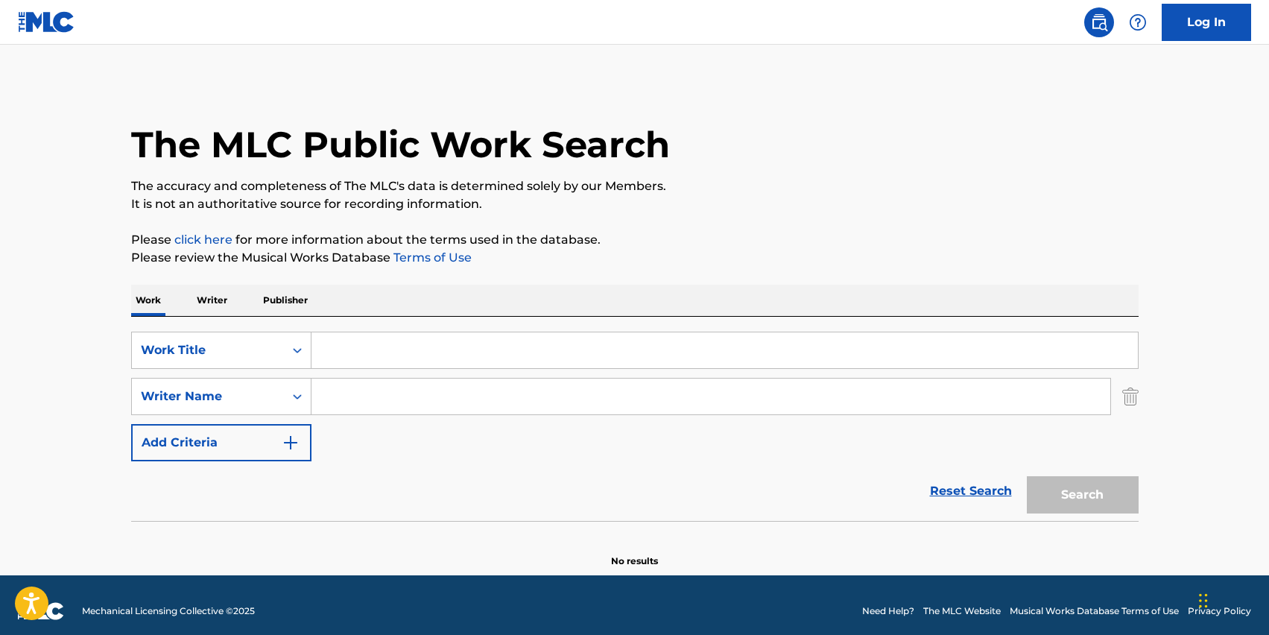
click at [359, 410] on input "Search Form" at bounding box center [710, 396] width 799 height 36
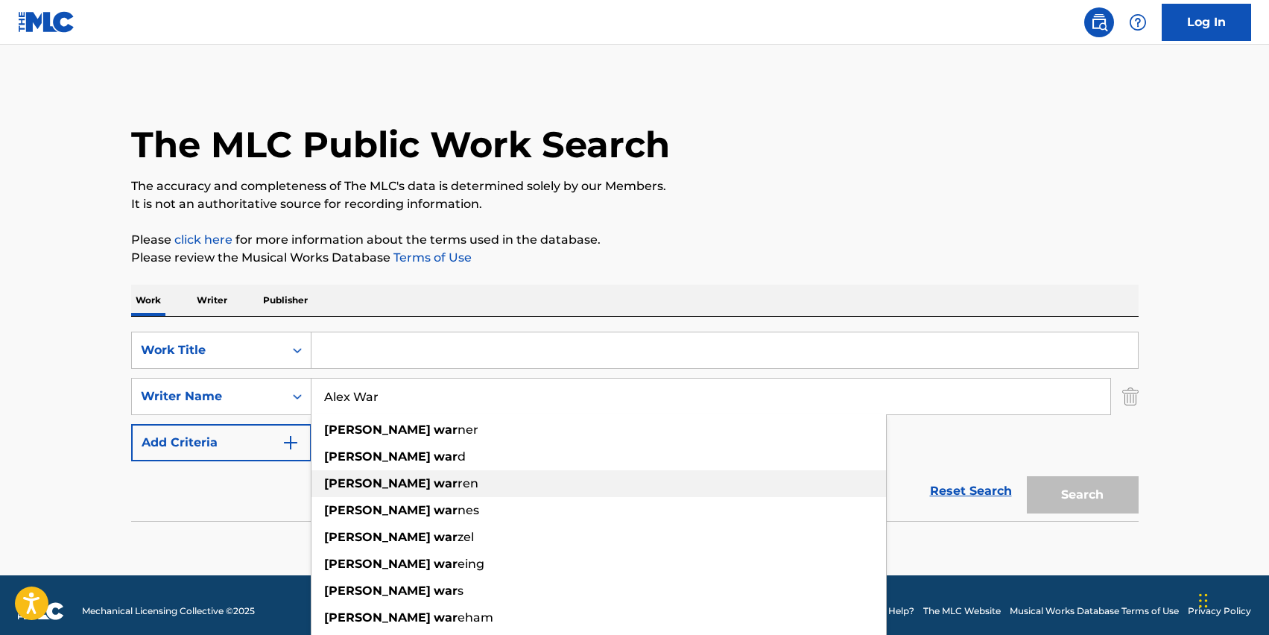
click at [427, 474] on div "[PERSON_NAME] war [PERSON_NAME]" at bounding box center [598, 483] width 574 height 27
type input "[PERSON_NAME]"
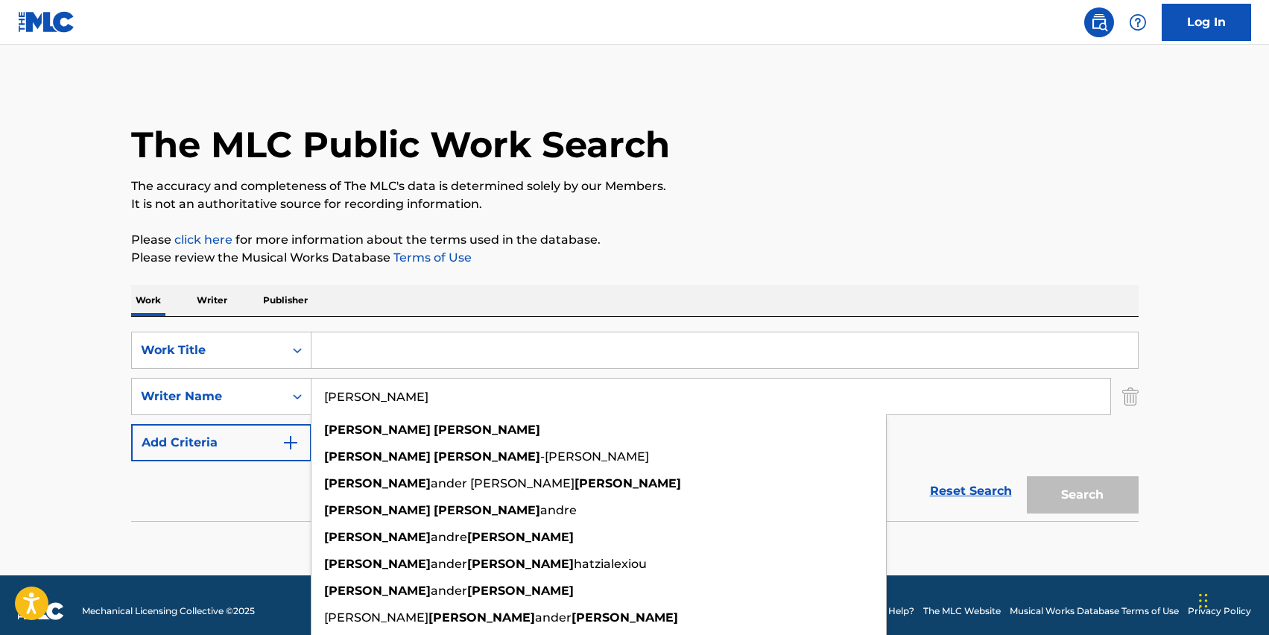
click at [433, 351] on input "Search Form" at bounding box center [724, 350] width 826 height 36
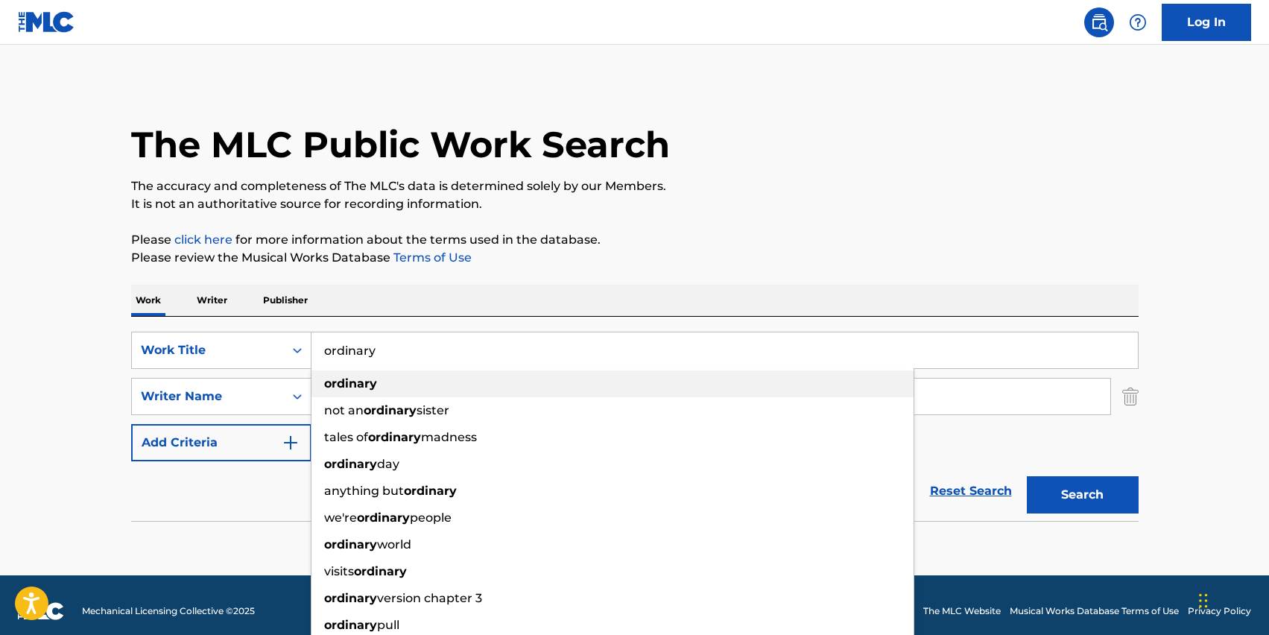
type input "ordinary"
click at [392, 384] on div "ordinary" at bounding box center [612, 383] width 602 height 27
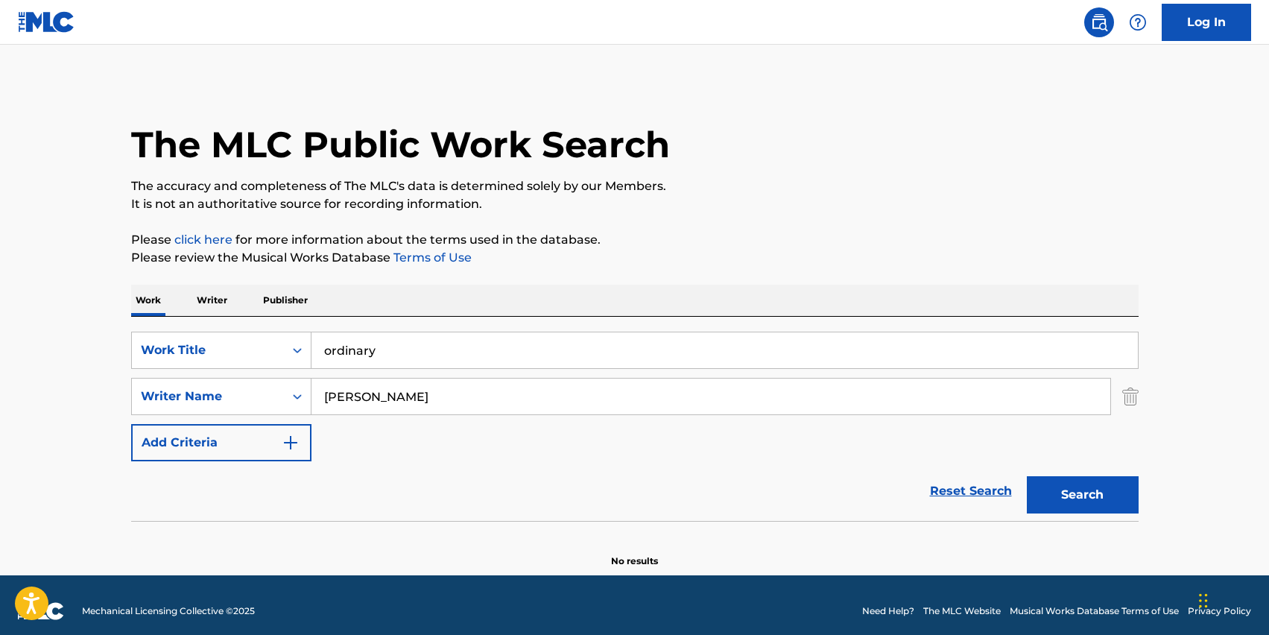
click at [1073, 500] on button "Search" at bounding box center [1082, 494] width 112 height 37
click at [1099, 505] on button "Search" at bounding box center [1082, 494] width 112 height 37
click at [418, 392] on input "[PERSON_NAME]" at bounding box center [710, 396] width 799 height 36
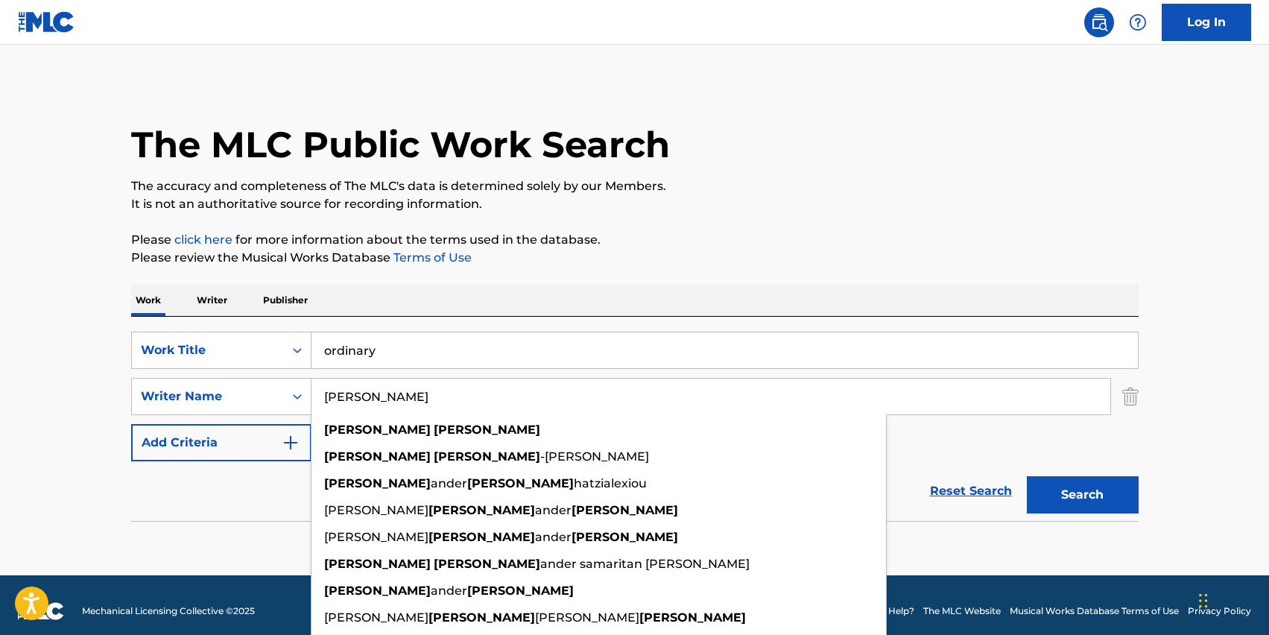
click at [410, 391] on input "[PERSON_NAME]" at bounding box center [710, 396] width 799 height 36
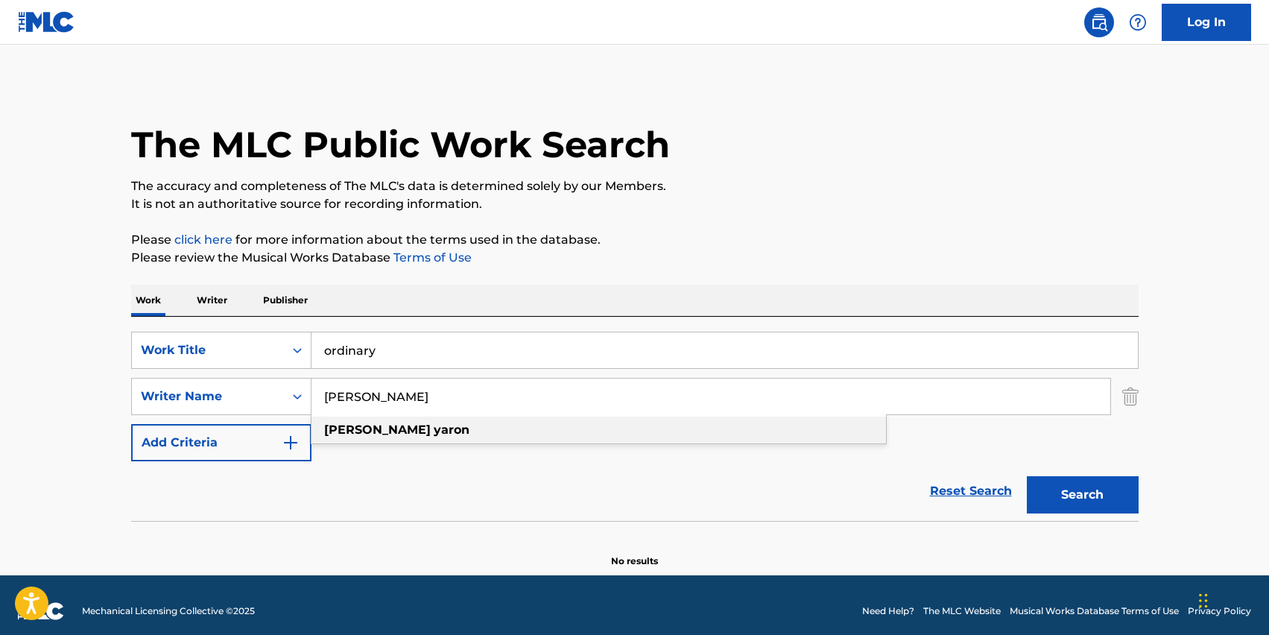
type input "[PERSON_NAME]"
click at [404, 433] on div "[PERSON_NAME]" at bounding box center [598, 429] width 574 height 27
click at [1026, 476] on button "Search" at bounding box center [1082, 494] width 112 height 37
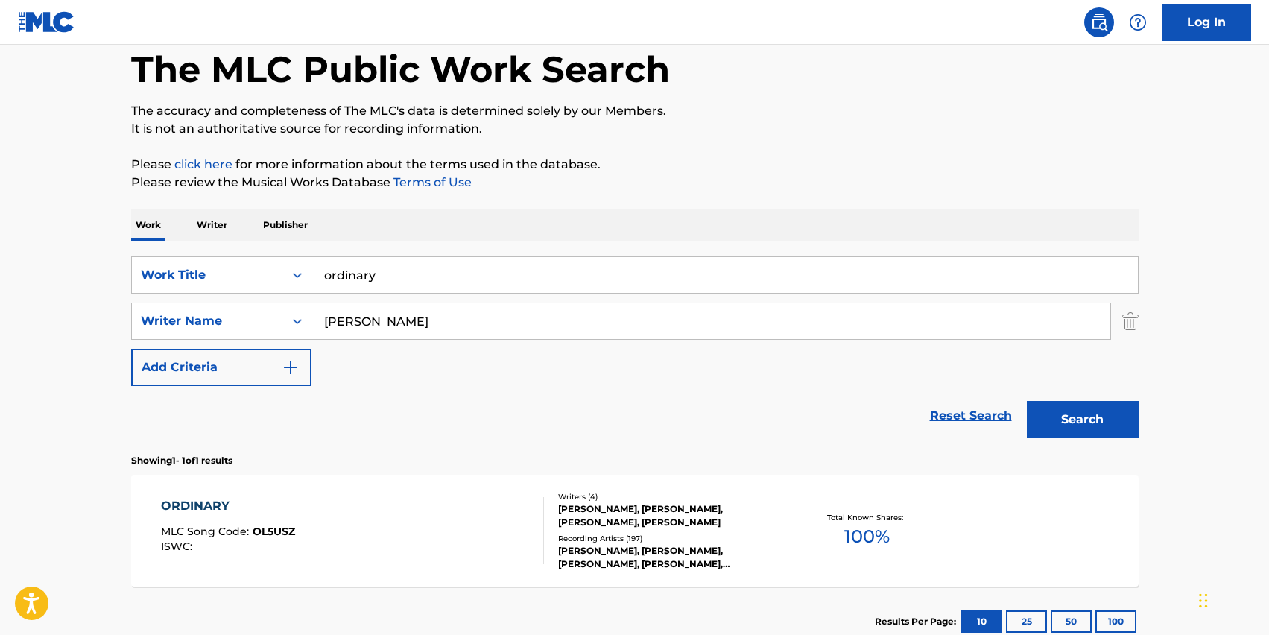
scroll to position [79, 0]
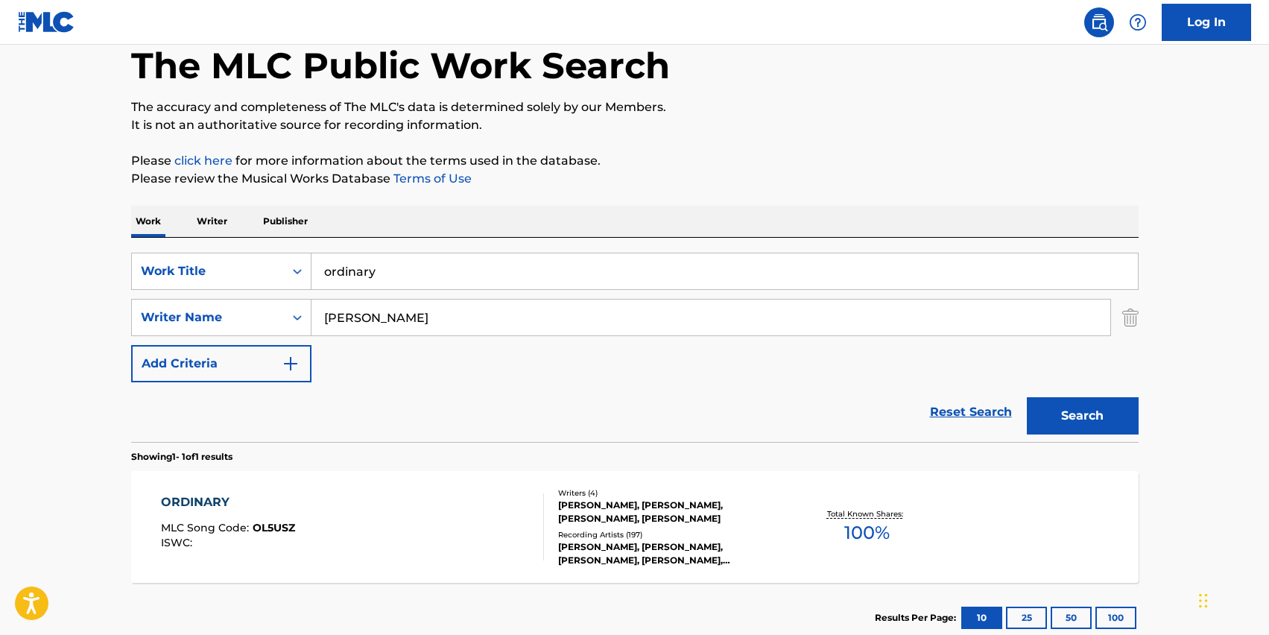
click at [175, 492] on div "ORDINARY MLC Song Code : OL5USZ ISWC : Writers ( 4 ) [PERSON_NAME], [PERSON_NAM…" at bounding box center [634, 527] width 1007 height 112
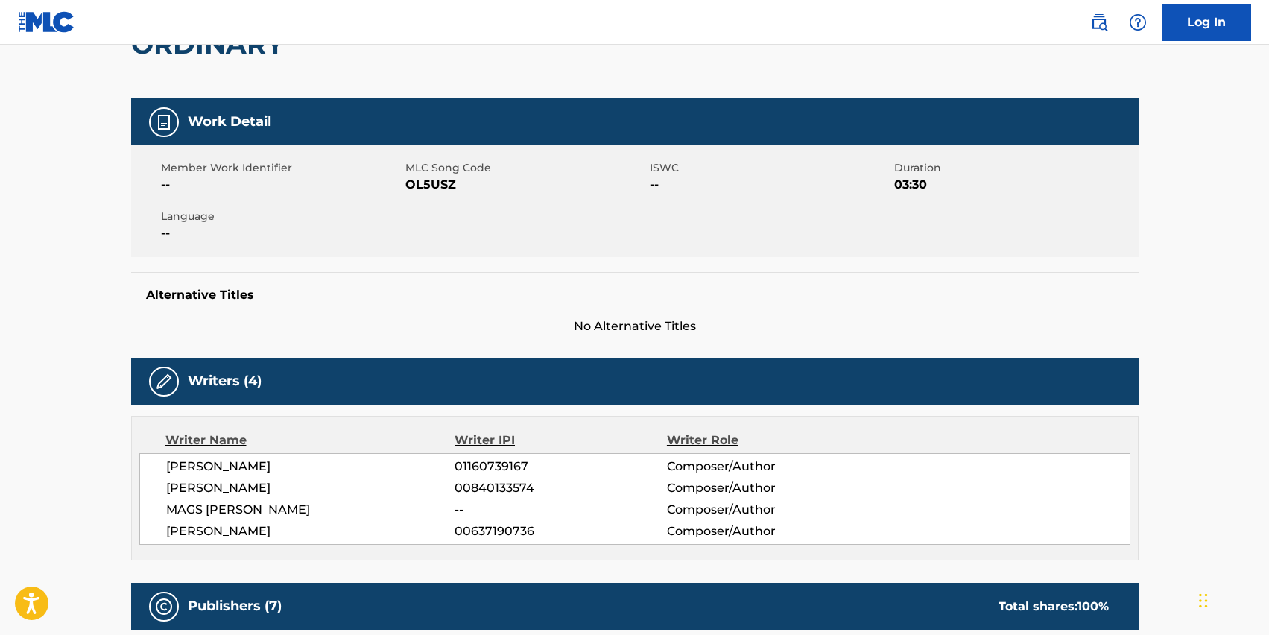
scroll to position [168, 0]
